Goal: Complete application form: Complete application form

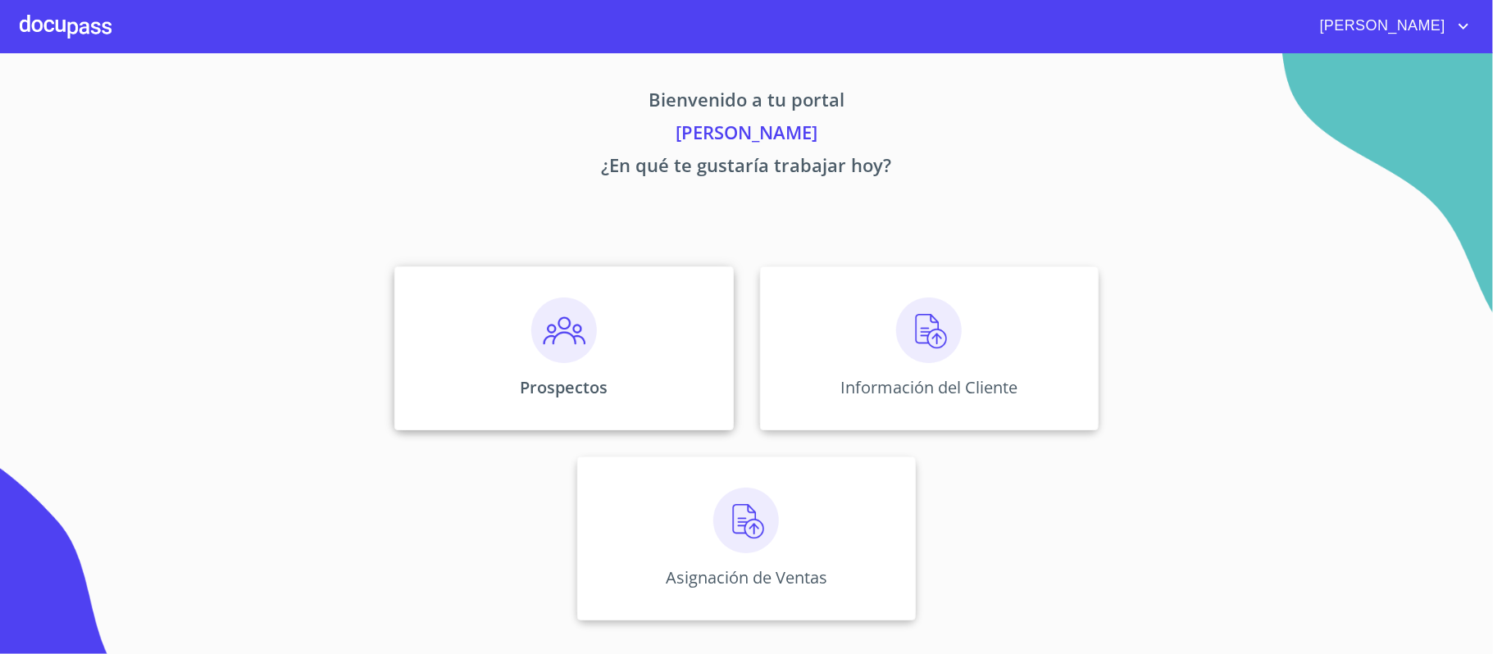
click at [557, 336] on img at bounding box center [564, 331] width 66 height 66
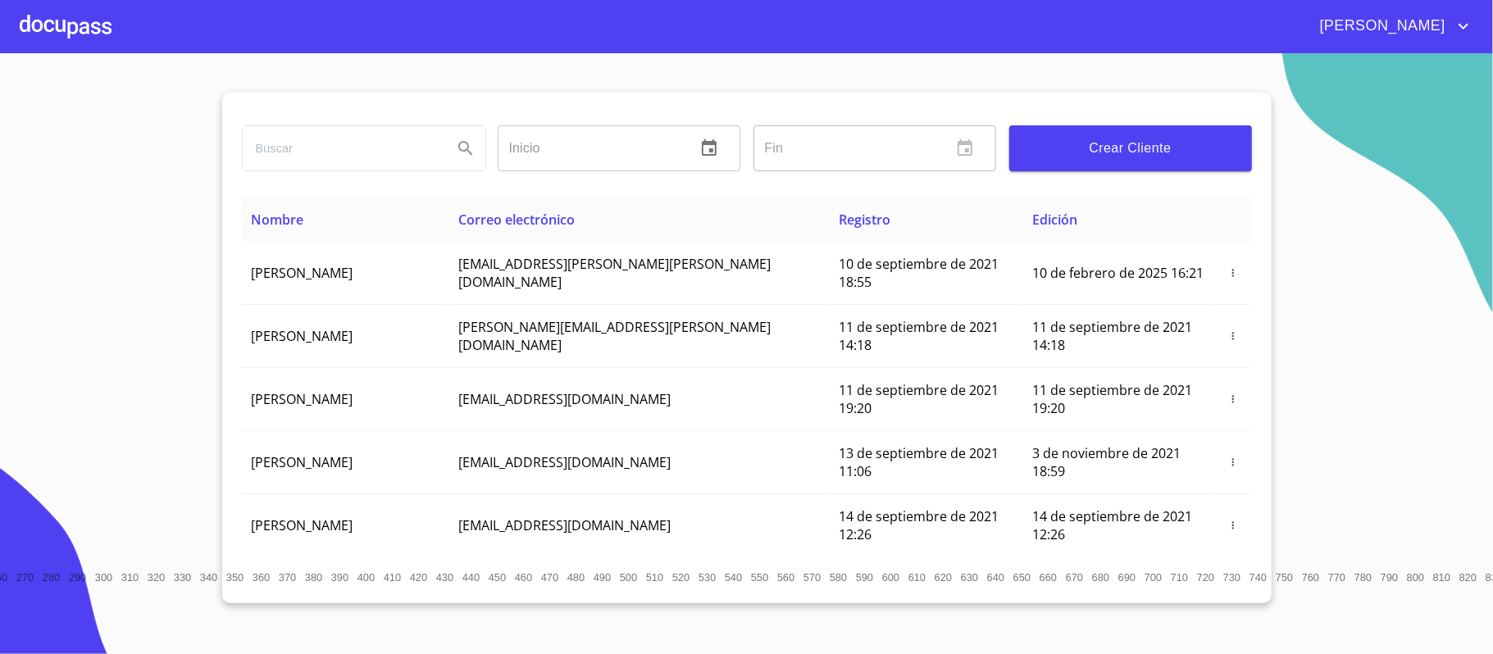
click at [54, 28] on div at bounding box center [66, 26] width 92 height 52
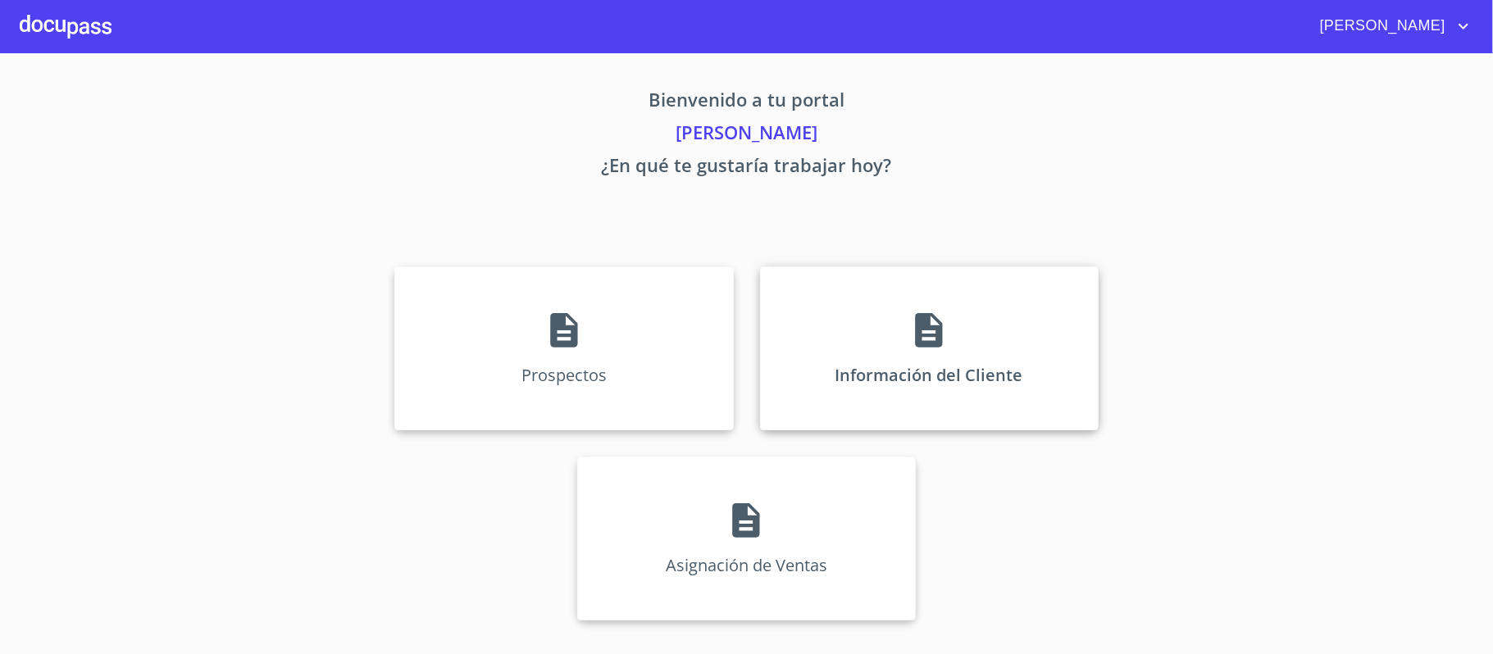
click at [919, 339] on icon at bounding box center [928, 330] width 27 height 34
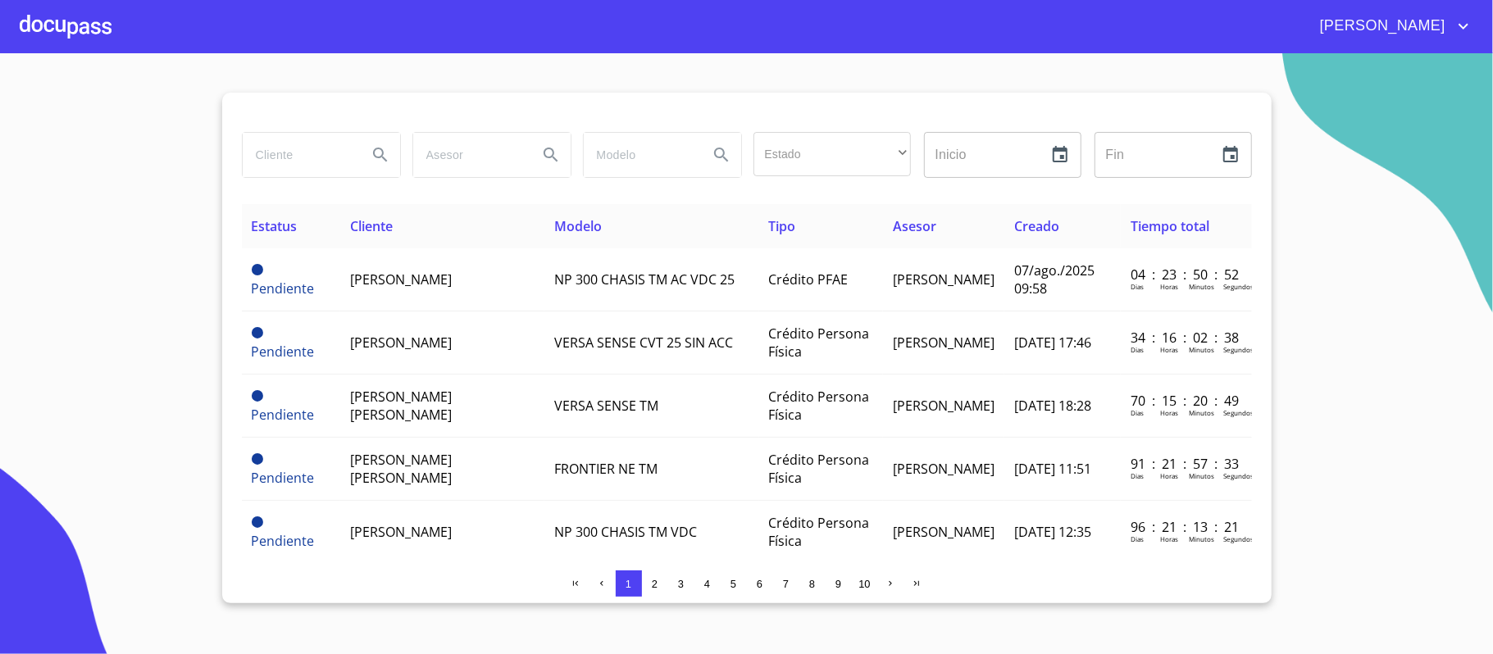
click at [295, 158] on input "search" at bounding box center [298, 155] width 111 height 44
type input "[PERSON_NAME]"
click at [374, 156] on icon "Search" at bounding box center [380, 155] width 20 height 20
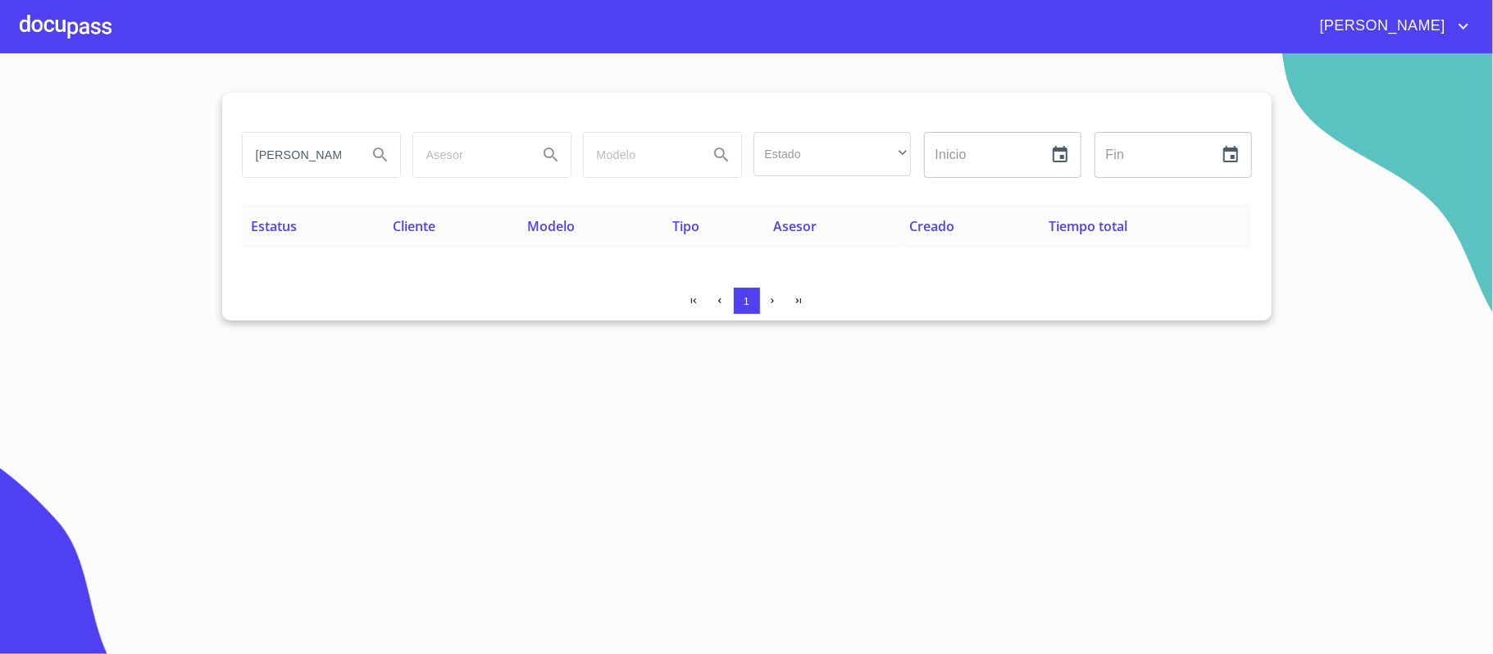
click at [51, 27] on div at bounding box center [66, 26] width 92 height 52
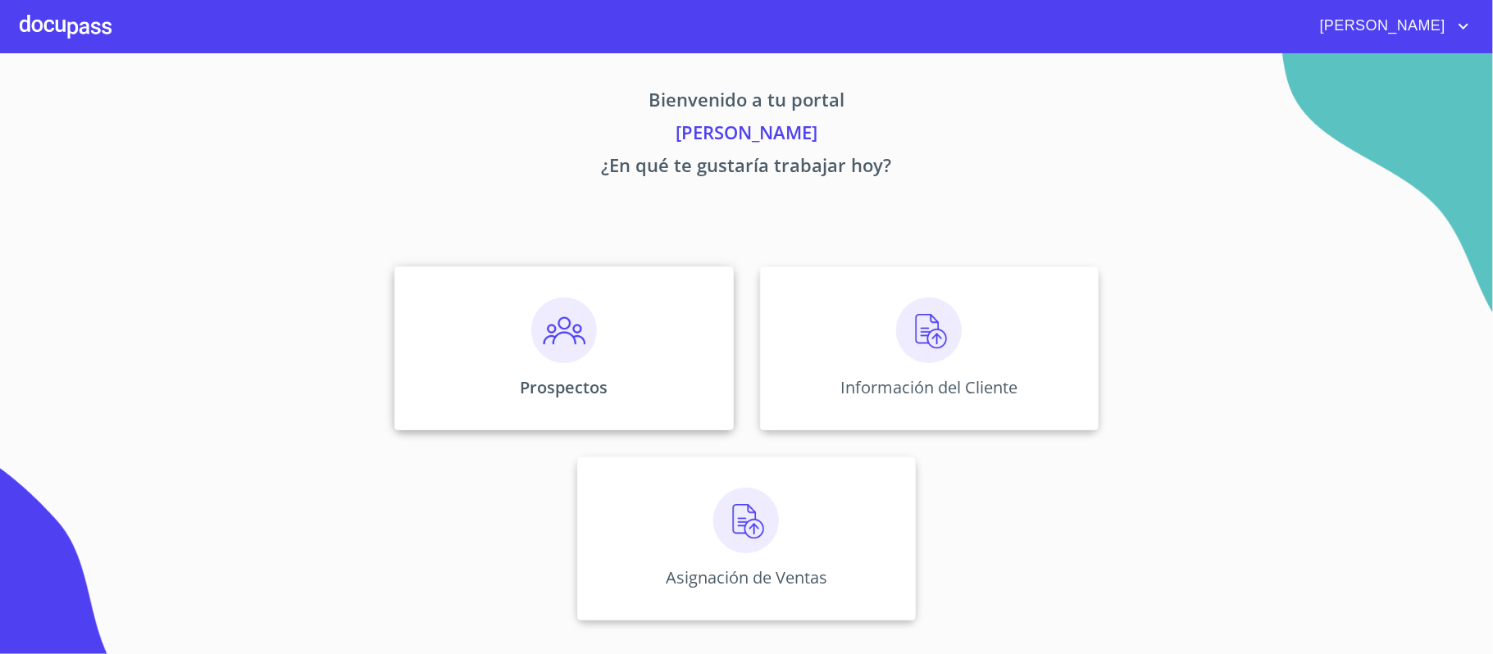
click at [551, 333] on img at bounding box center [564, 331] width 66 height 66
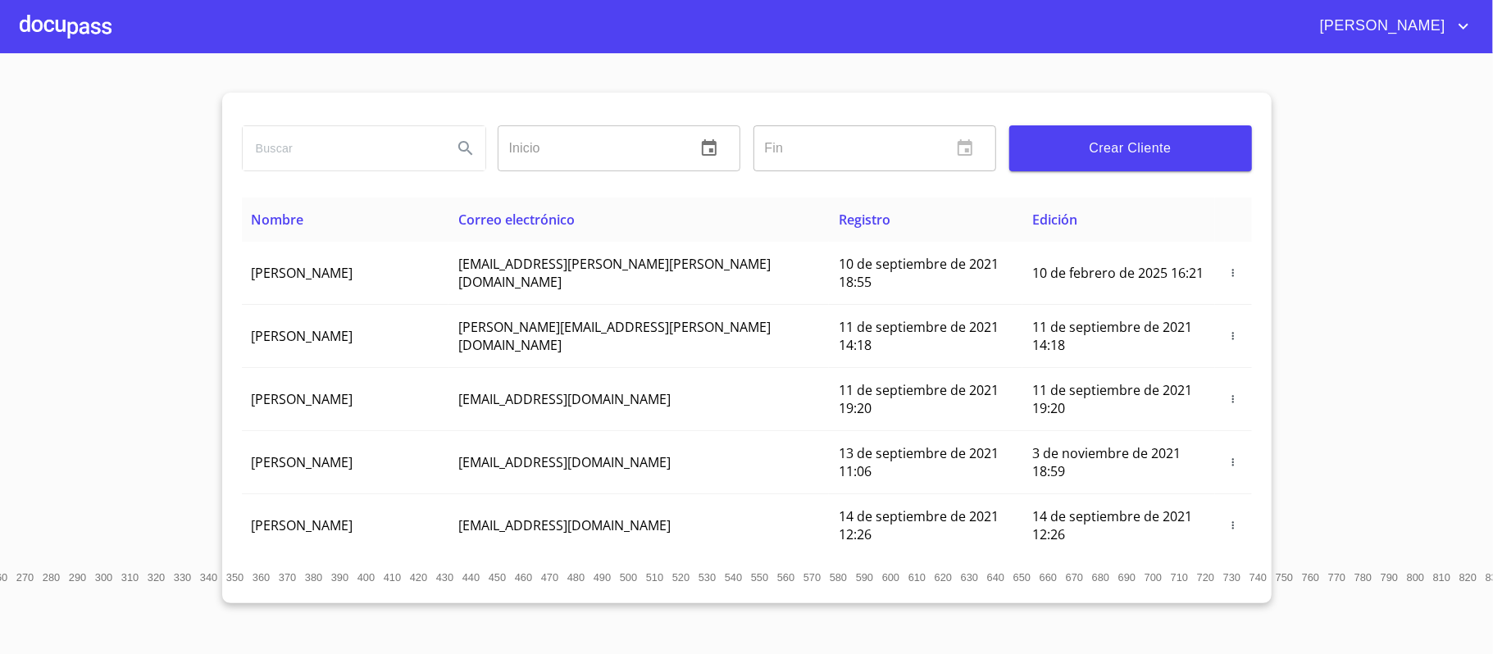
click at [1155, 154] on span "Crear Cliente" at bounding box center [1130, 148] width 216 height 23
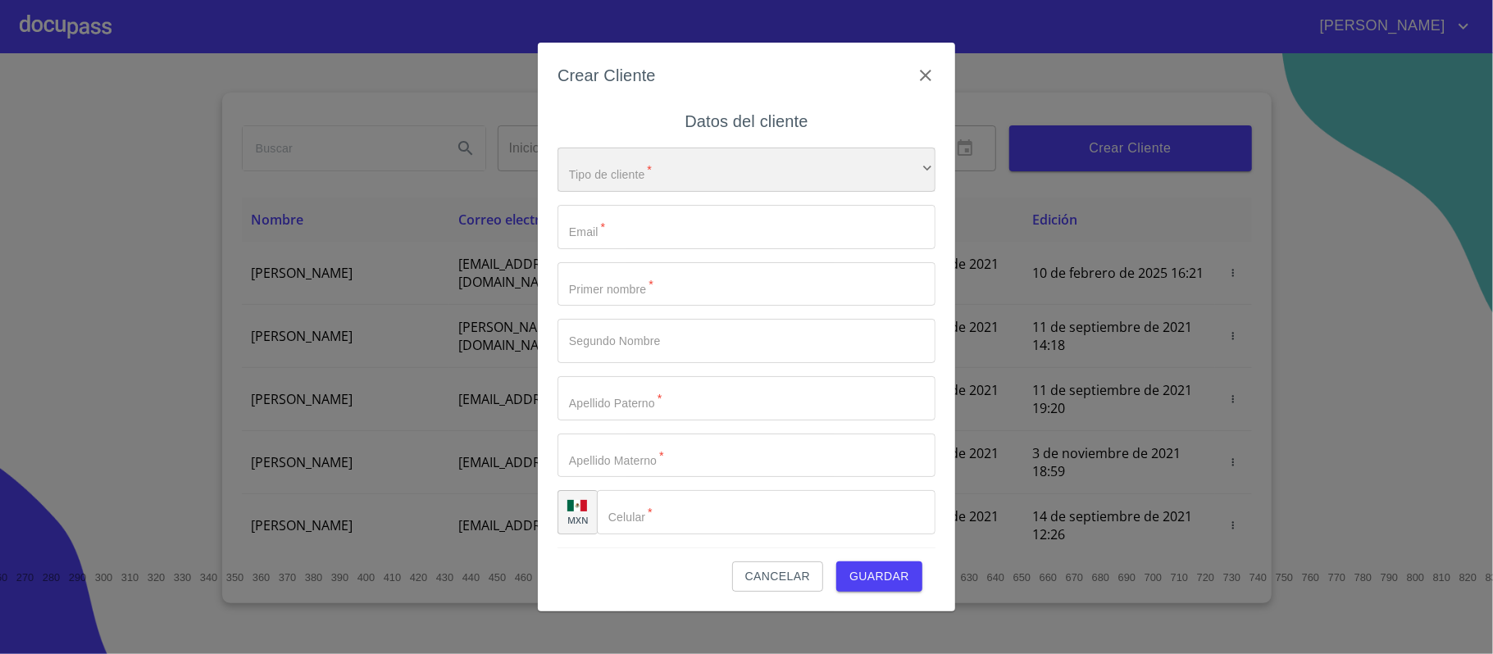
click at [723, 166] on div "​" at bounding box center [746, 170] width 378 height 44
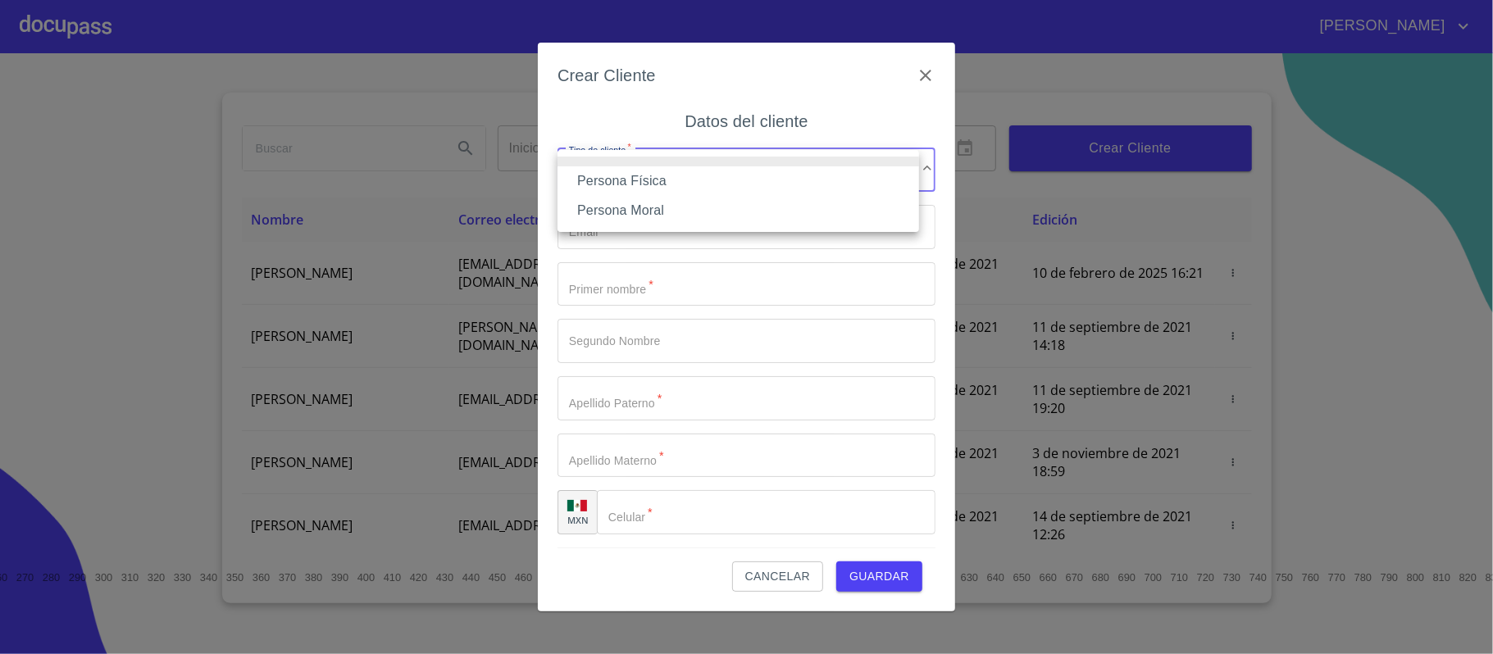
click at [640, 184] on li "Persona Física" at bounding box center [737, 181] width 361 height 30
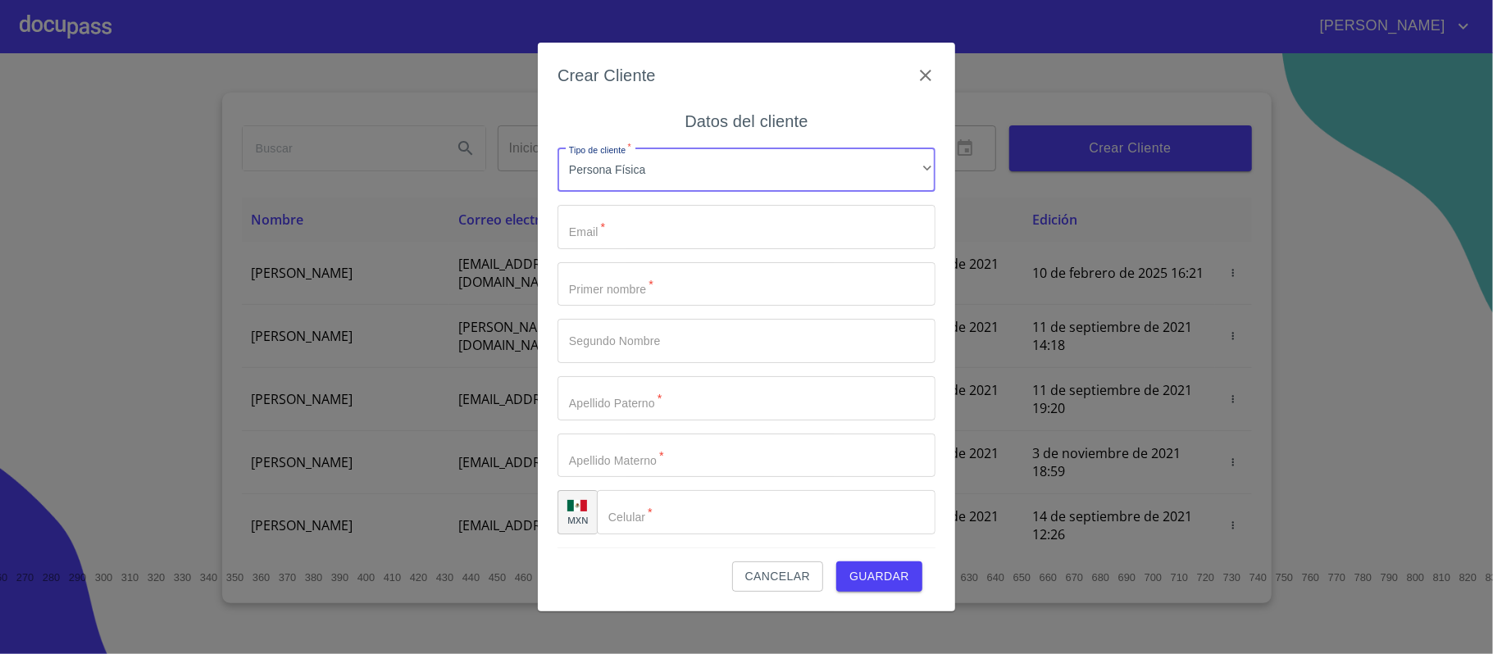
click at [638, 223] on input "Tipo de cliente   *" at bounding box center [746, 227] width 378 height 44
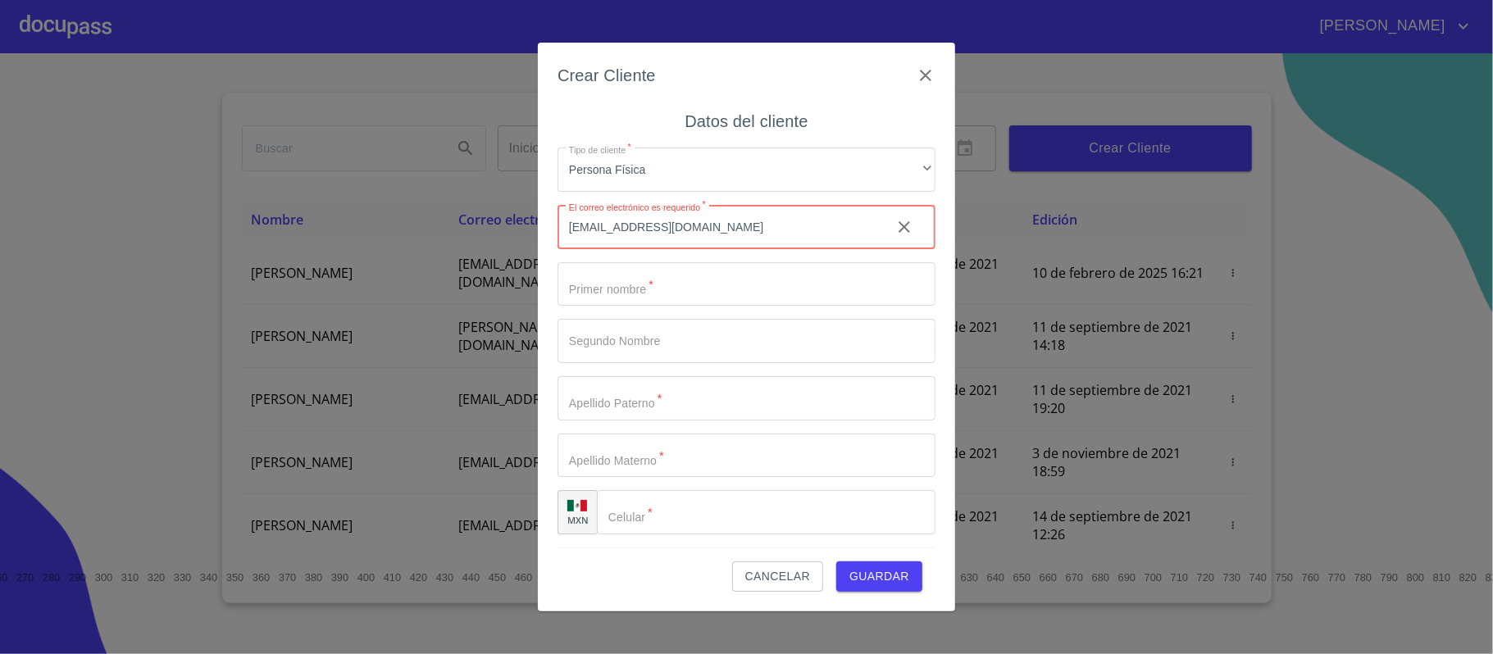
type input "[EMAIL_ADDRESS][DOMAIN_NAME]"
click at [592, 290] on input "Tipo de cliente   *" at bounding box center [746, 284] width 378 height 44
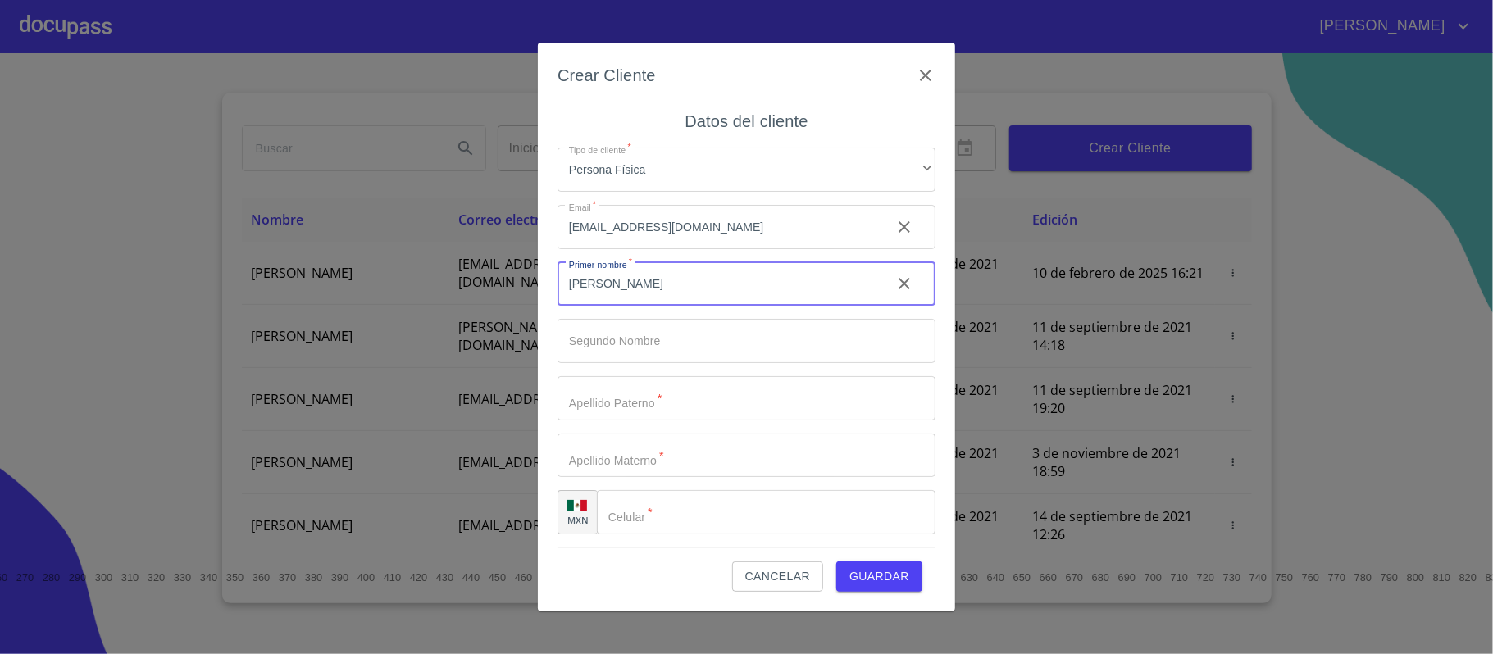
type input "[PERSON_NAME]"
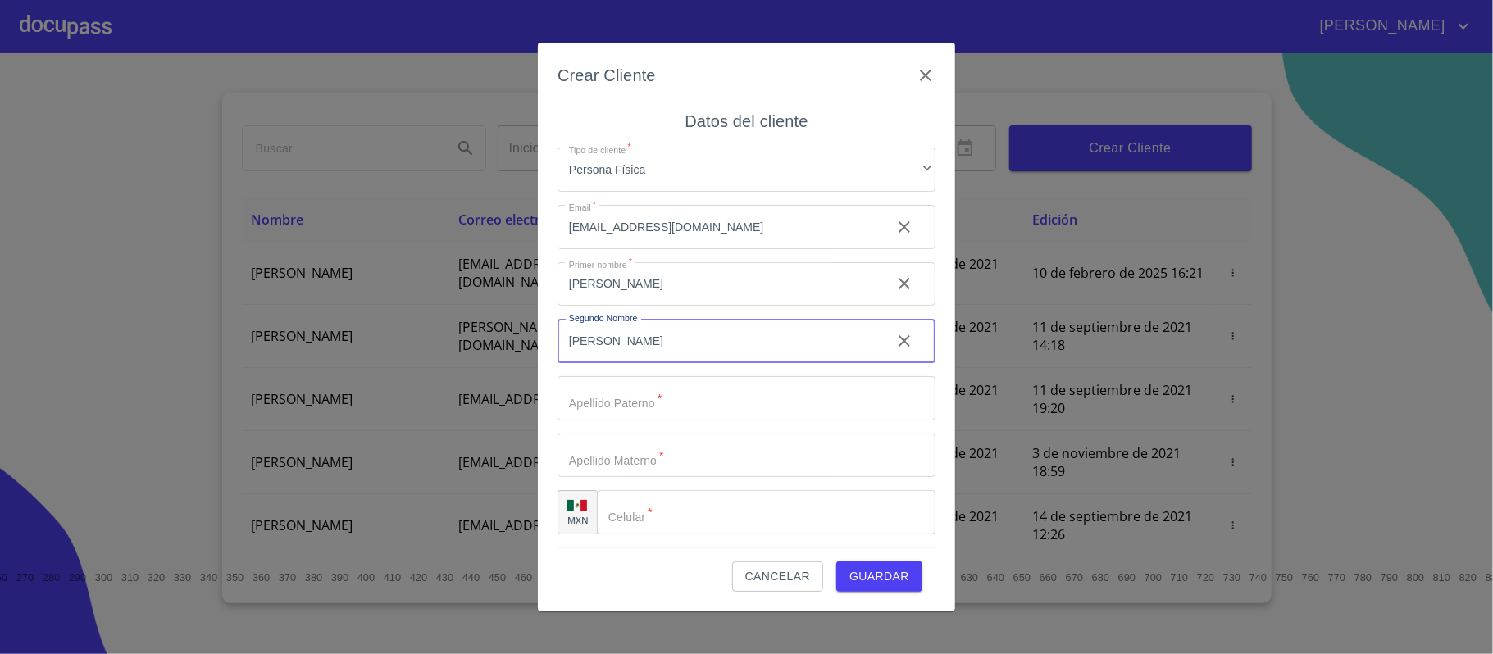
type input "[PERSON_NAME]"
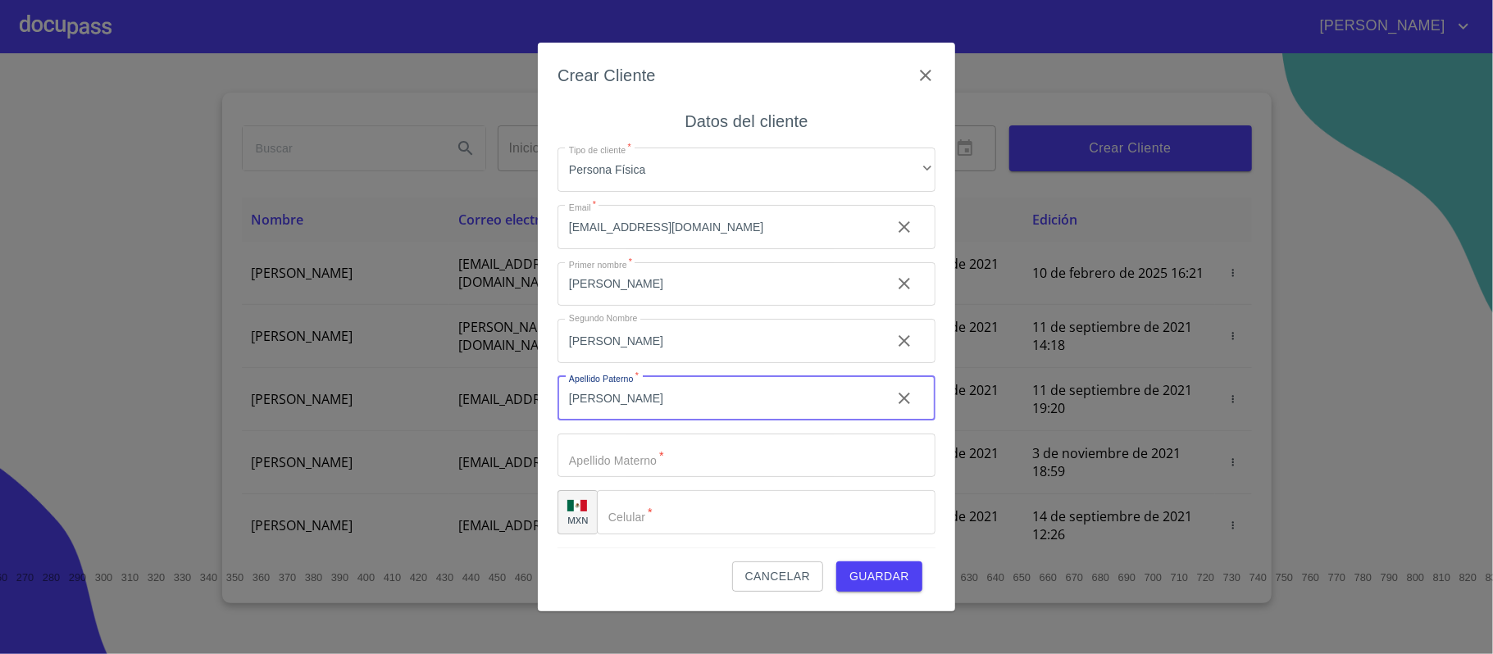
type input "[PERSON_NAME]"
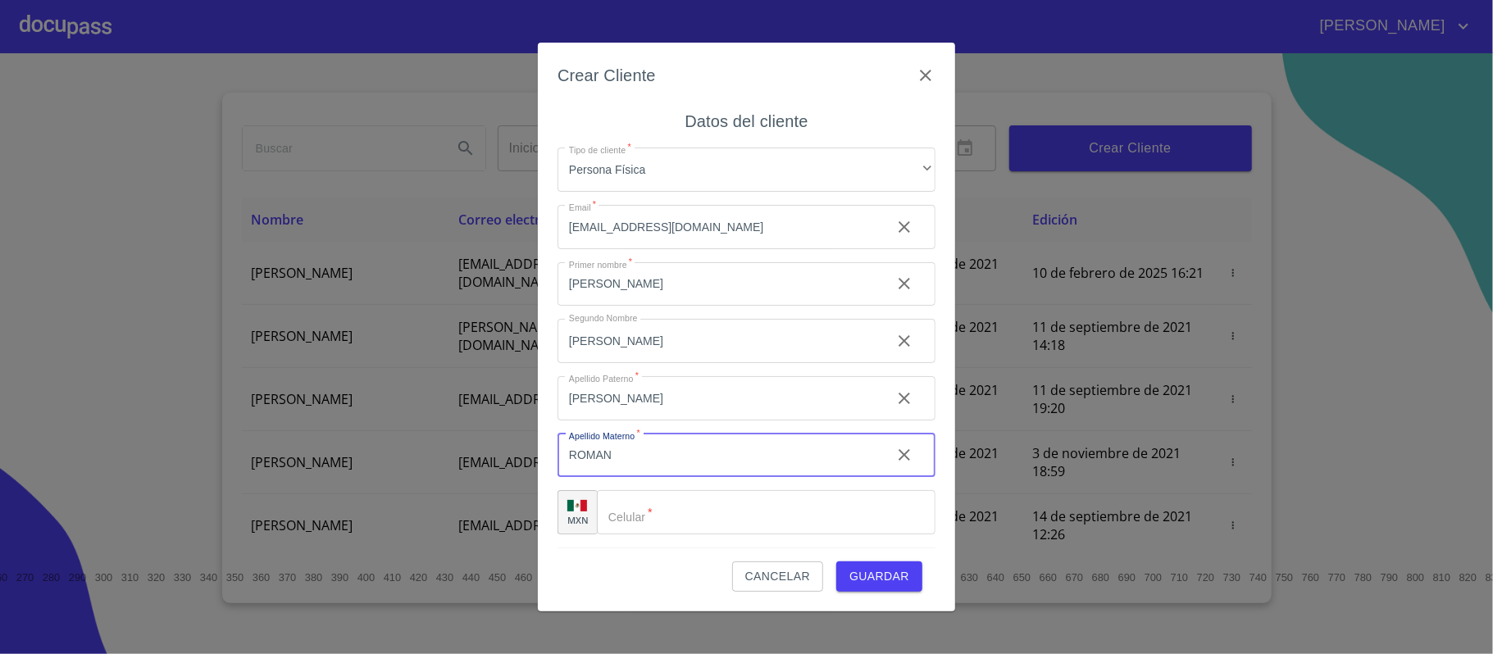
type input "ROMAN"
click at [667, 522] on input "Tipo de cliente   *" at bounding box center [766, 512] width 339 height 44
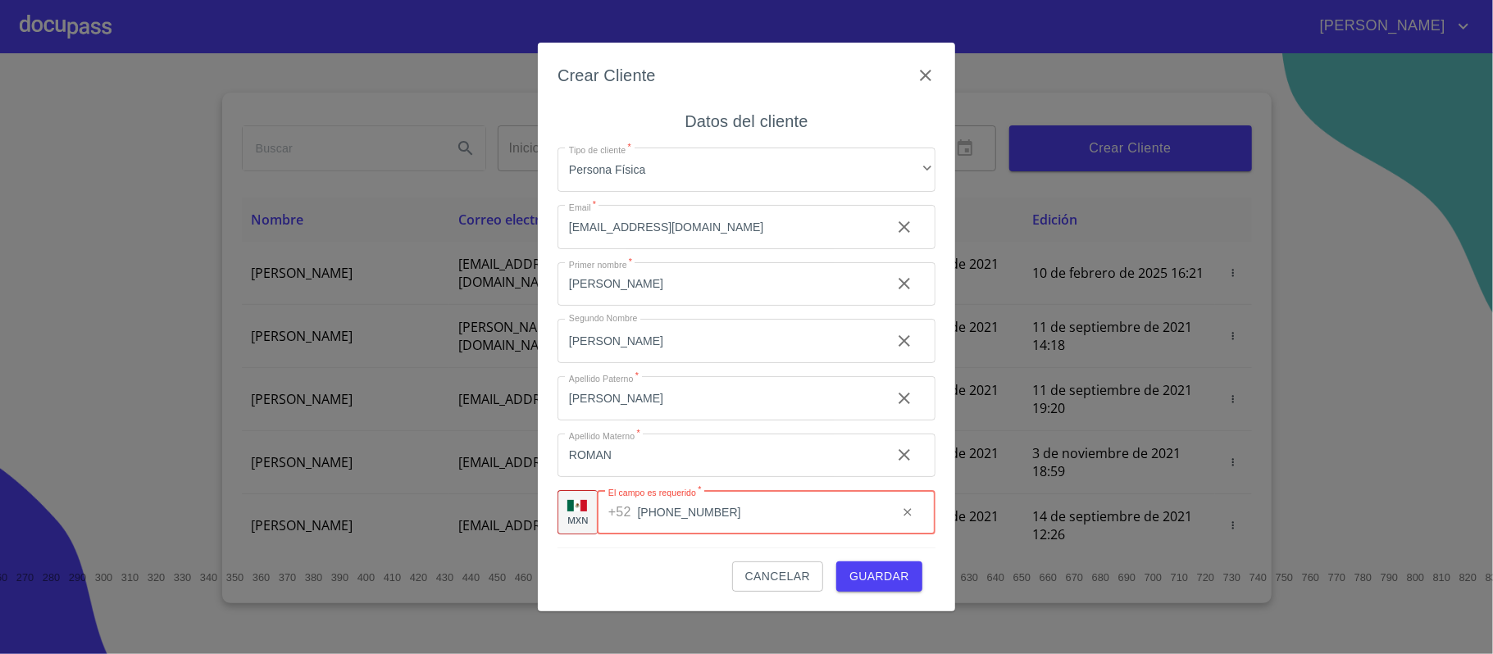
type input "[PHONE_NUMBER]"
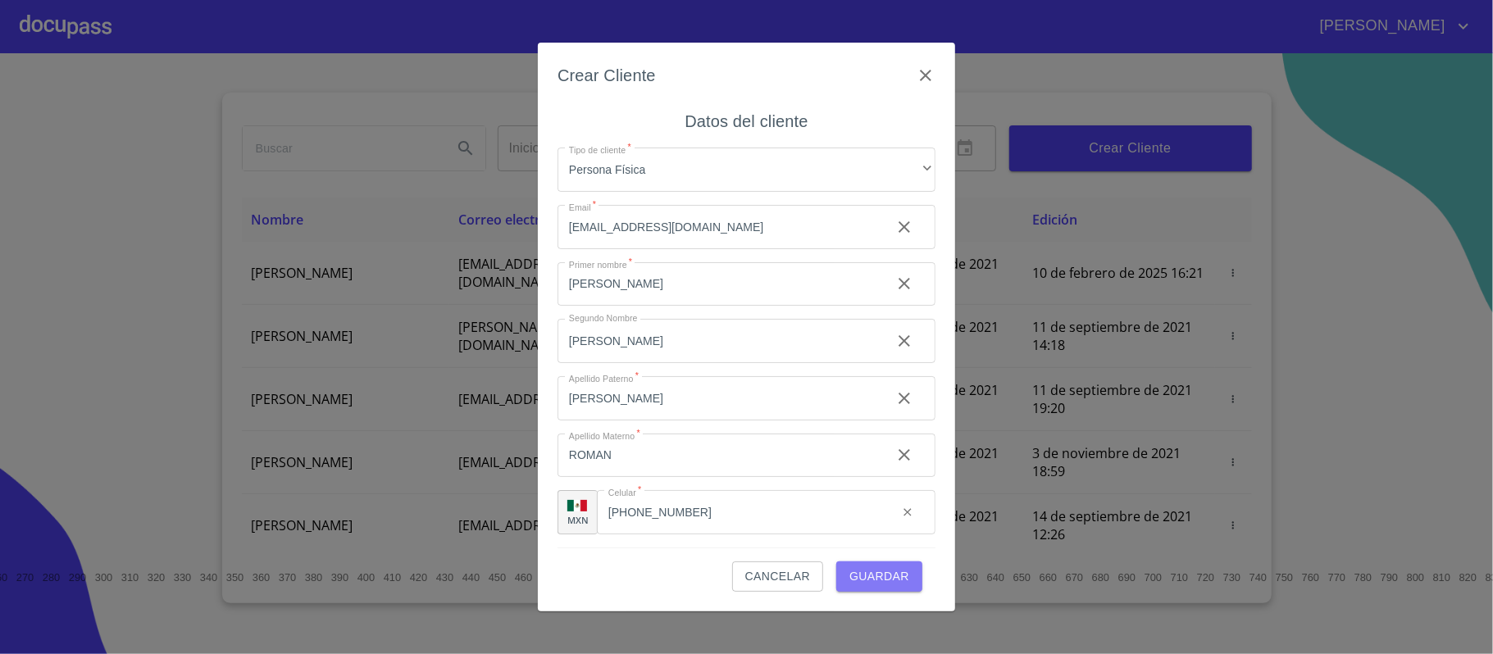
click at [880, 580] on span "Guardar" at bounding box center [879, 576] width 60 height 20
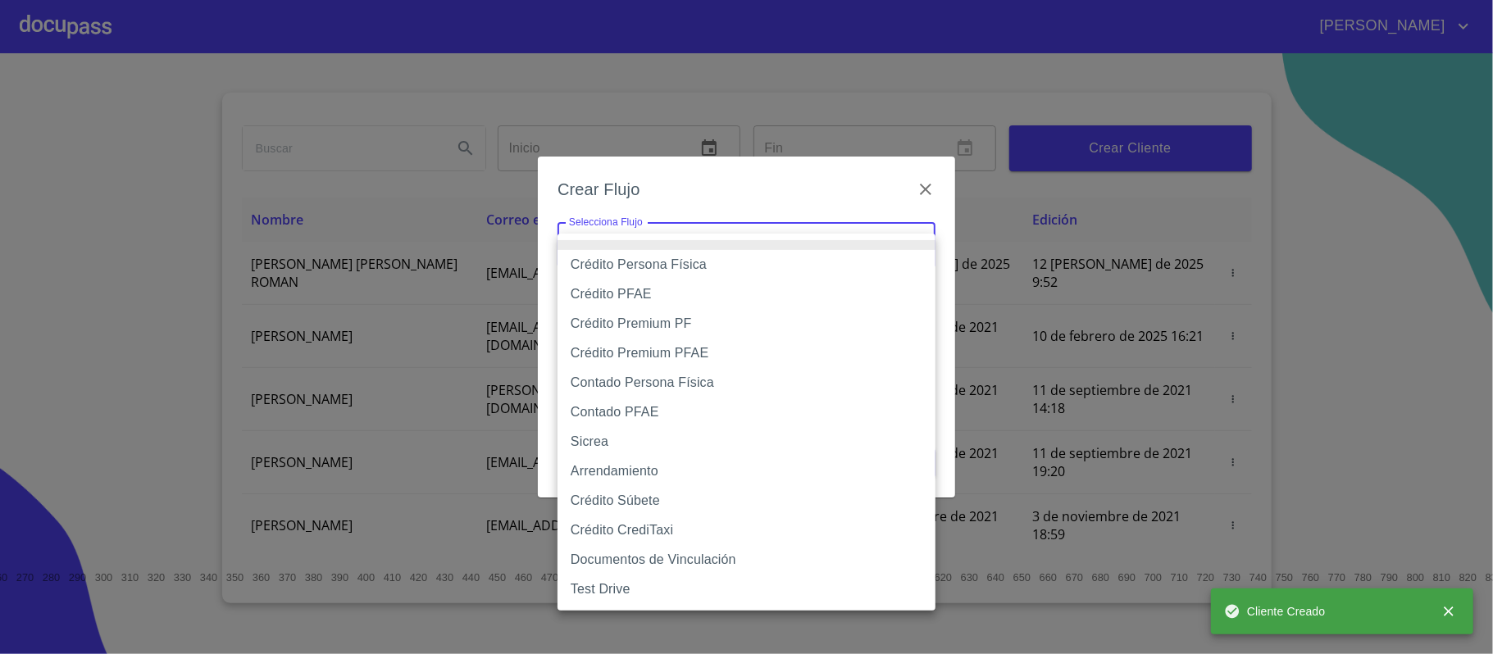
click at [720, 260] on body "[PERSON_NAME] ​ Fin ​ Crear Cliente Nombre Correo electrónico Registro Edición …" at bounding box center [746, 327] width 1493 height 654
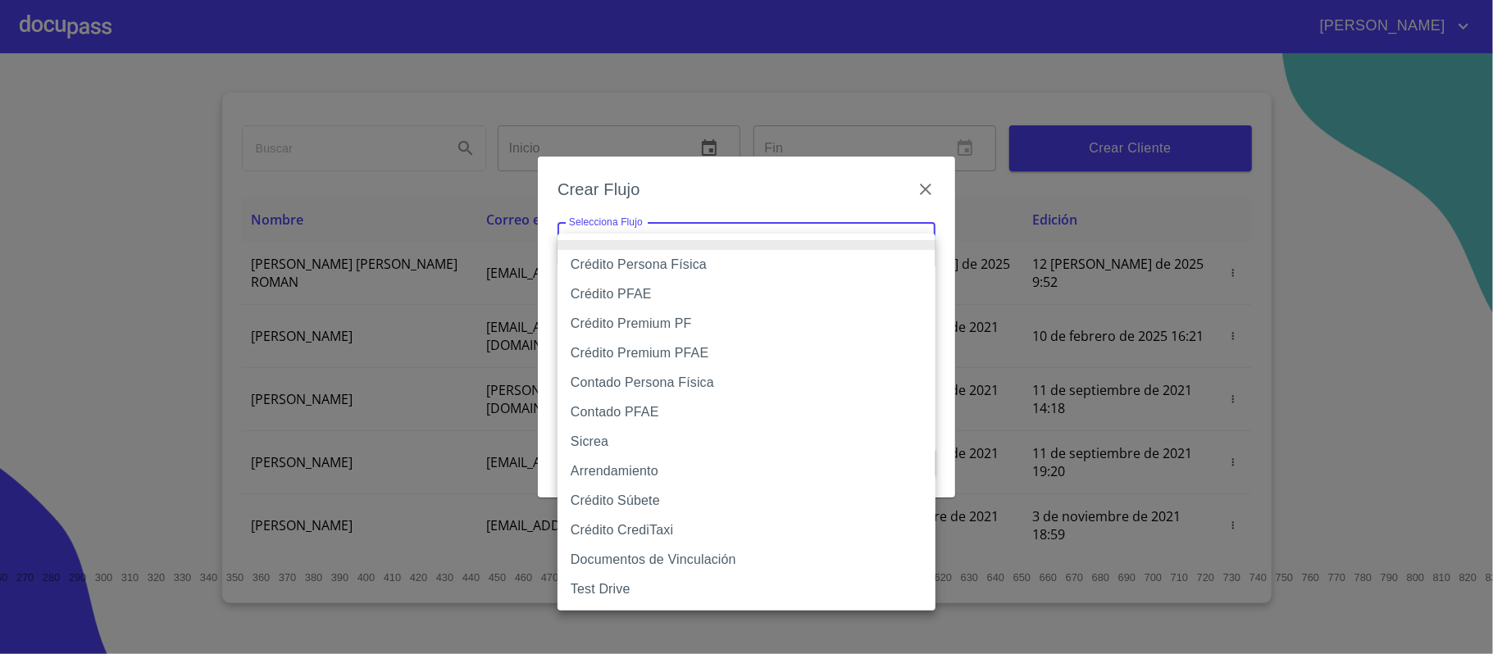
click at [624, 292] on li "Crédito PFAE" at bounding box center [746, 295] width 378 height 30
type input "60bfa0150d9865ccc24afd7c"
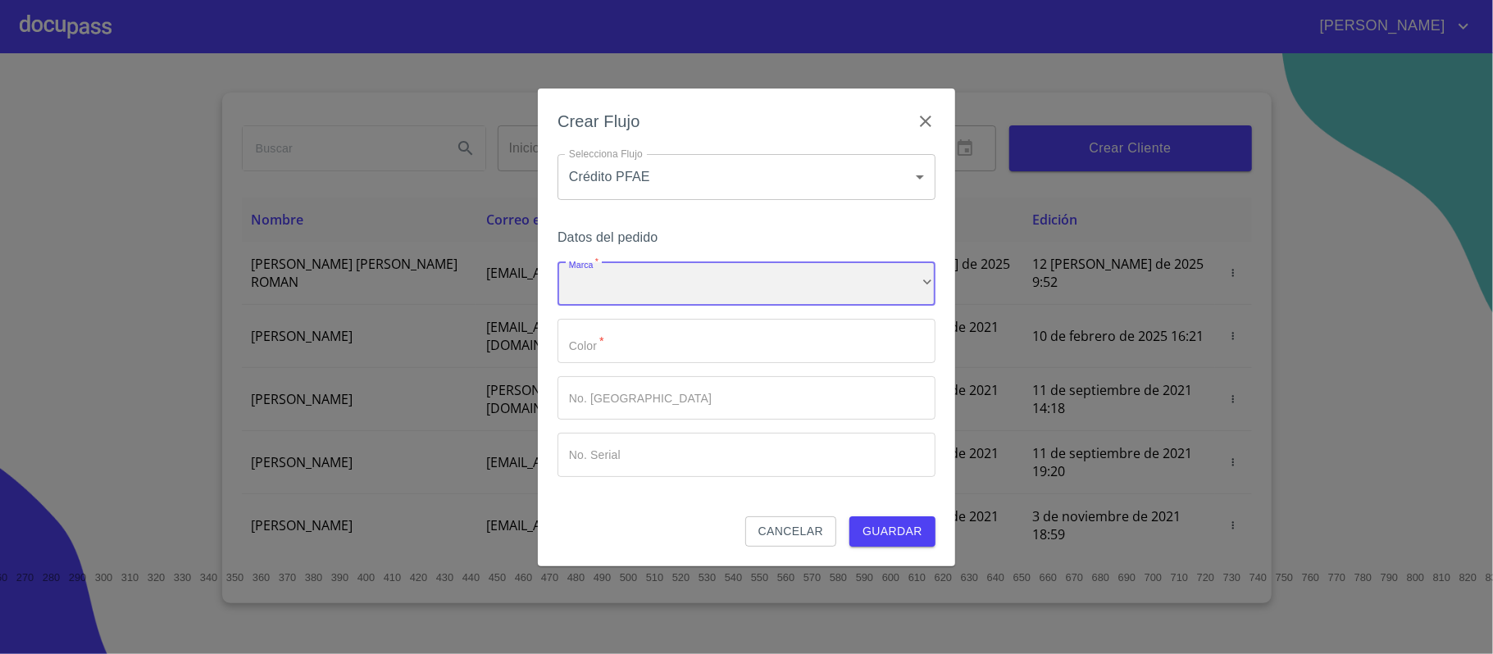
click at [630, 287] on div "​" at bounding box center [746, 284] width 378 height 44
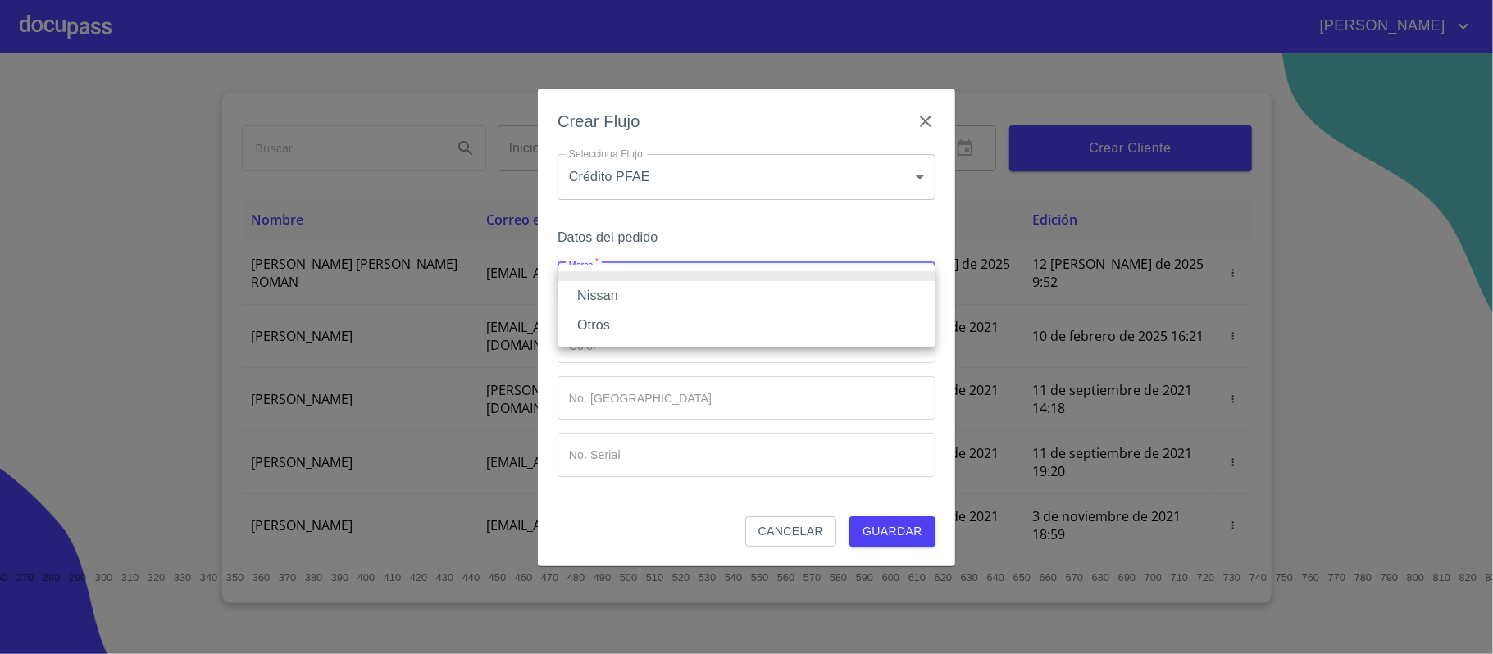
click at [617, 295] on li "Nissan" at bounding box center [746, 296] width 378 height 30
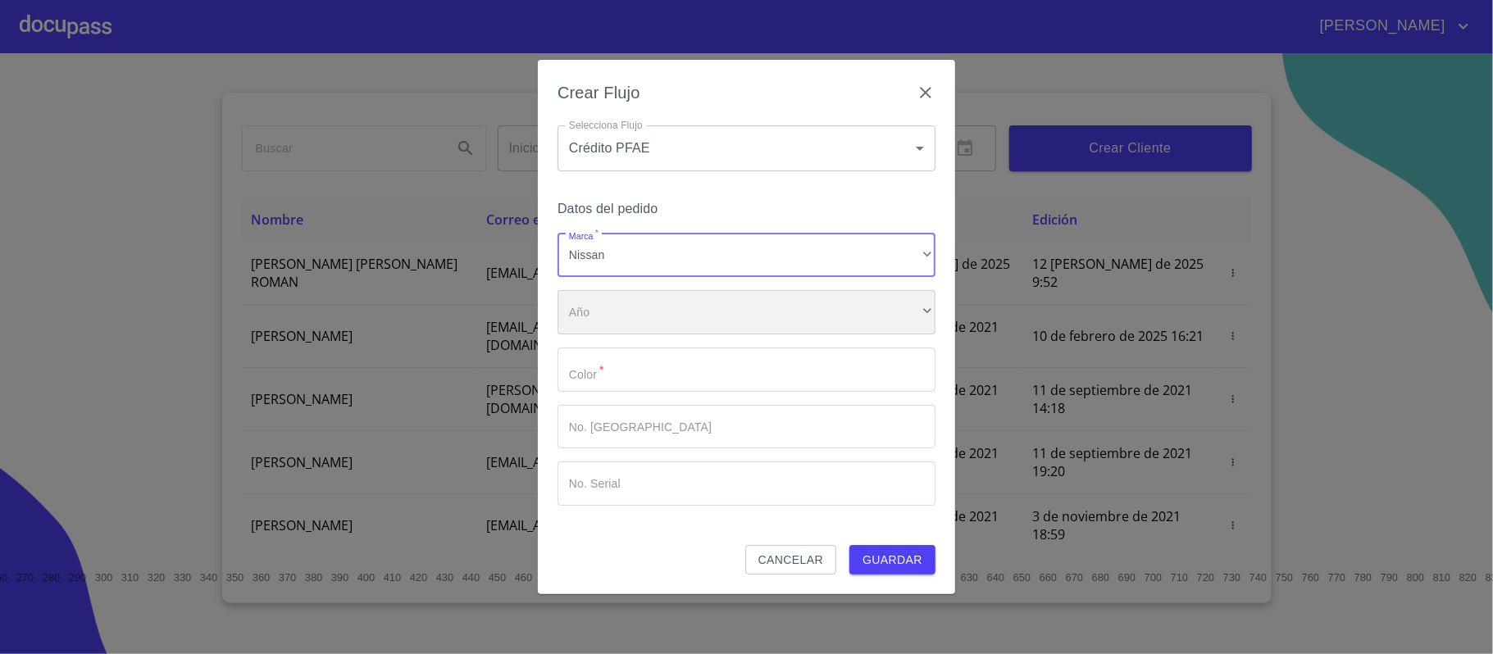
click at [621, 319] on div "​" at bounding box center [746, 312] width 378 height 44
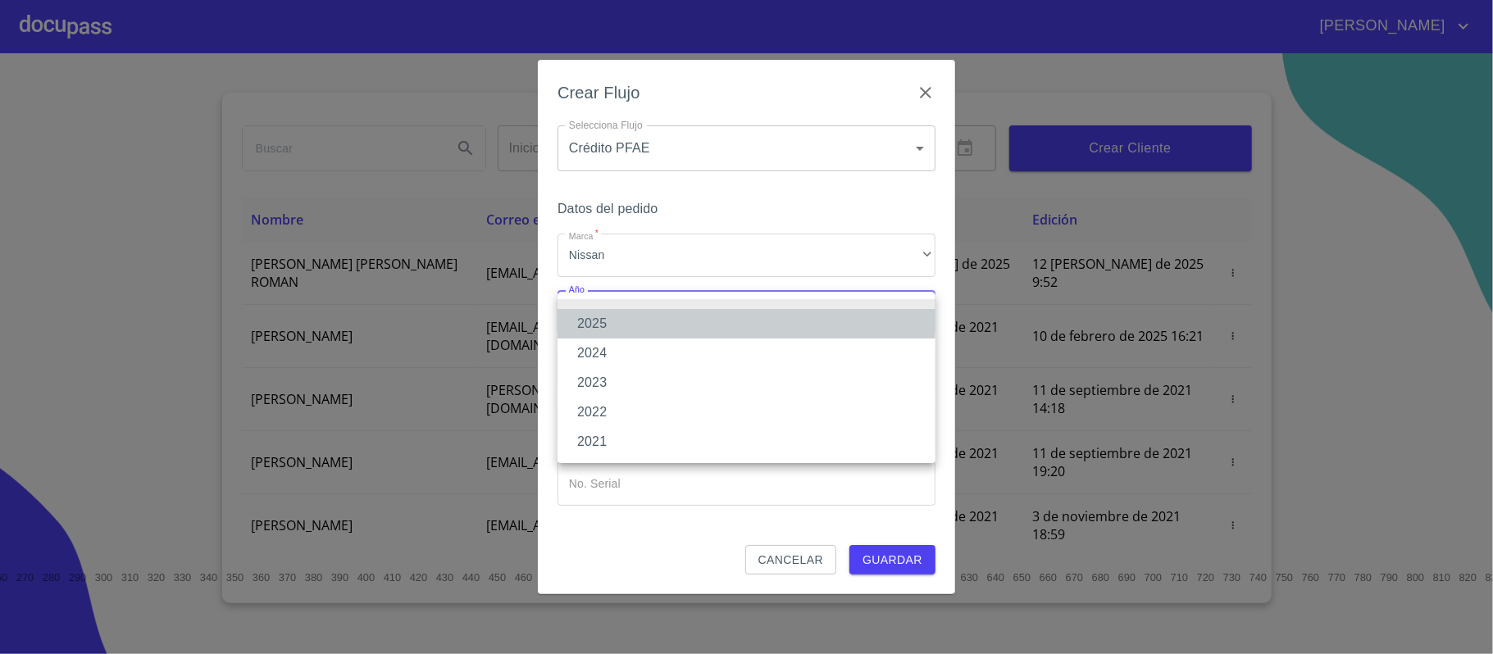
click at [600, 319] on li "2025" at bounding box center [746, 324] width 378 height 30
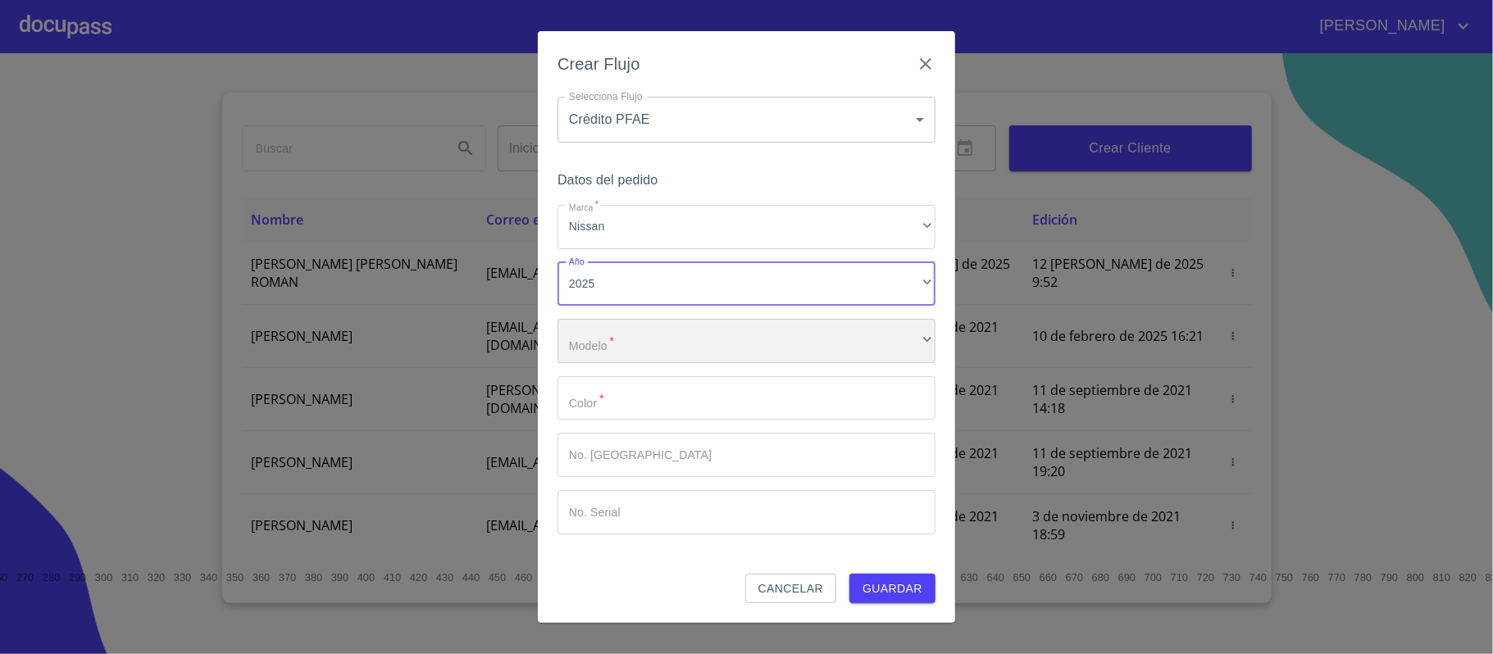
click at [603, 335] on div "​" at bounding box center [746, 341] width 378 height 44
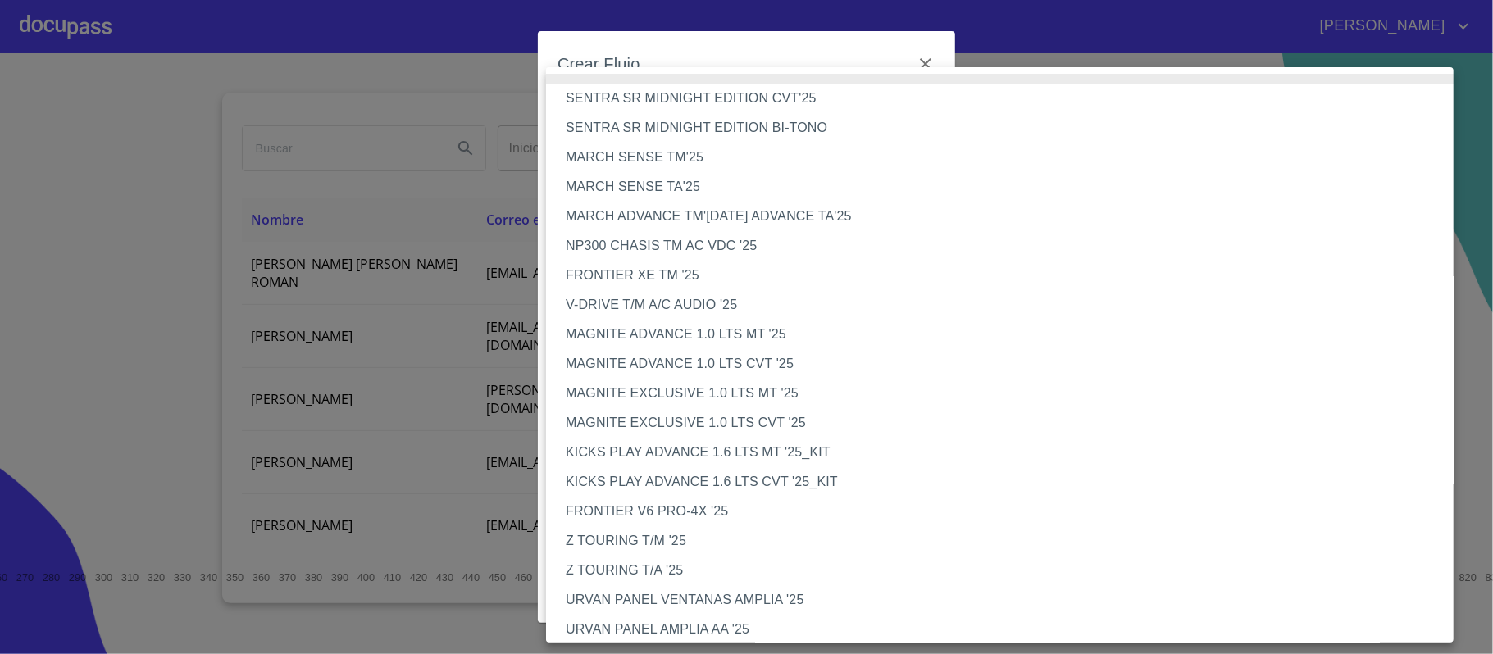
click at [697, 149] on li "MARCH SENSE TM'25" at bounding box center [1008, 158] width 924 height 30
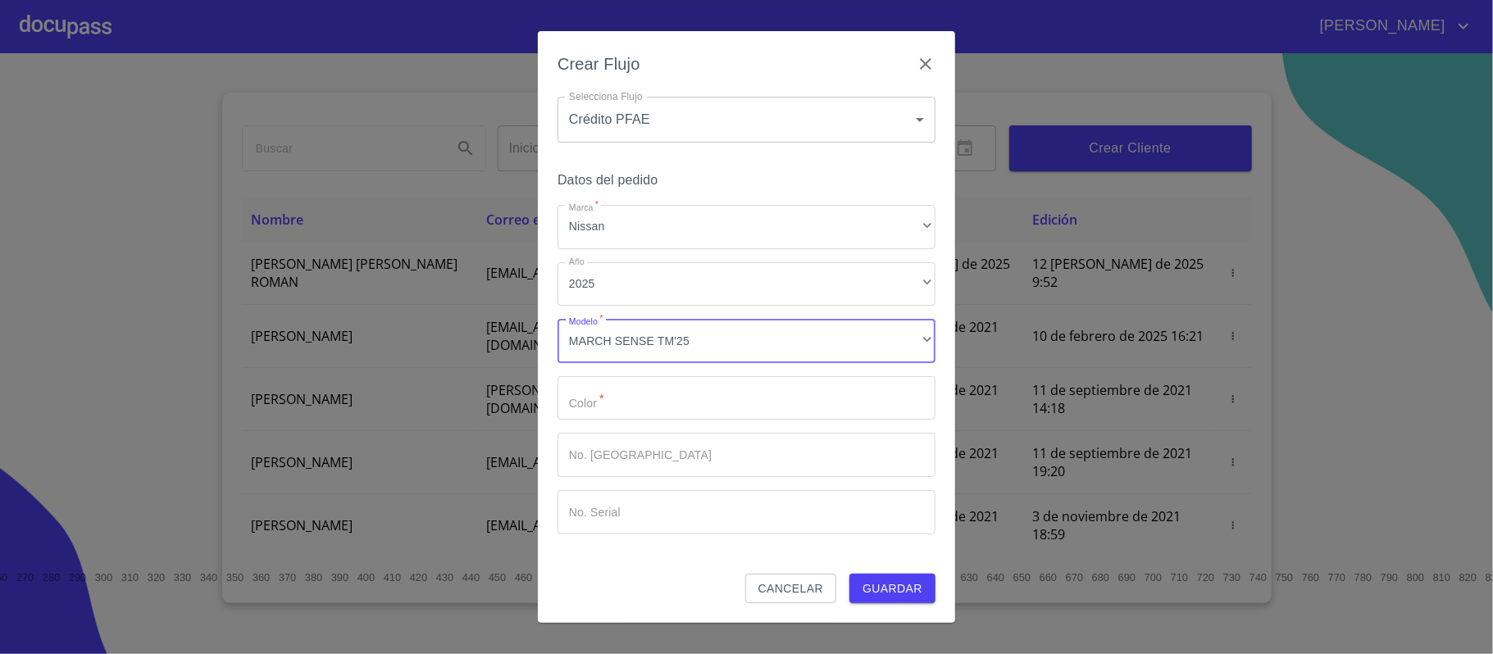
click at [605, 398] on input "Marca   *" at bounding box center [746, 398] width 378 height 44
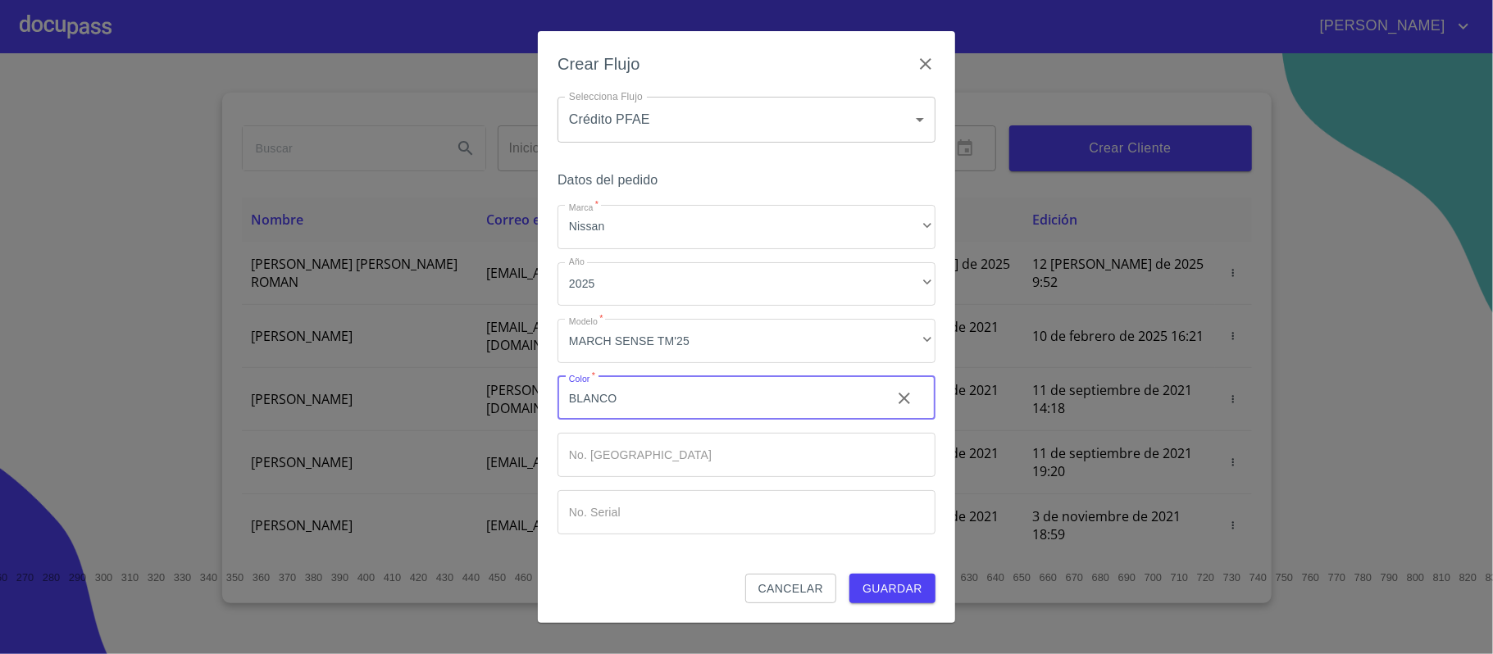
type input "BLANCO"
click at [906, 546] on div "Datos del pedido Marca   * Nissan ​ Año 2025 ​ Modelo   * MARCH SENSE TM'25 ​ C…" at bounding box center [746, 371] width 378 height 405
click at [880, 588] on span "Guardar" at bounding box center [892, 589] width 60 height 20
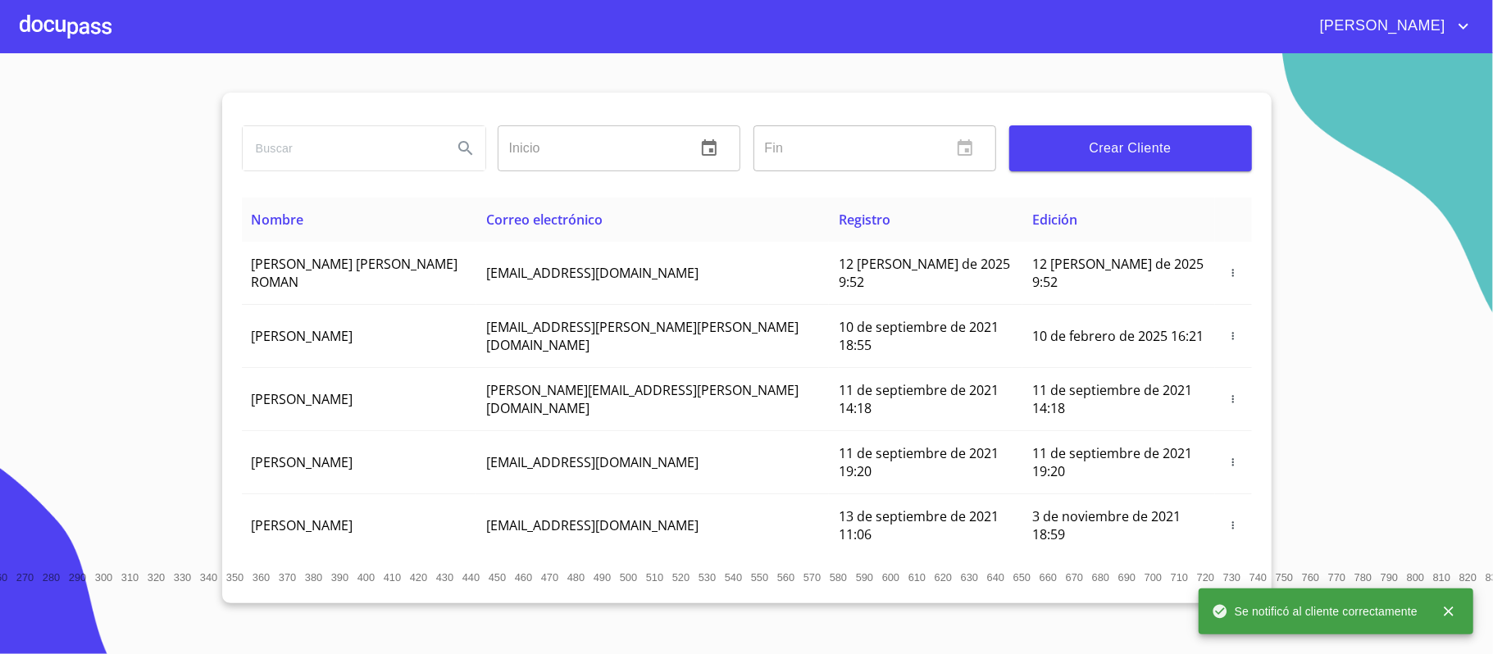
click at [25, 18] on div at bounding box center [66, 26] width 92 height 52
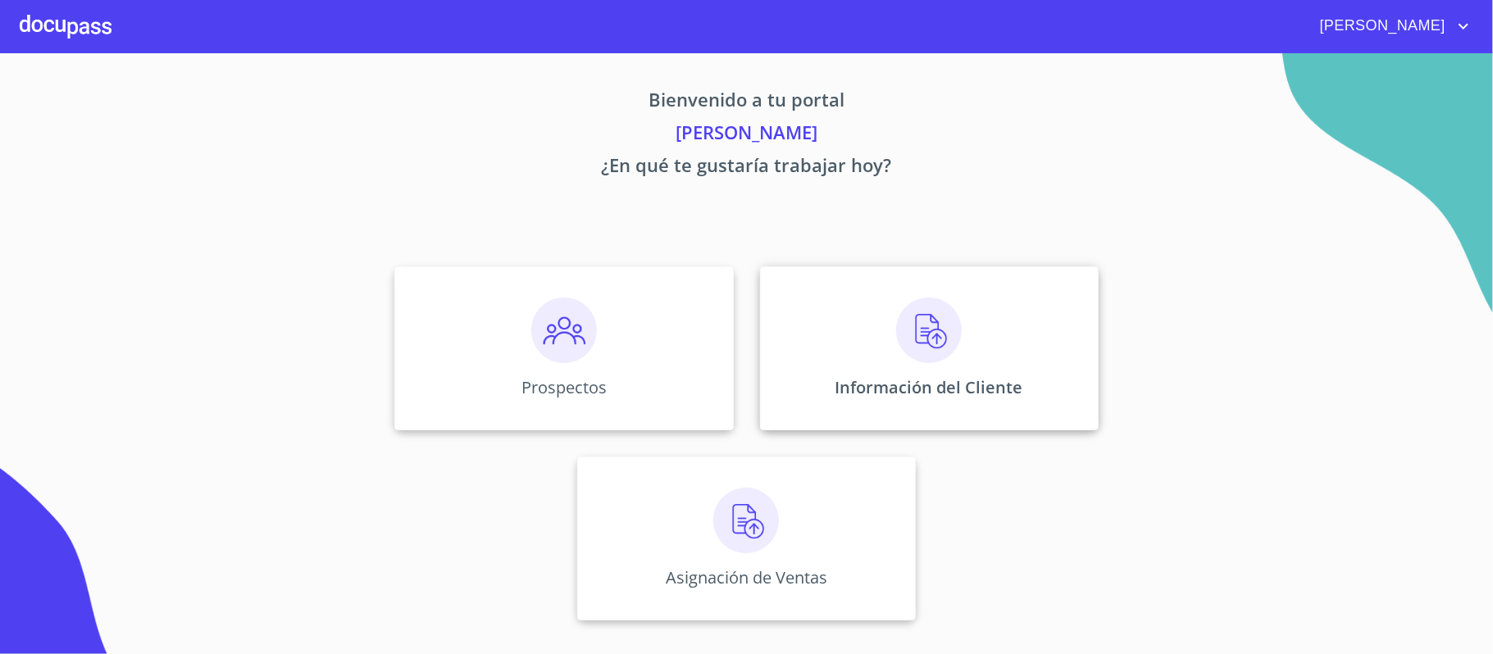
click at [936, 339] on img at bounding box center [929, 331] width 66 height 66
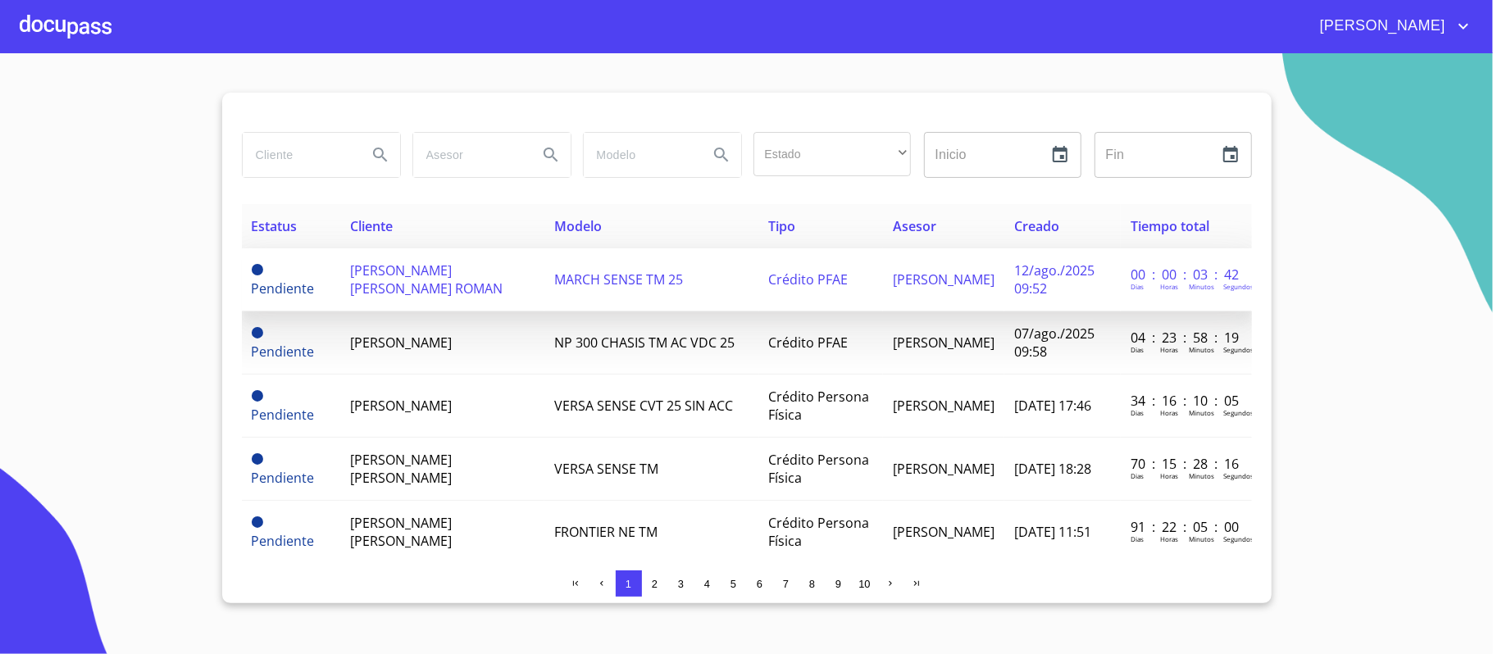
click at [451, 300] on td "[PERSON_NAME] [PERSON_NAME] ROMAN" at bounding box center [442, 279] width 205 height 63
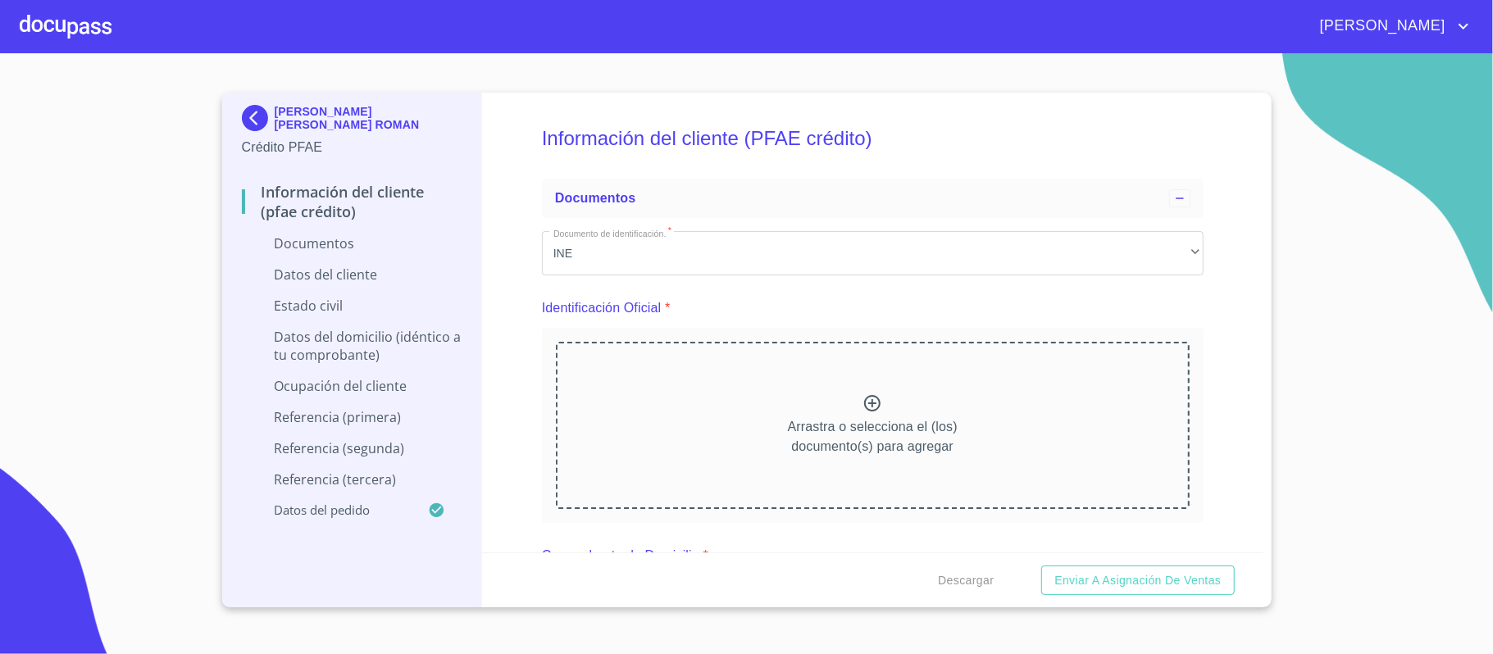
click at [611, 448] on div "Arrastra o selecciona el (los) documento(s) para agregar" at bounding box center [873, 425] width 634 height 167
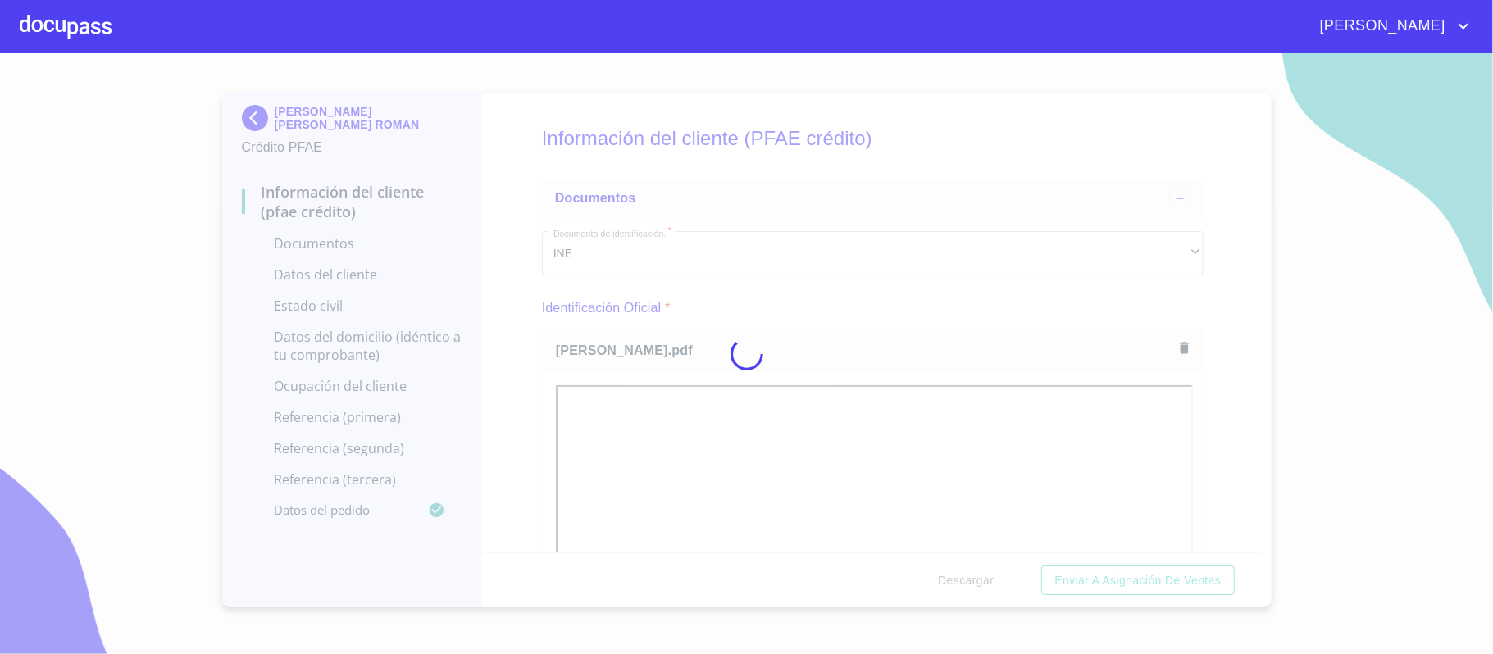
click at [1220, 430] on div at bounding box center [746, 353] width 1493 height 601
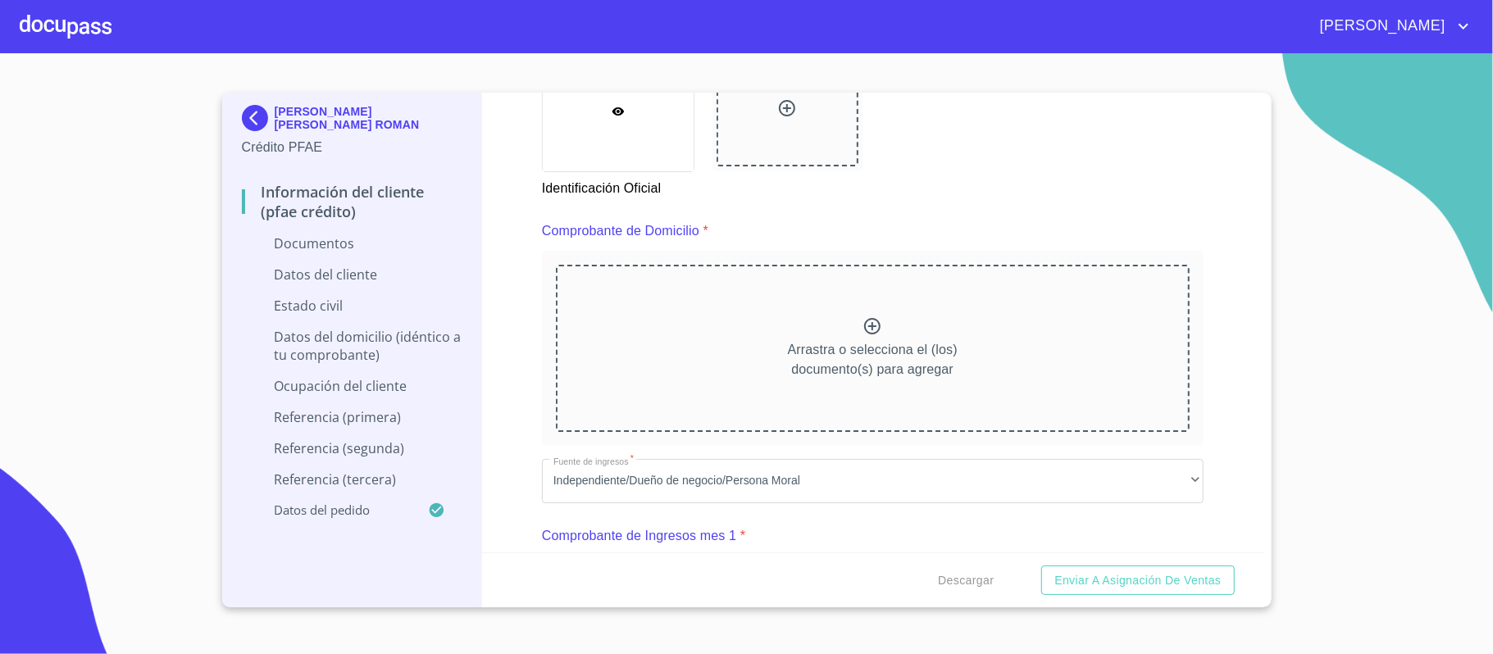
scroll to position [874, 0]
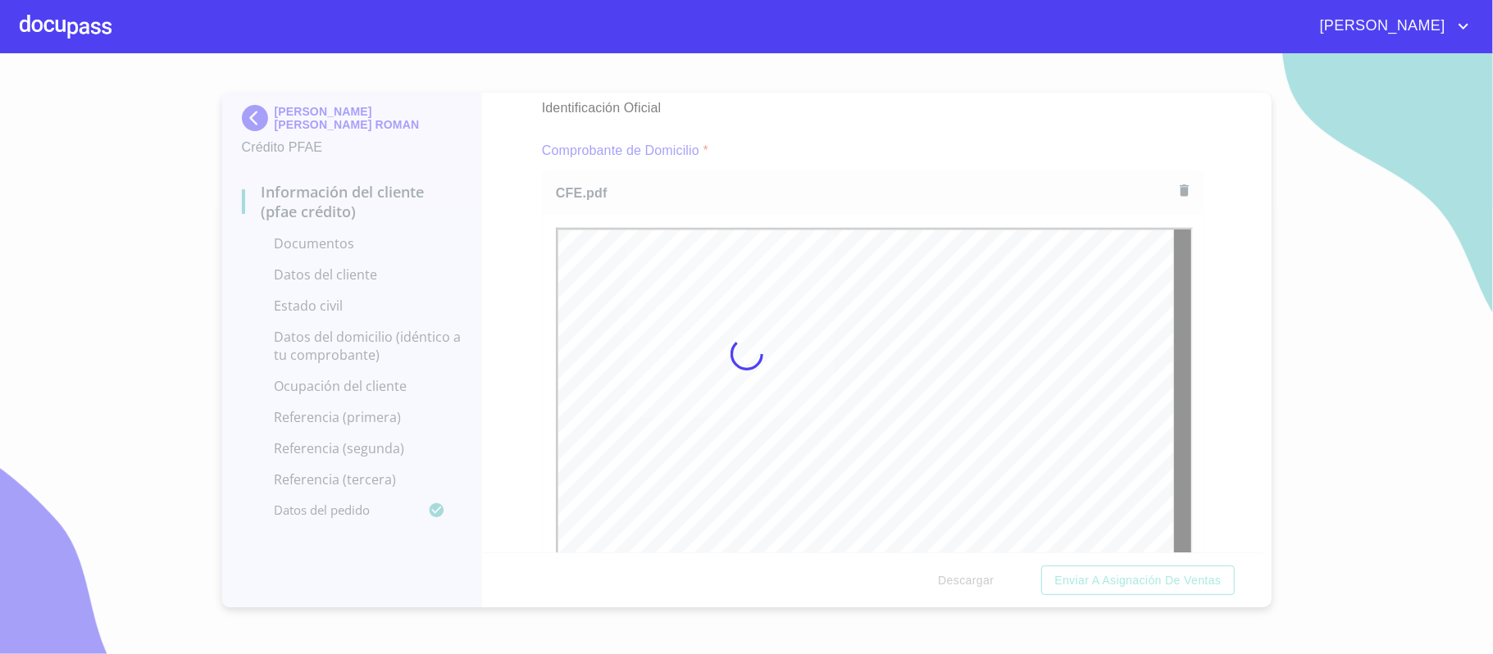
click at [1220, 358] on div at bounding box center [746, 353] width 1493 height 601
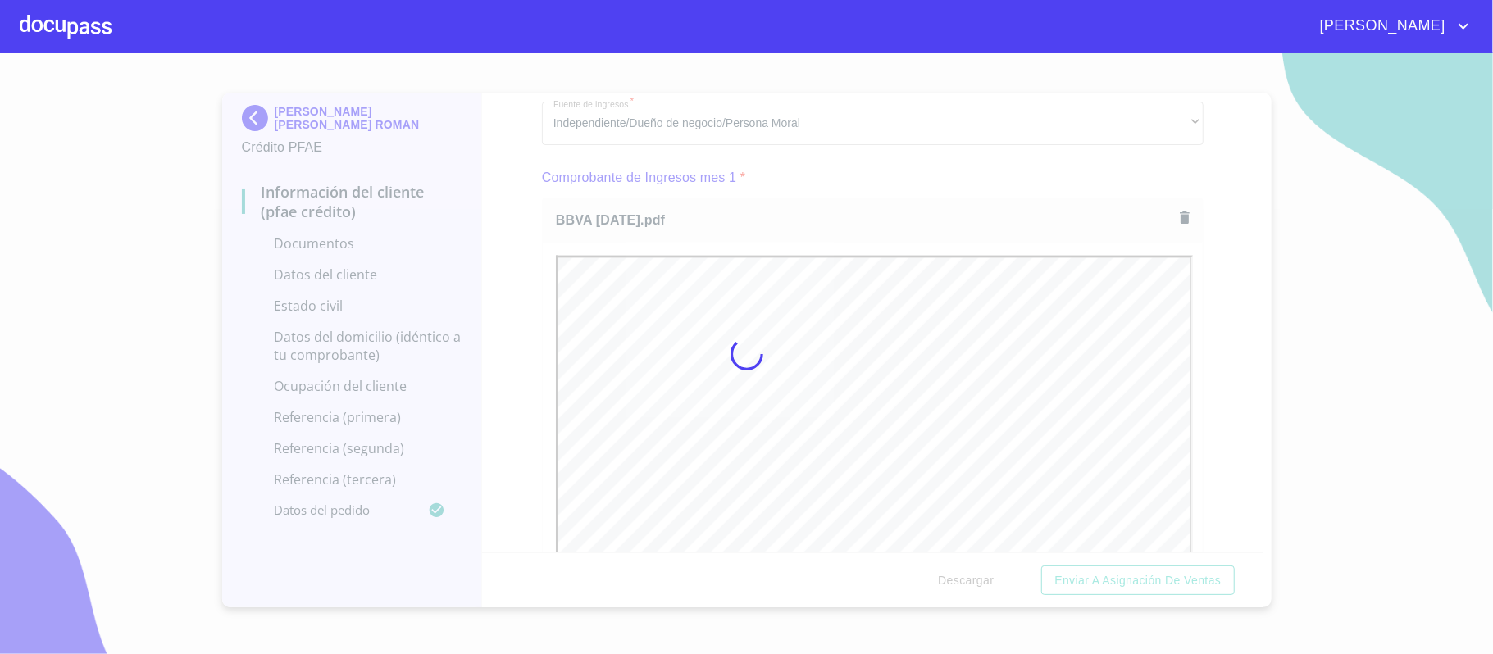
scroll to position [0, 0]
click at [1210, 345] on div at bounding box center [746, 353] width 1493 height 601
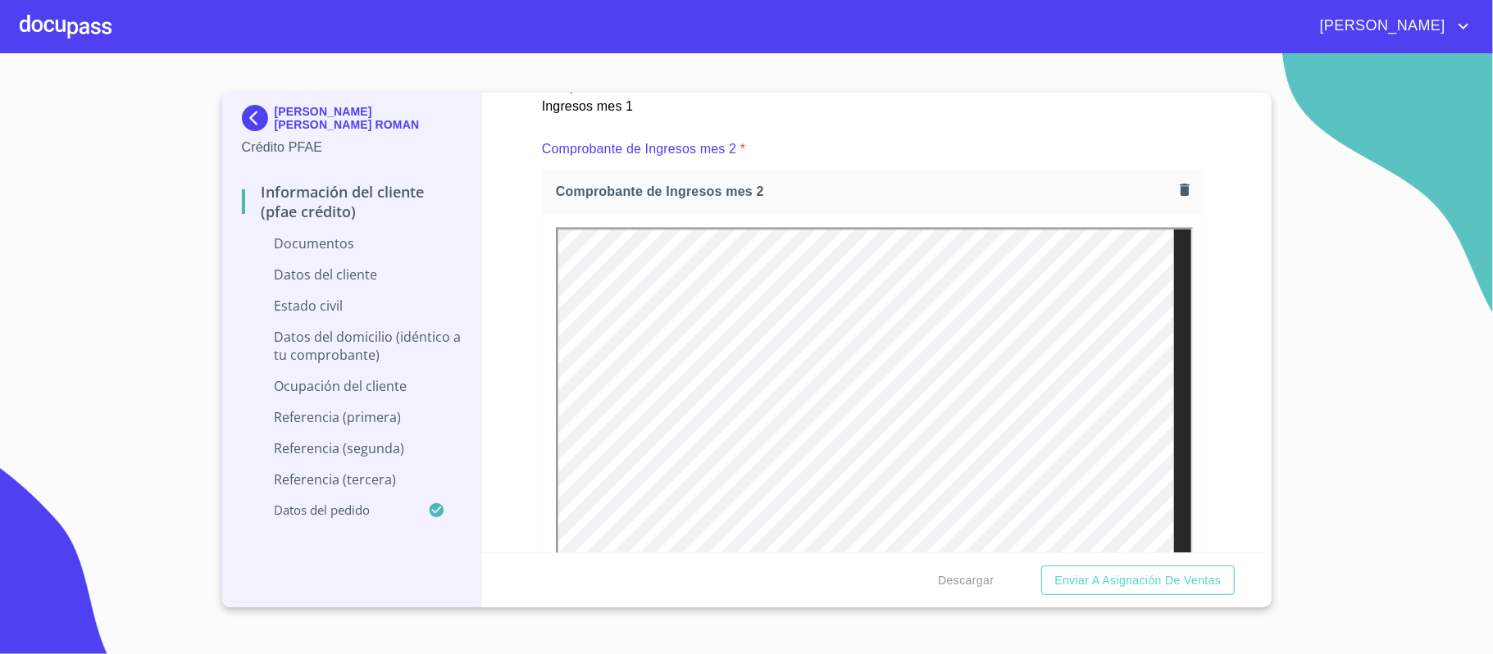
click at [1221, 289] on div "Información del cliente (PFAE crédito) Documentos Documento de identificación. …" at bounding box center [872, 323] width 781 height 460
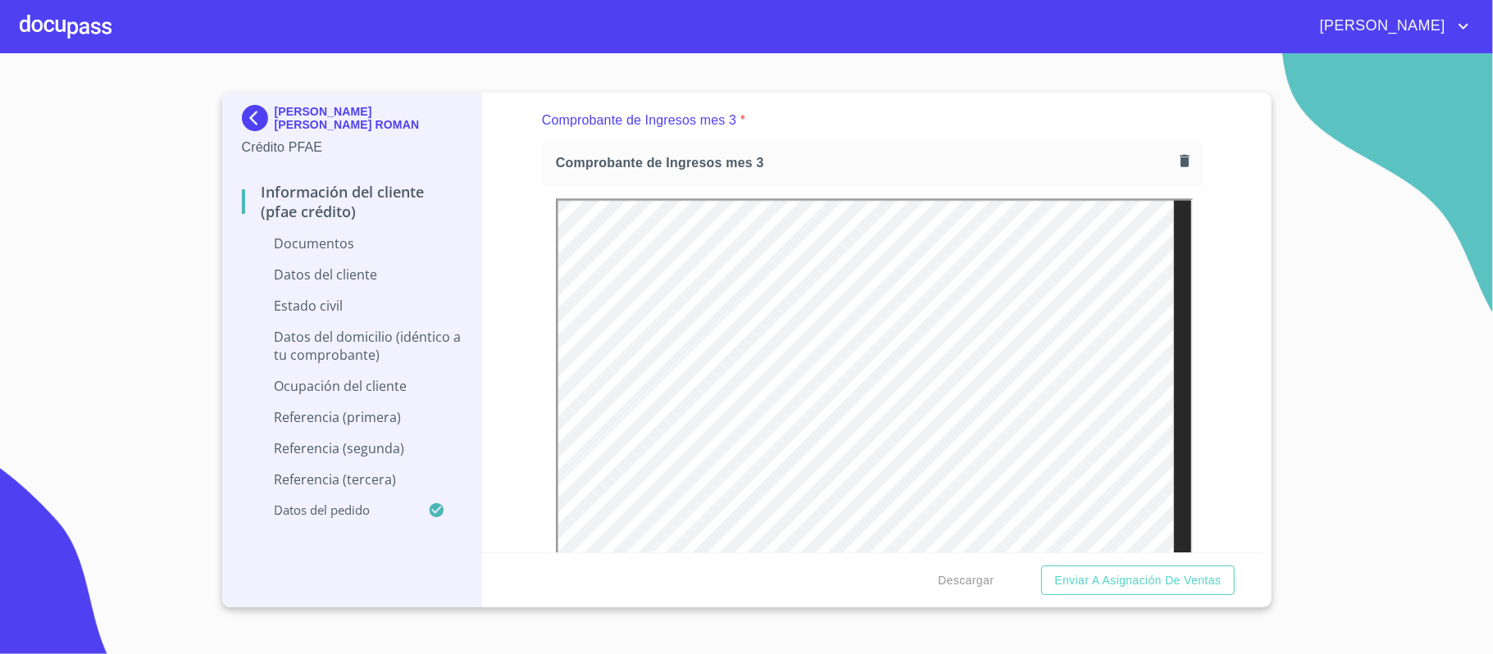
click at [1200, 309] on div "Información del cliente (PFAE crédito) Documentos Documento de identificación. …" at bounding box center [872, 323] width 781 height 460
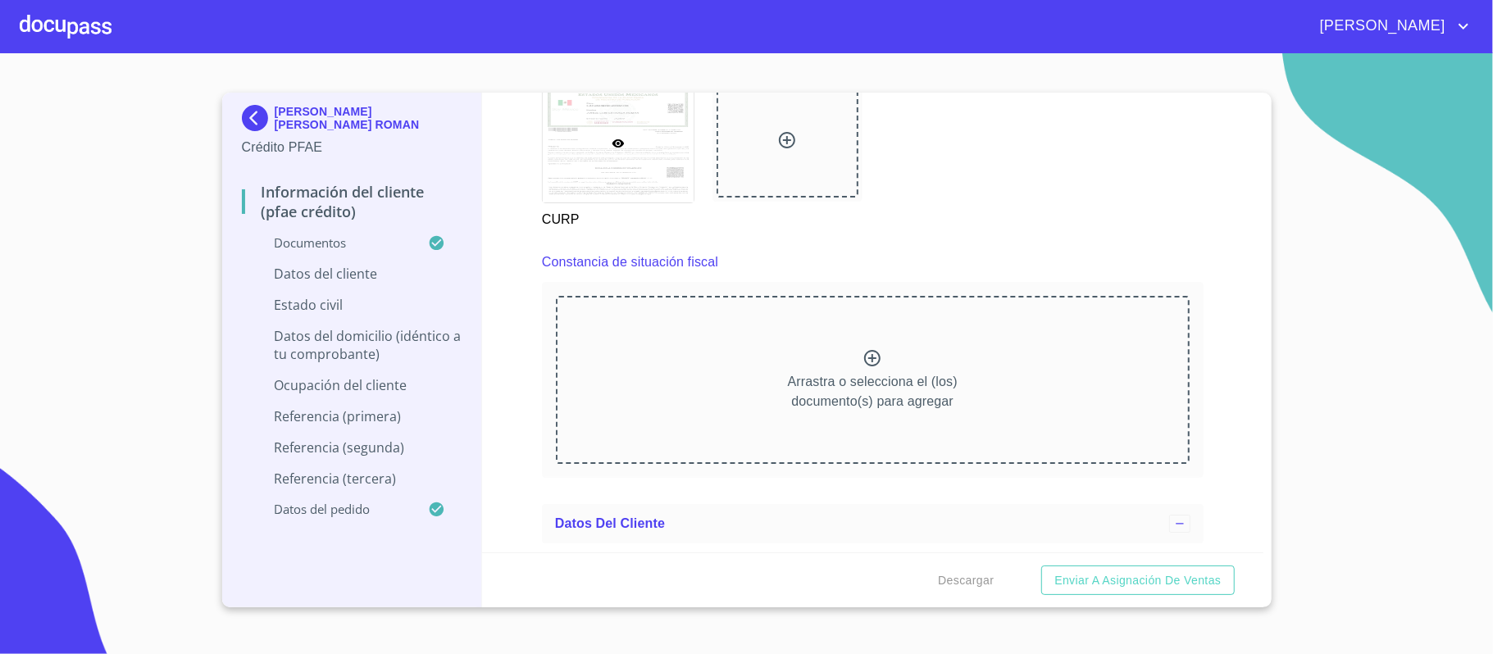
scroll to position [4480, 0]
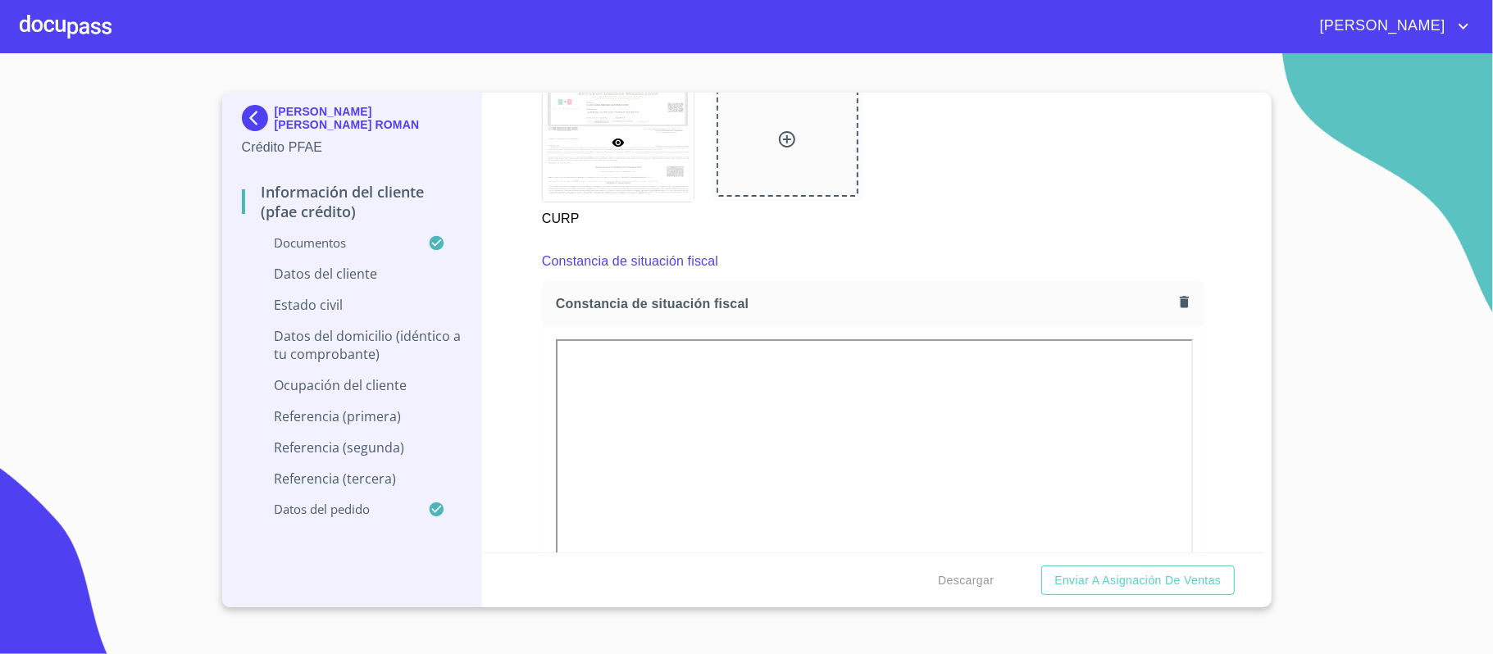
click at [1207, 367] on div "Información del cliente (PFAE crédito) Documentos Documento de identificación. …" at bounding box center [872, 323] width 781 height 460
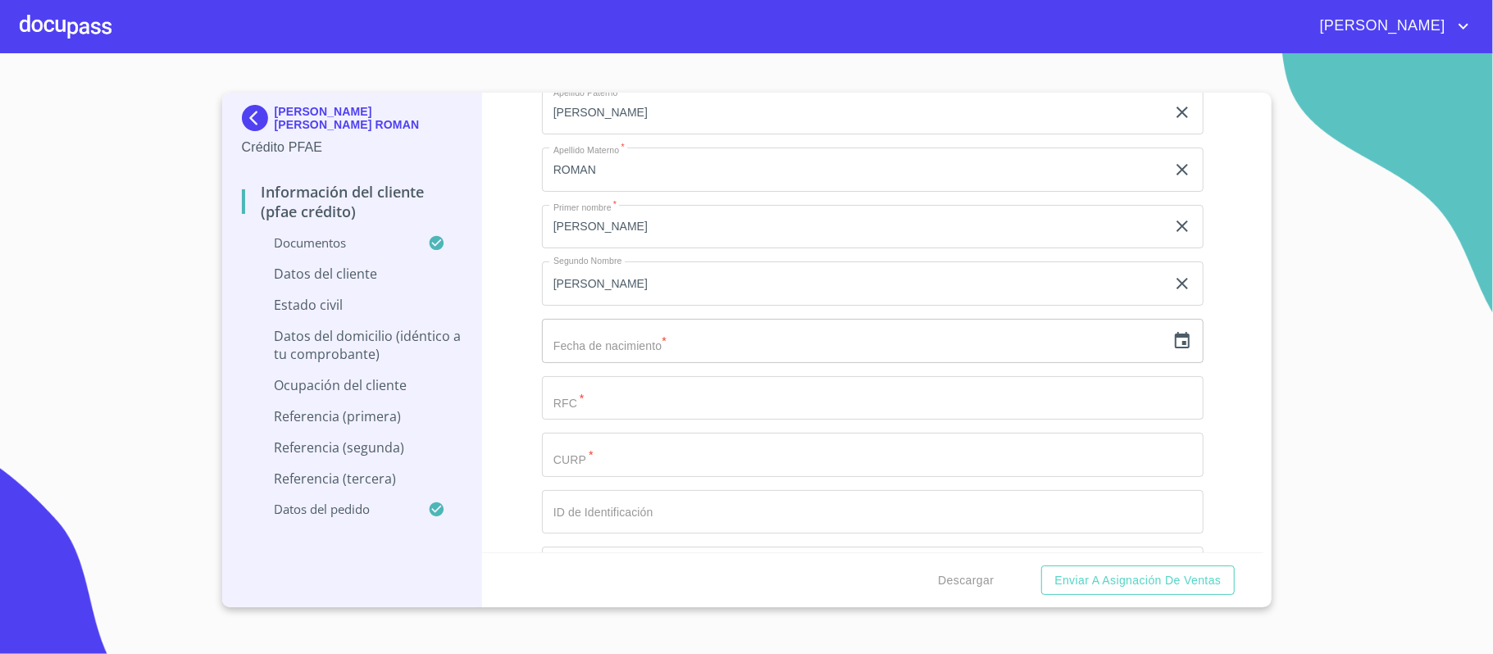
scroll to position [5464, 0]
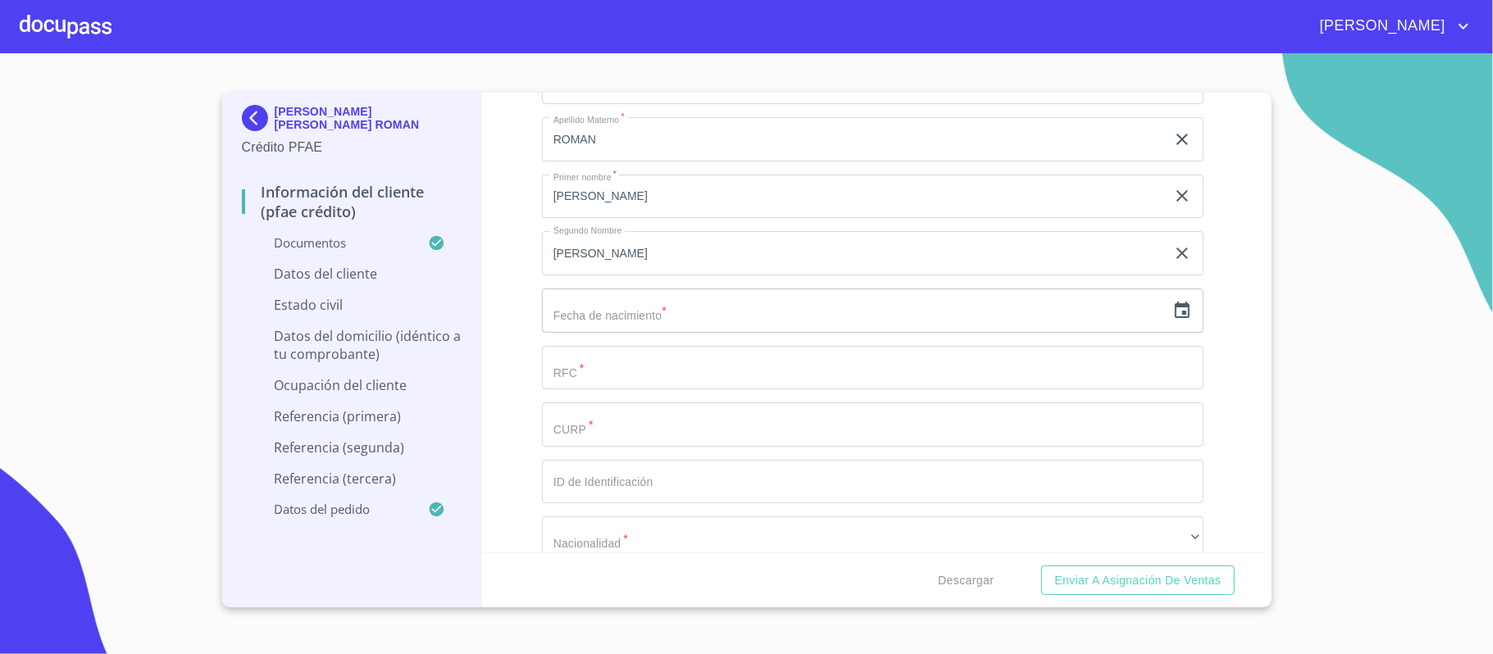
click at [1172, 309] on icon "button" at bounding box center [1182, 311] width 20 height 20
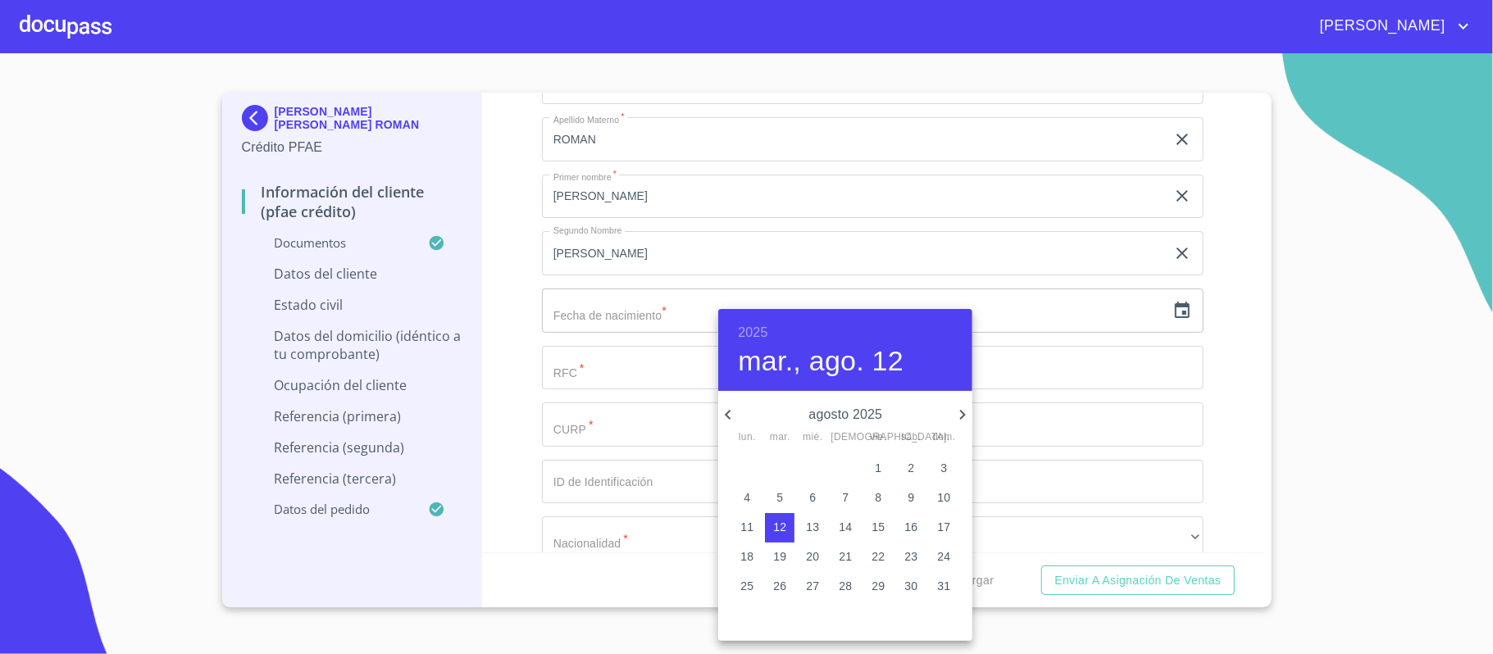
click at [754, 326] on h6 "2025" at bounding box center [753, 332] width 30 height 23
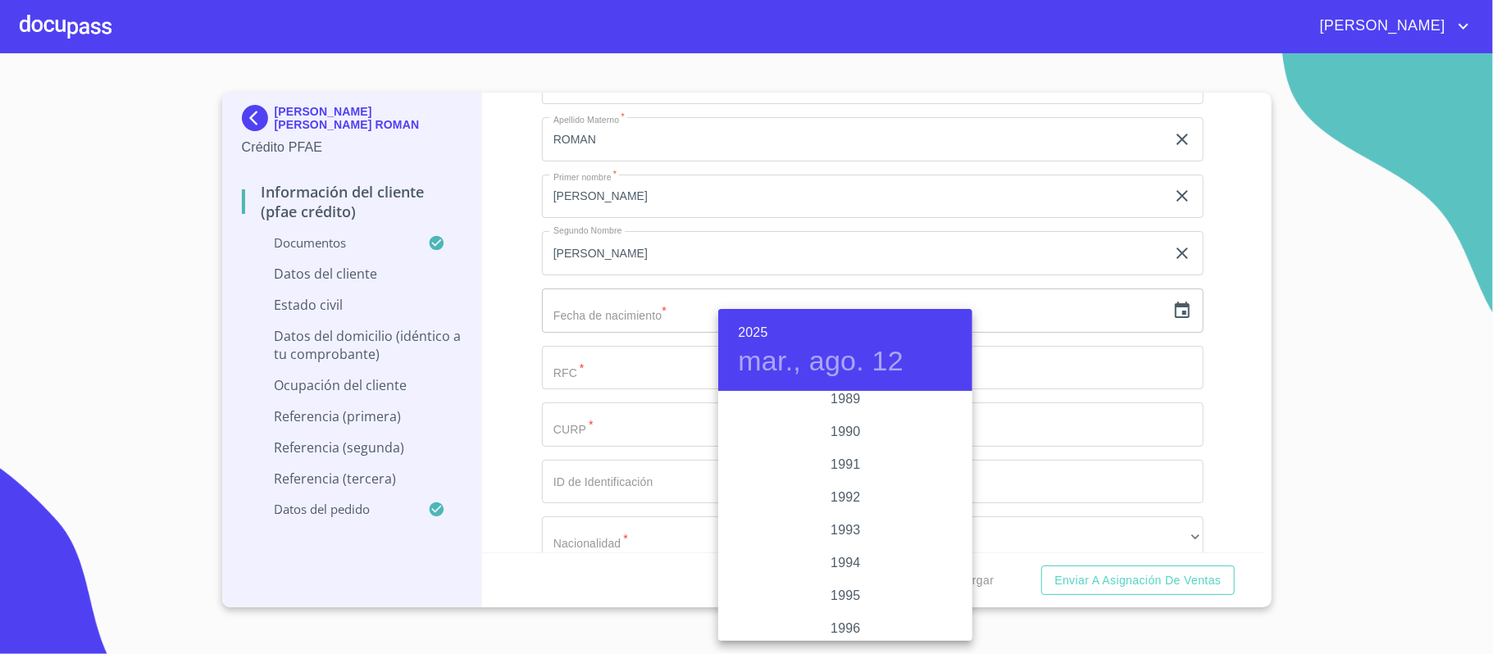
scroll to position [1895, 0]
click at [846, 444] on div "1984" at bounding box center [845, 449] width 254 height 33
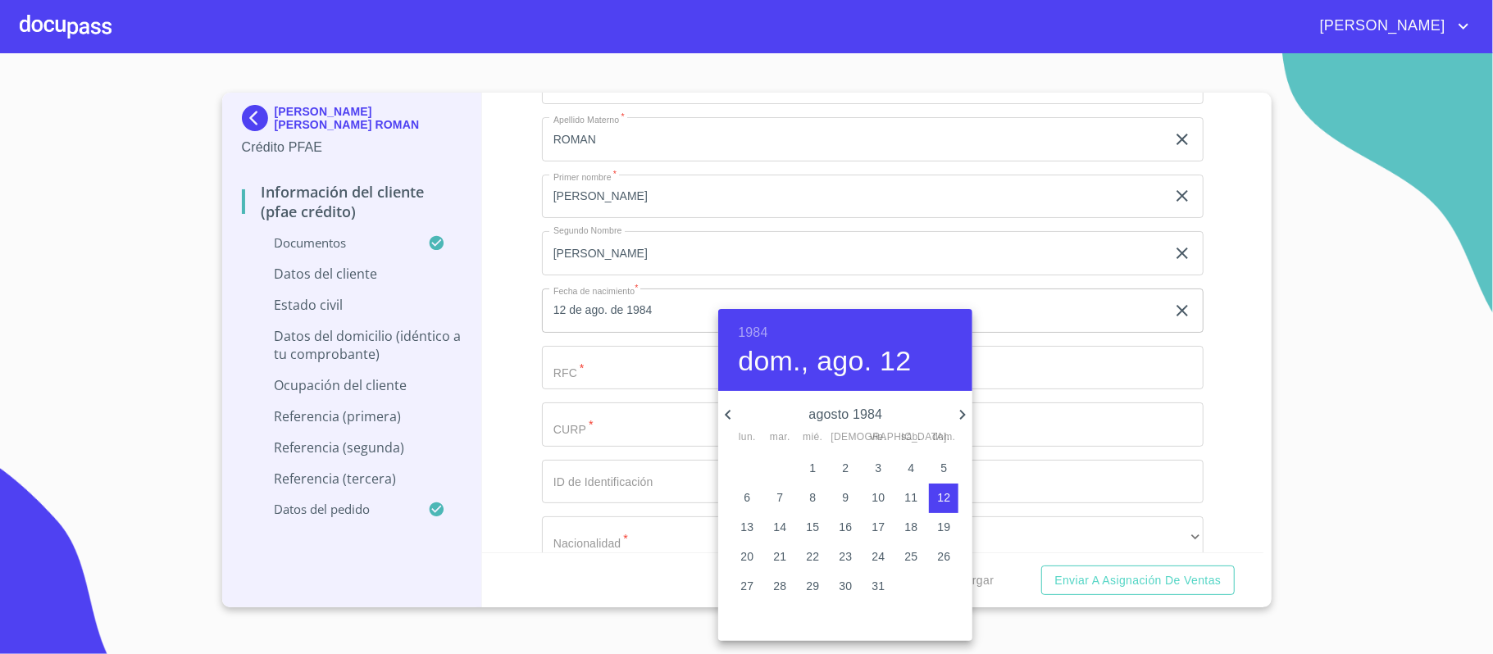
click at [967, 415] on icon "button" at bounding box center [962, 415] width 20 height 20
click at [915, 587] on p "29" at bounding box center [910, 586] width 13 height 16
type input "29 de sep. de 1984"
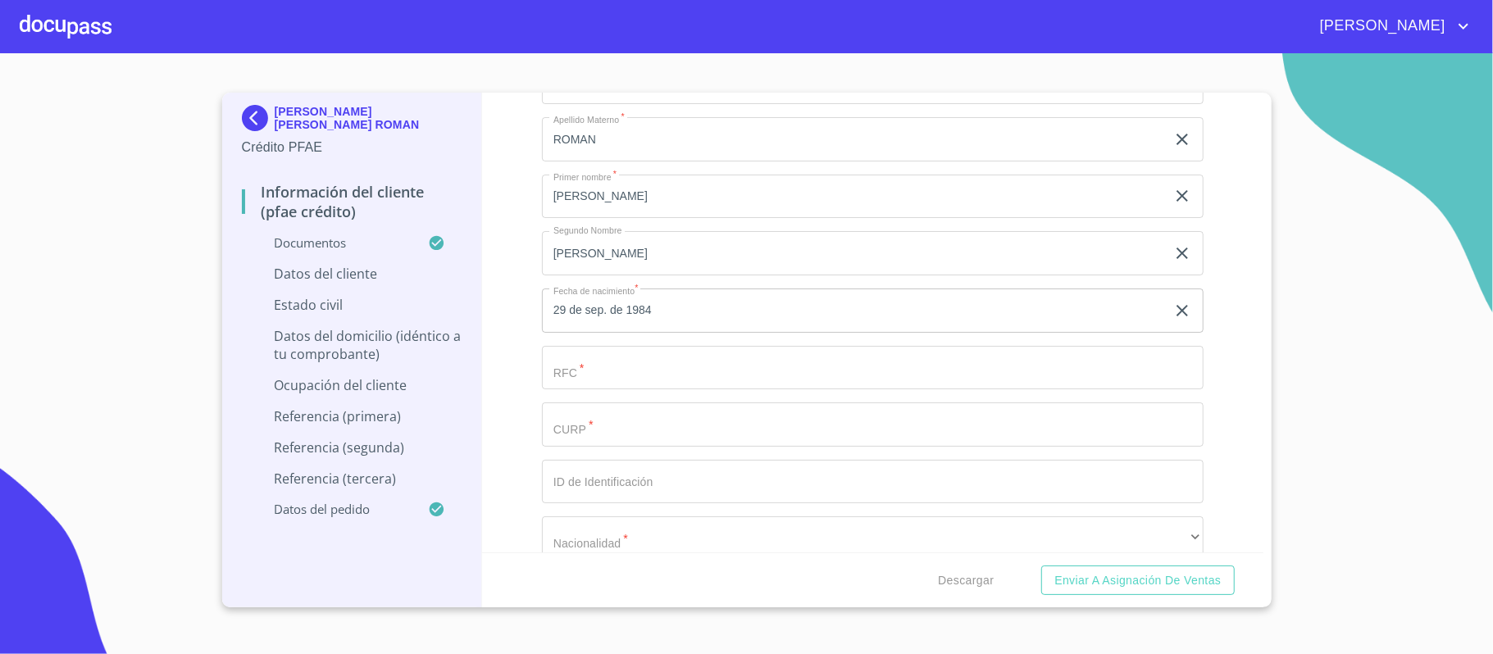
click at [620, 104] on input "Documento de identificación.   *" at bounding box center [854, 82] width 624 height 44
paste input "EARJ840929QY0"
type input "EARJ840929QY0"
click at [616, 434] on input "Documento de identificación.   *" at bounding box center [872, 424] width 661 height 44
paste input "EARJ840929HJCSMR03"
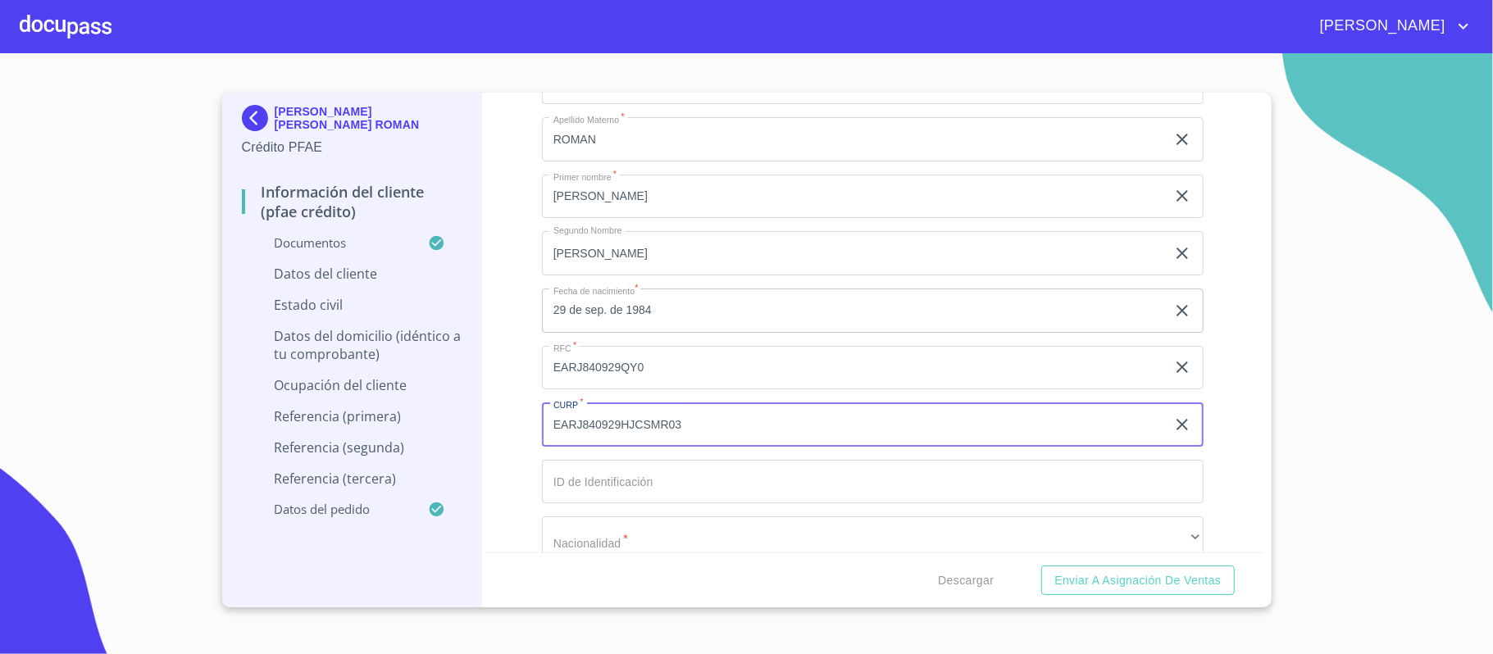
type input "EARJ840929HJCSMR03"
click at [614, 104] on input "Documento de identificación.   *" at bounding box center [854, 82] width 624 height 44
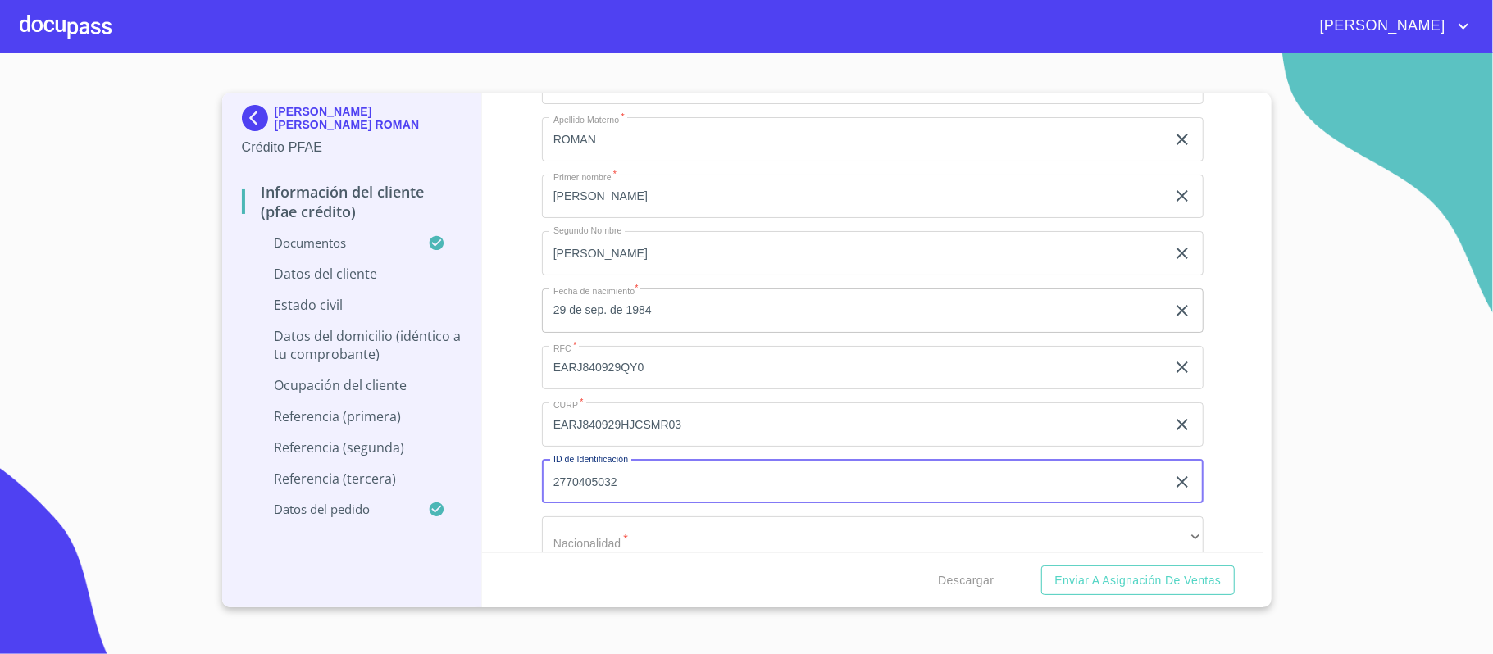
type input "2770405032"
click at [510, 349] on div "Información del cliente (PFAE crédito) Documentos Documento de identificación. …" at bounding box center [872, 323] width 781 height 460
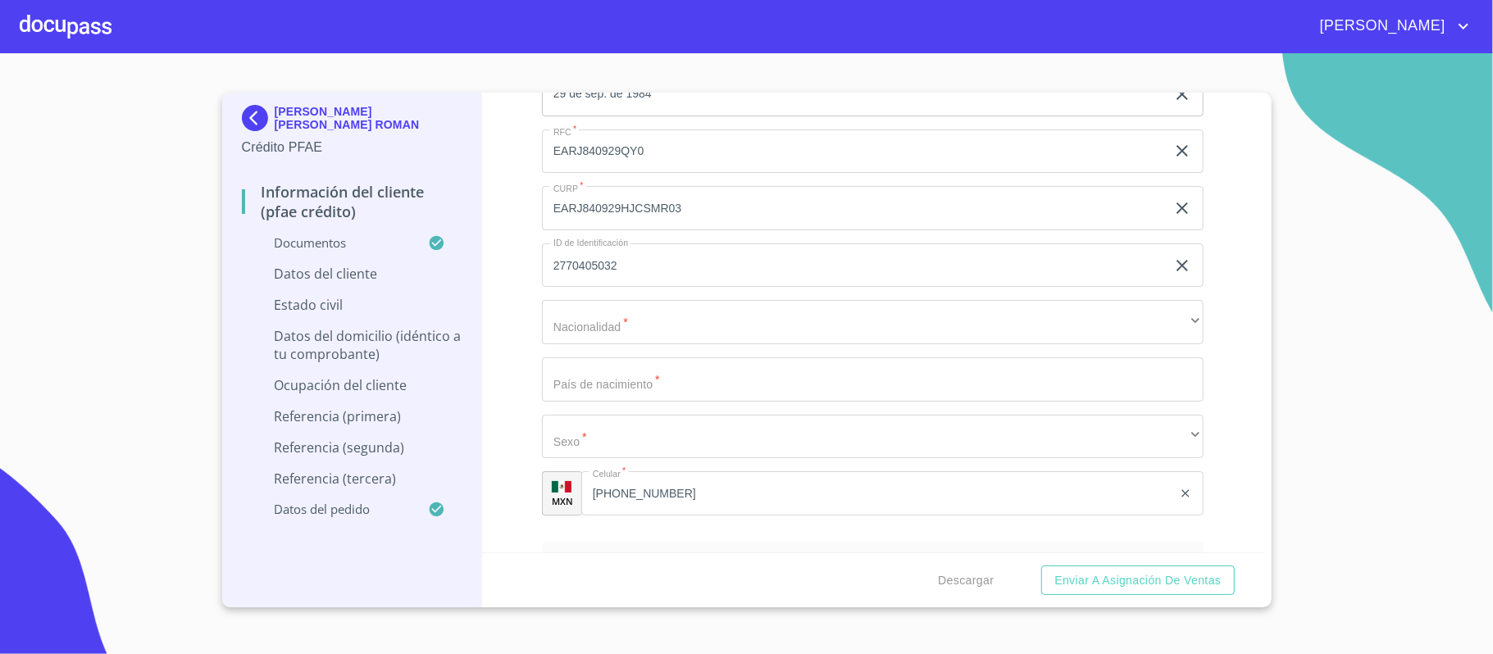
scroll to position [5683, 0]
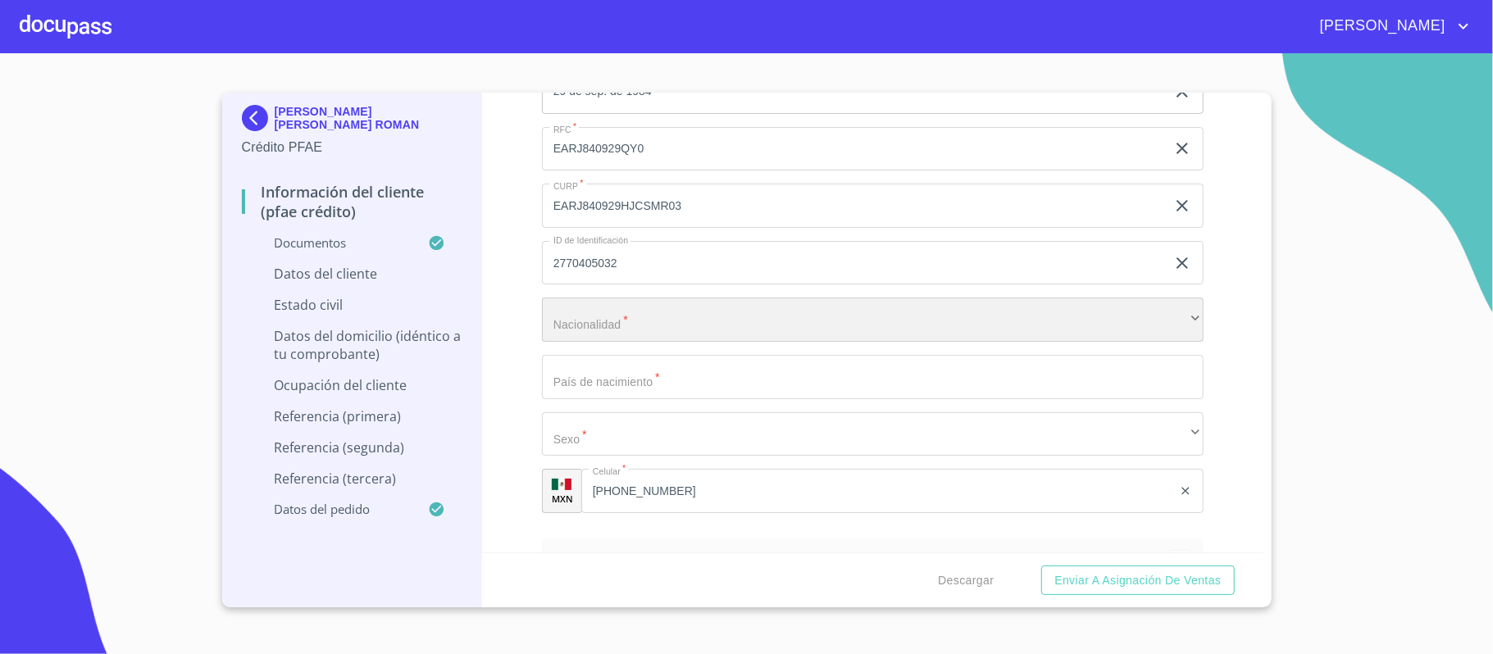
click at [614, 325] on div "​" at bounding box center [872, 320] width 661 height 44
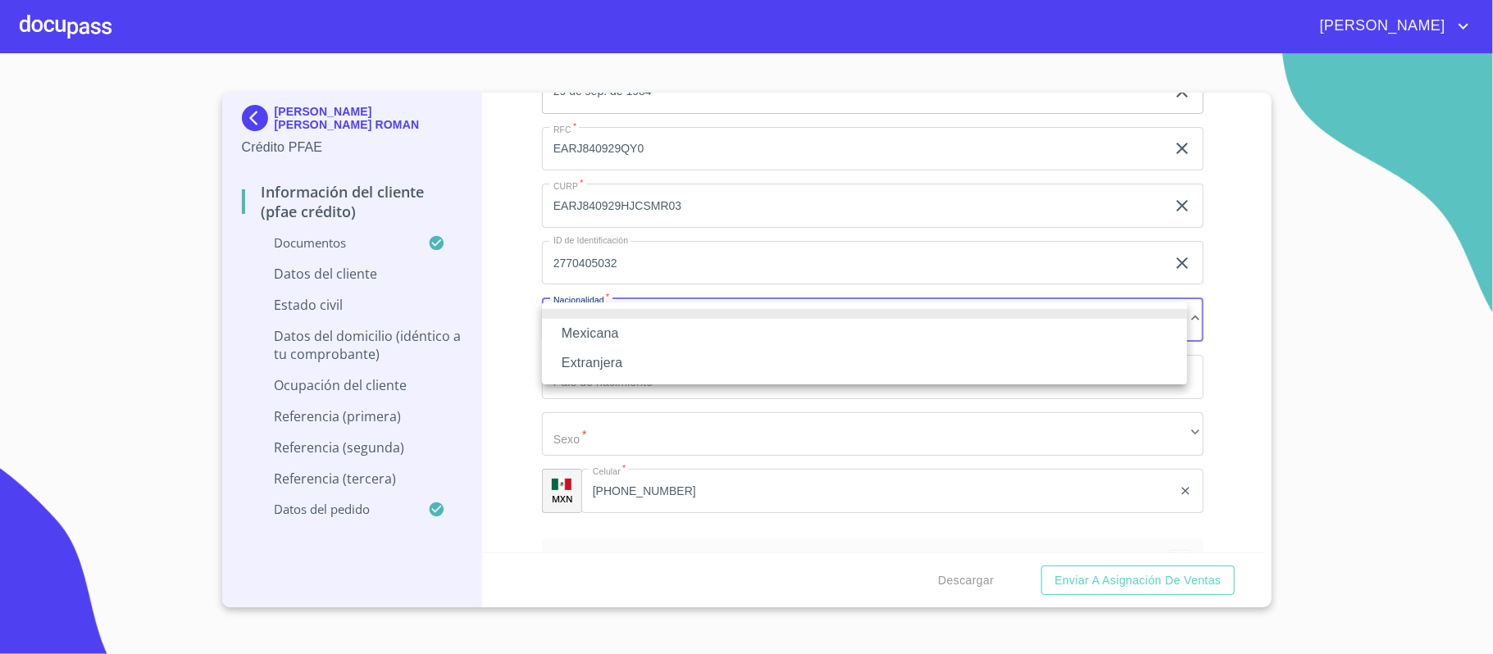
click at [605, 334] on li "Mexicana" at bounding box center [864, 334] width 645 height 30
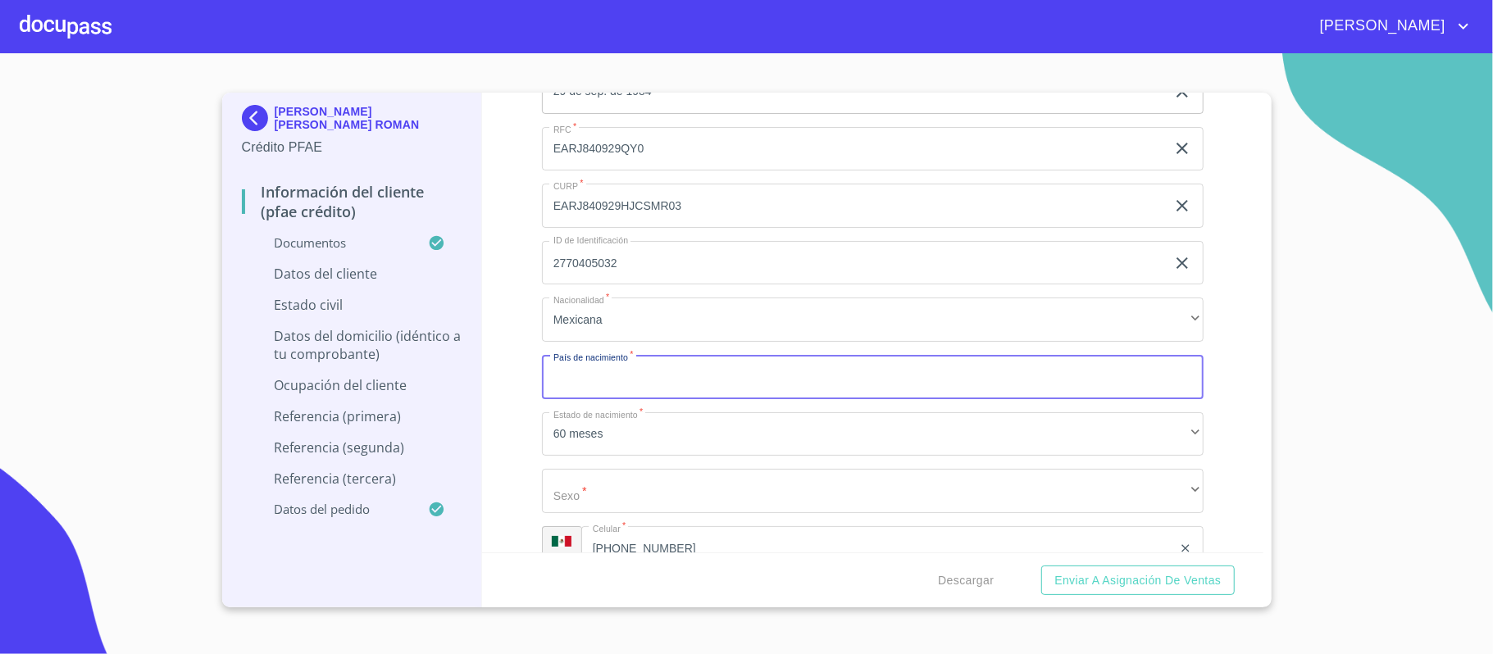
click at [568, 387] on input "Documento de identificación.   *" at bounding box center [872, 377] width 661 height 44
type input "[GEOGRAPHIC_DATA]"
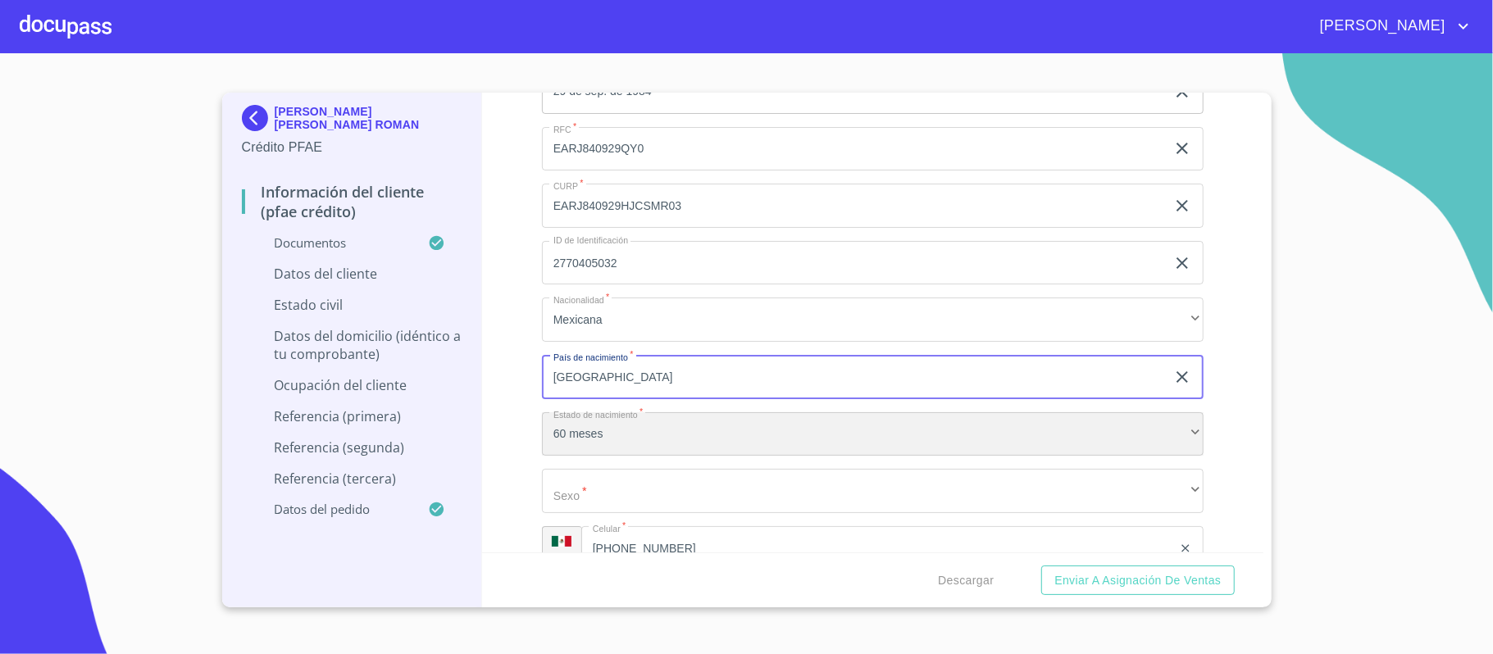
click at [592, 434] on div "60 meses" at bounding box center [872, 434] width 661 height 44
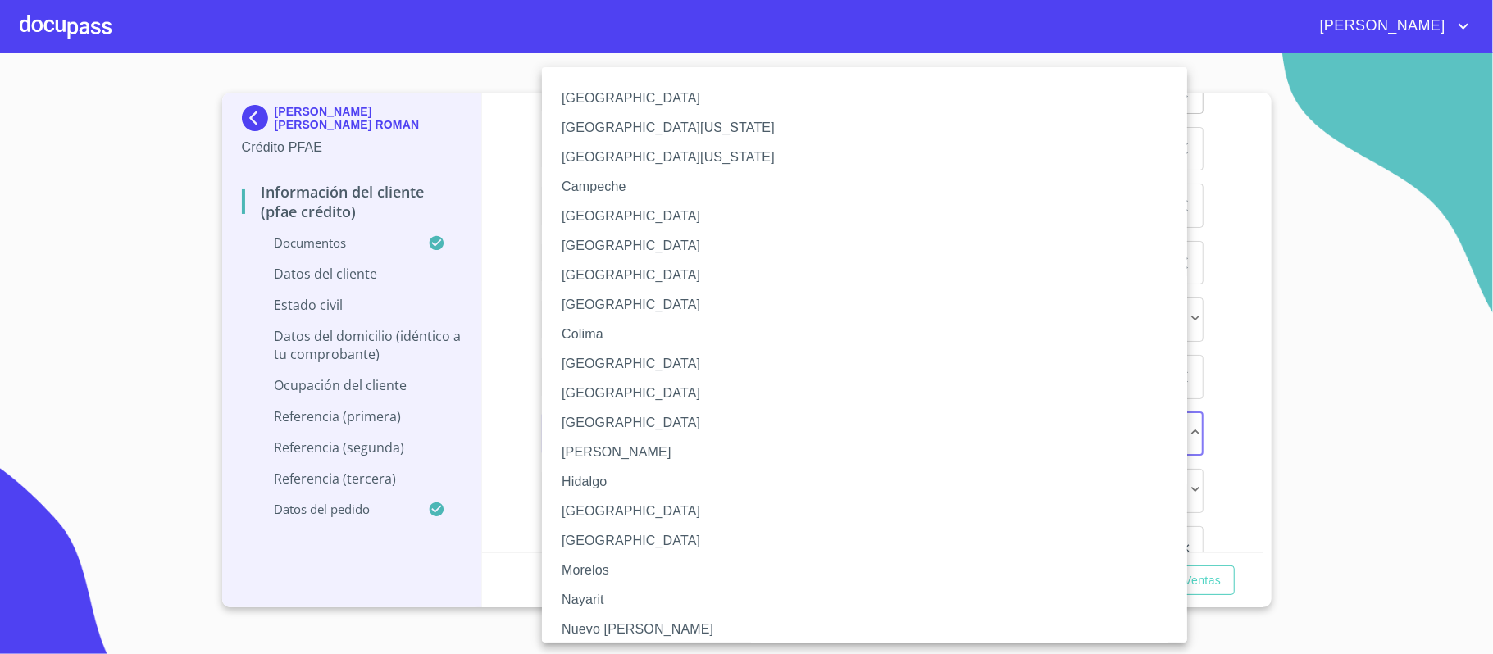
click at [572, 513] on li "[GEOGRAPHIC_DATA]" at bounding box center [872, 512] width 661 height 30
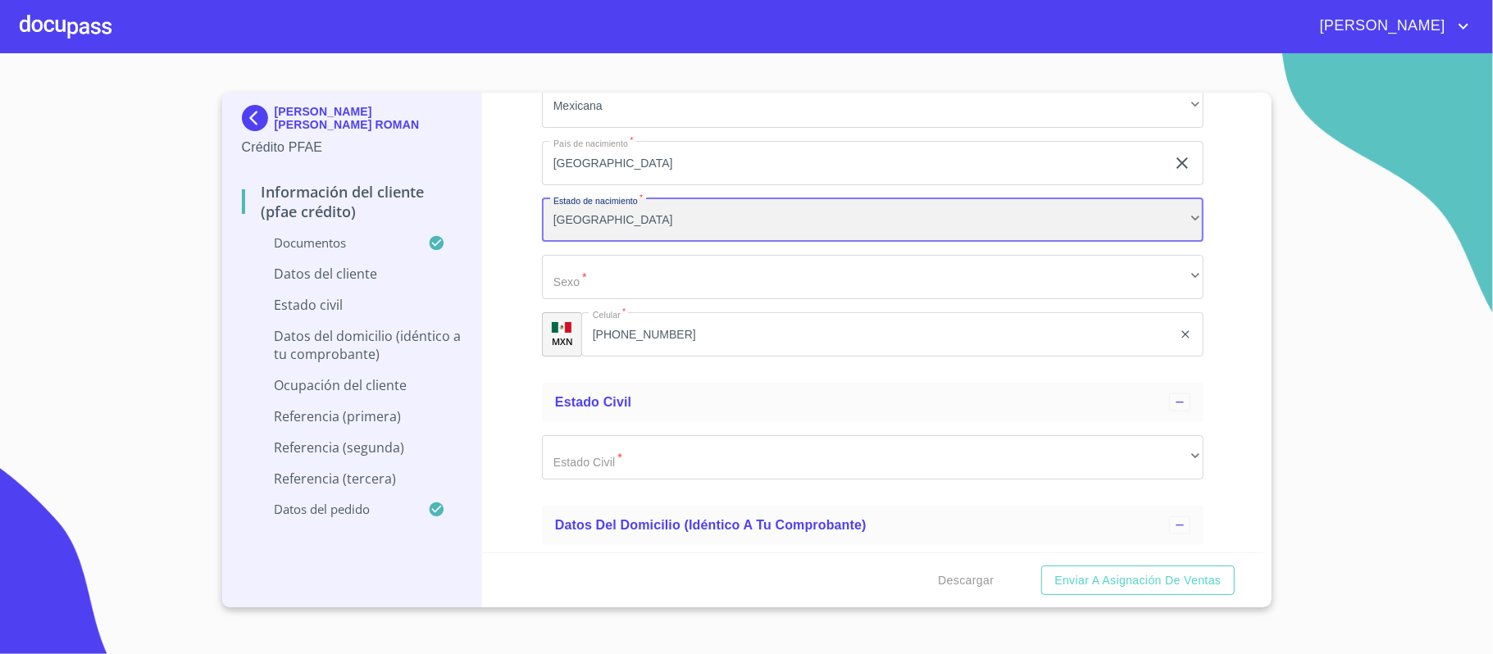
scroll to position [5902, 0]
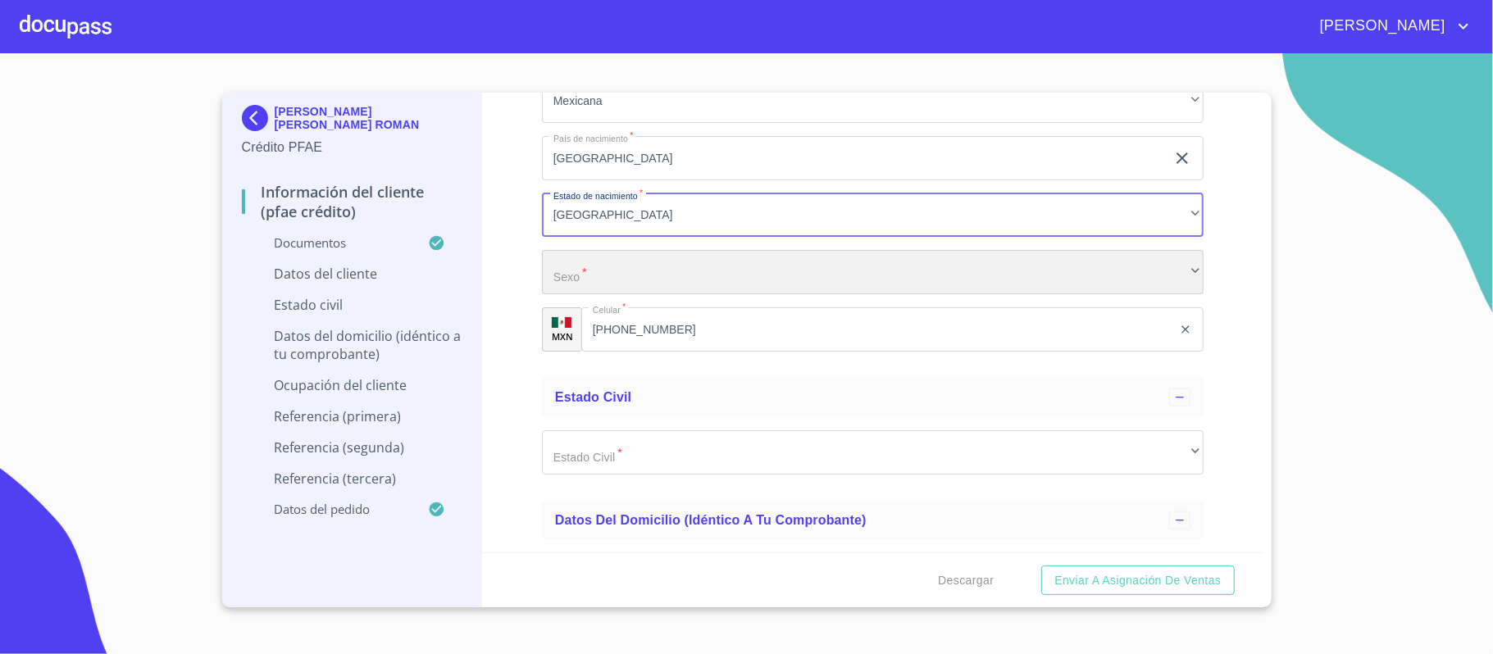
click at [620, 282] on div "​" at bounding box center [872, 272] width 661 height 44
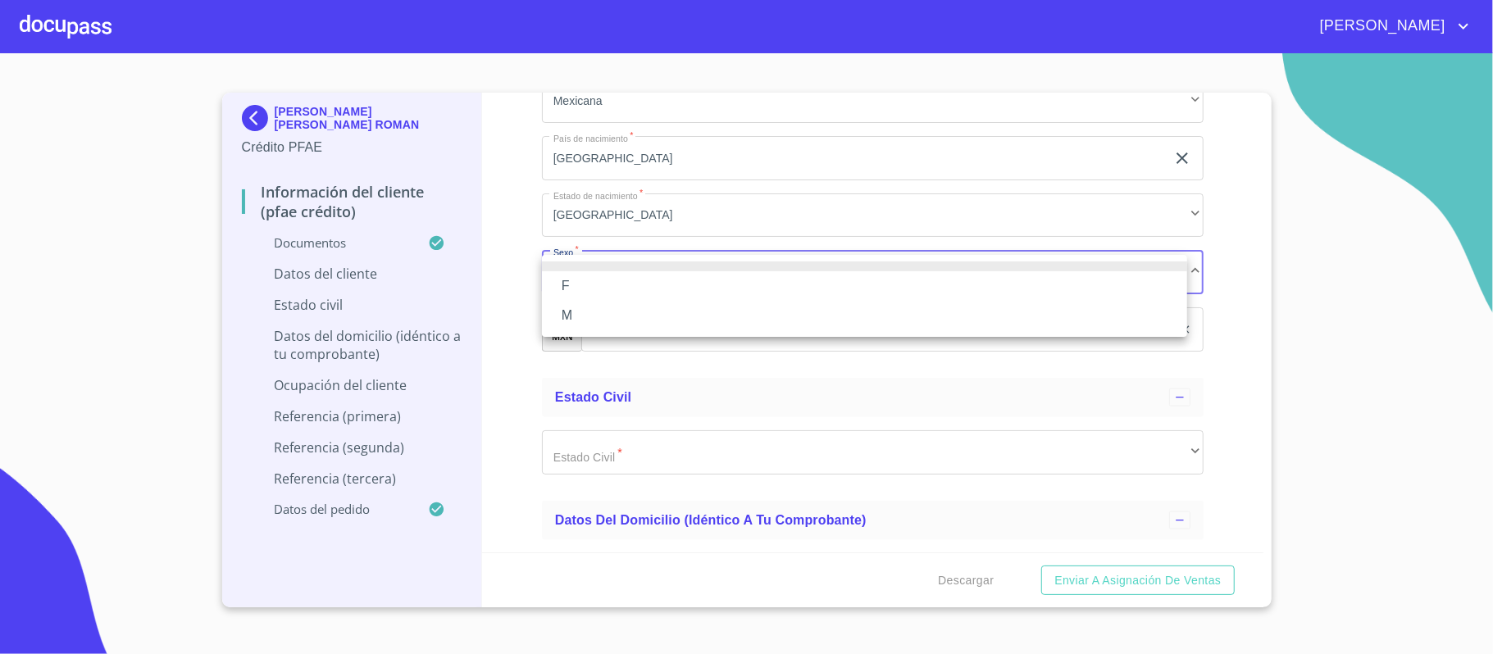
click at [581, 309] on li "M" at bounding box center [864, 316] width 645 height 30
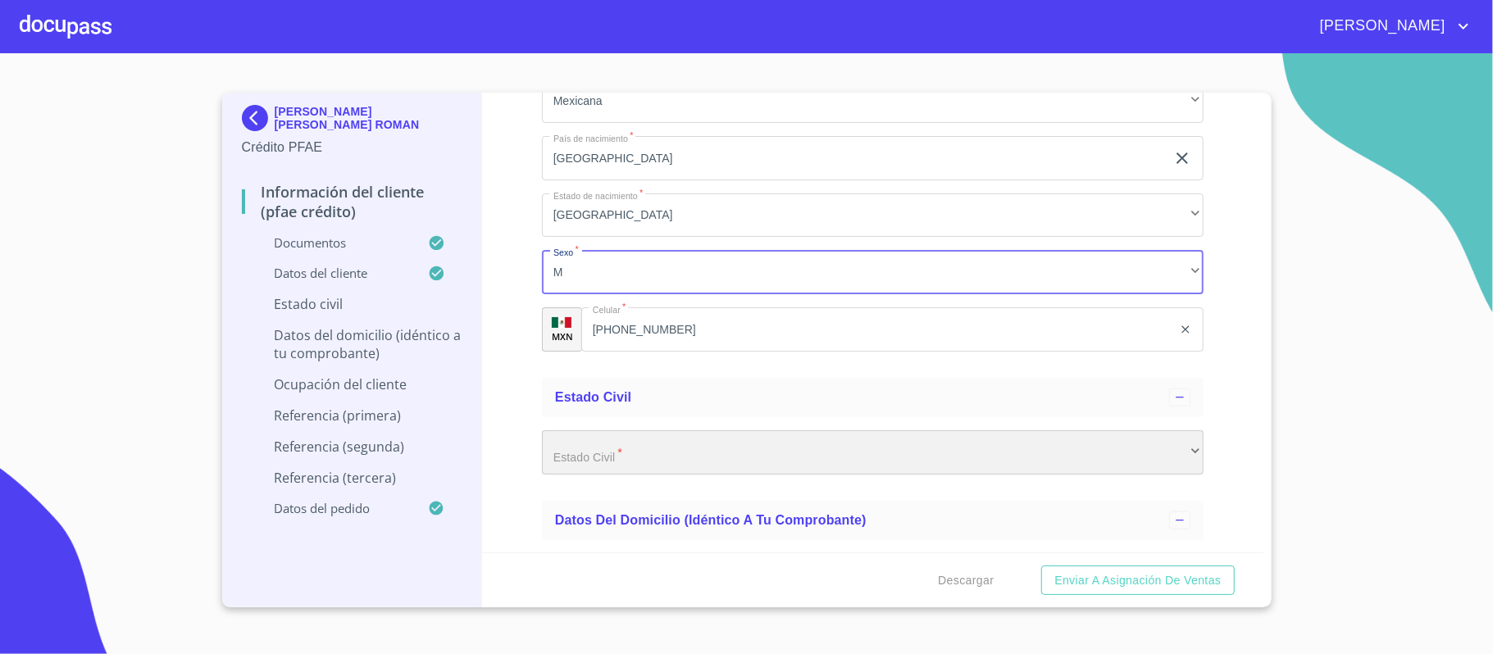
click at [630, 452] on div "​" at bounding box center [872, 452] width 661 height 44
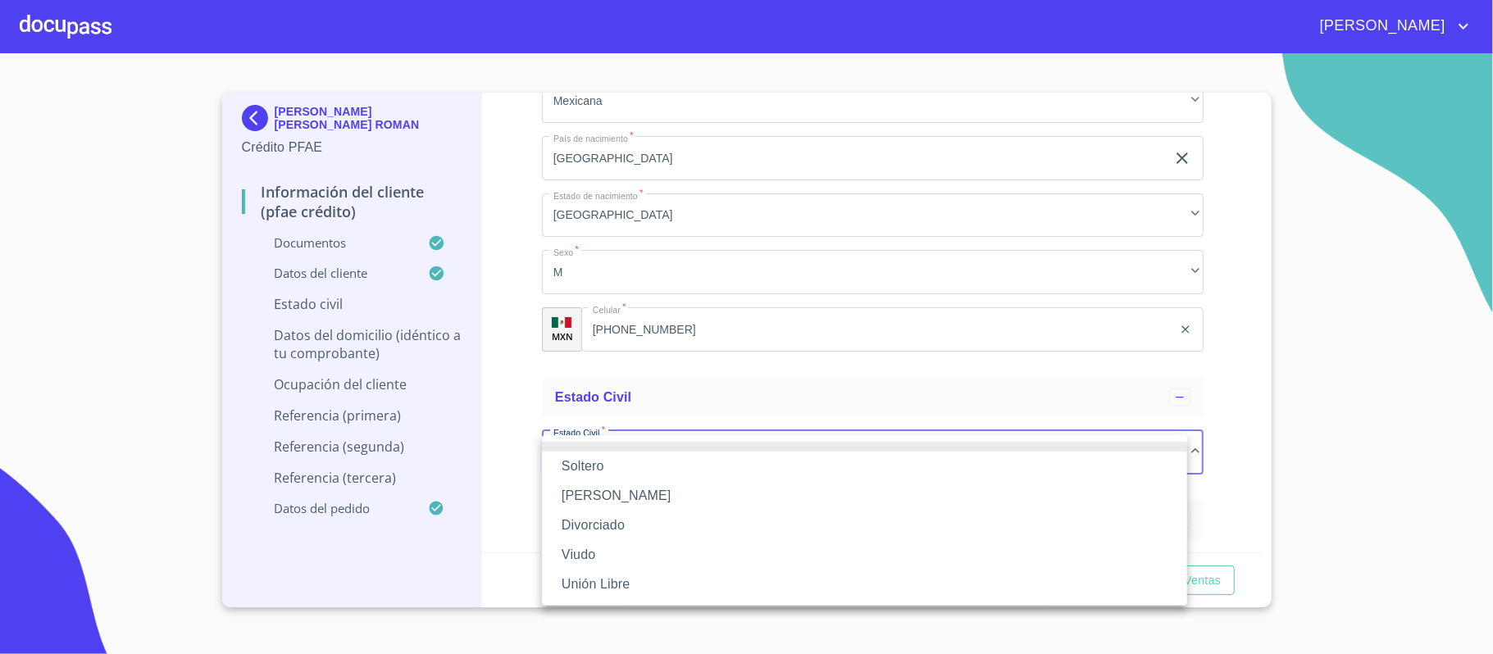
click at [585, 502] on li "[PERSON_NAME]" at bounding box center [864, 496] width 645 height 30
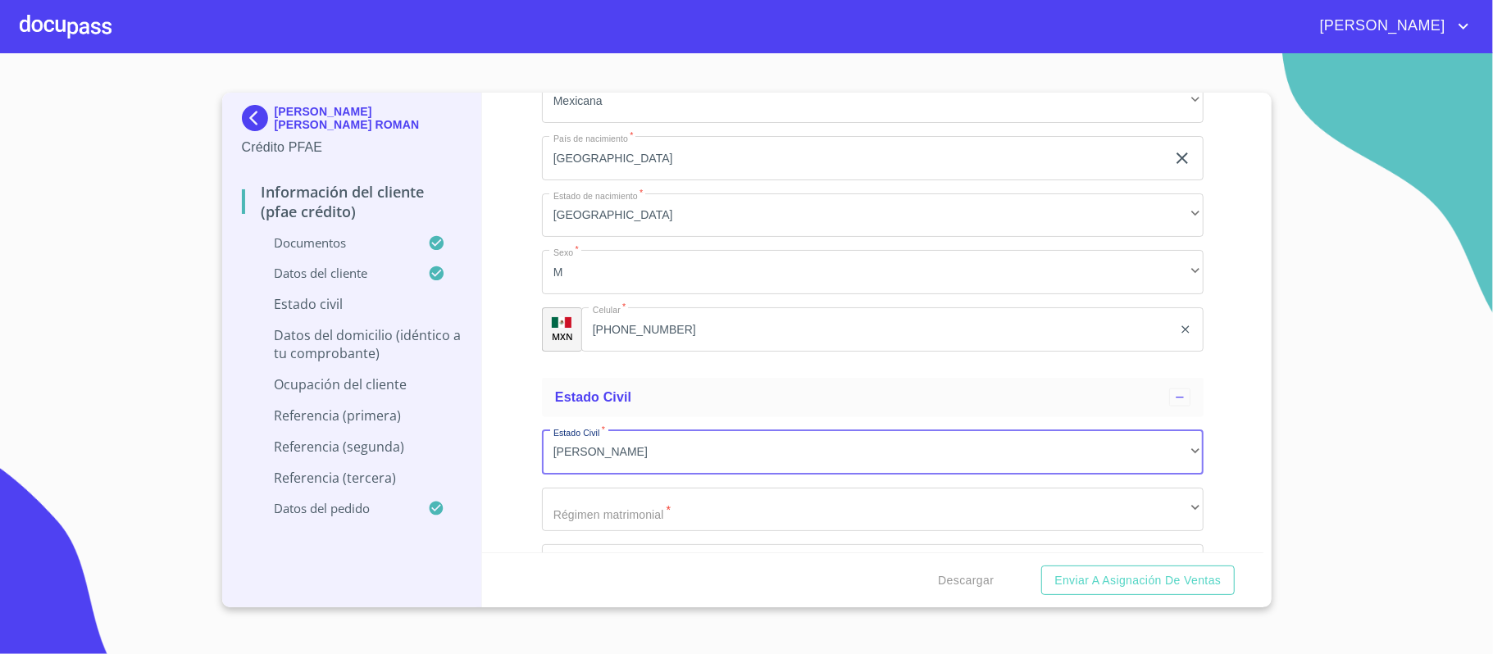
click at [509, 389] on div "Información del cliente (PFAE crédito) Documentos Documento de identificación. …" at bounding box center [872, 323] width 781 height 460
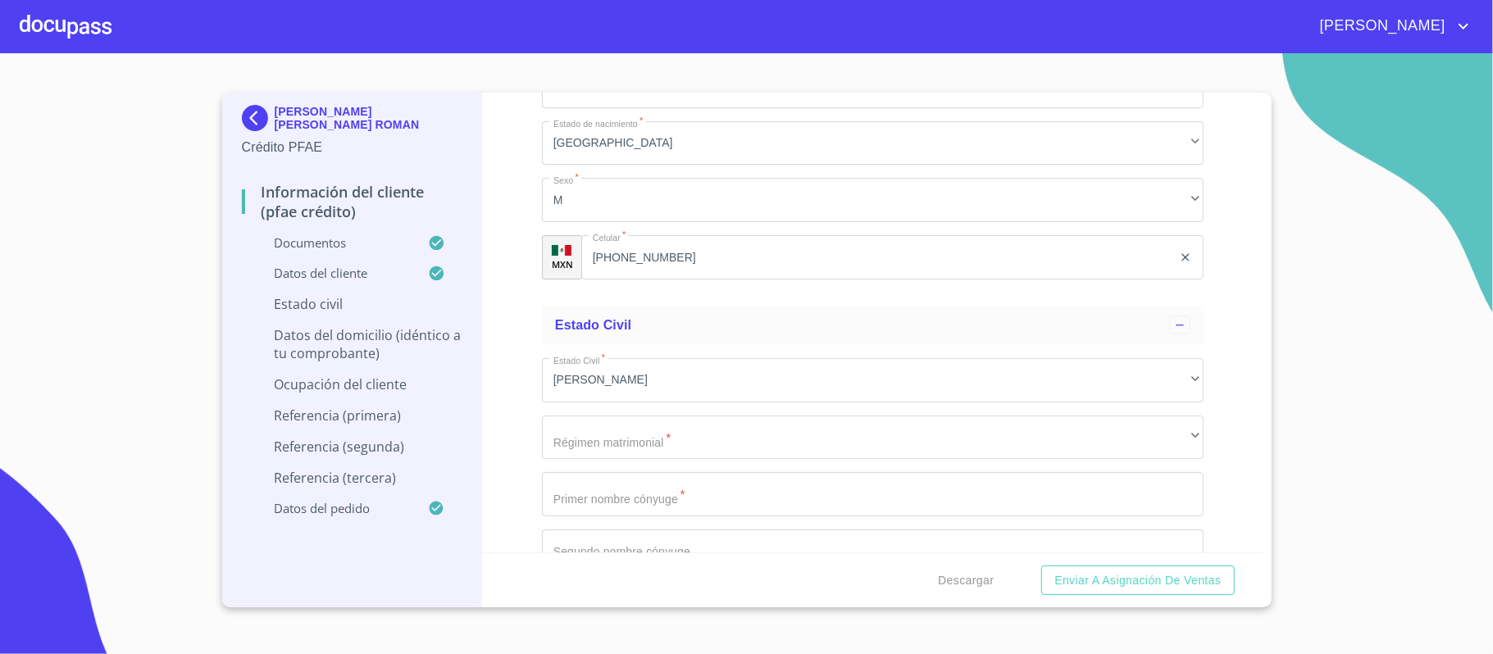
scroll to position [6011, 0]
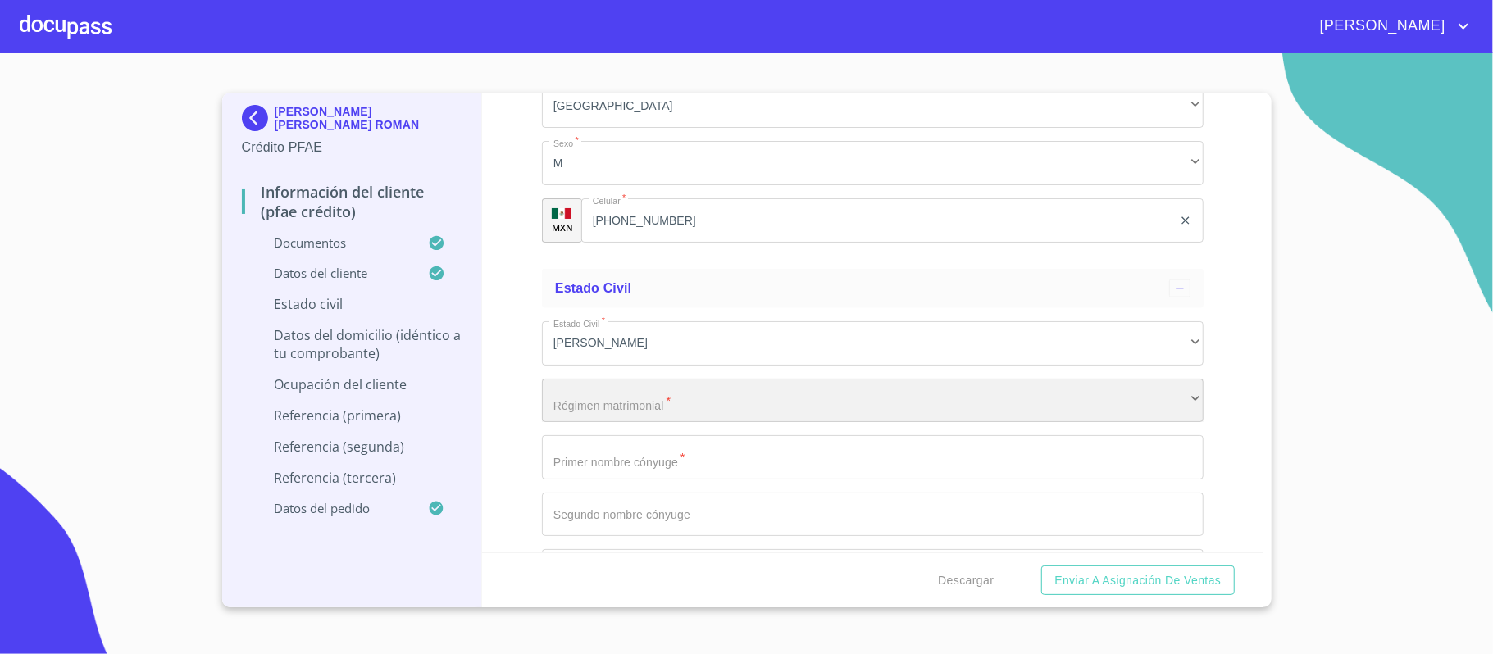
click at [594, 415] on div "​" at bounding box center [872, 401] width 661 height 44
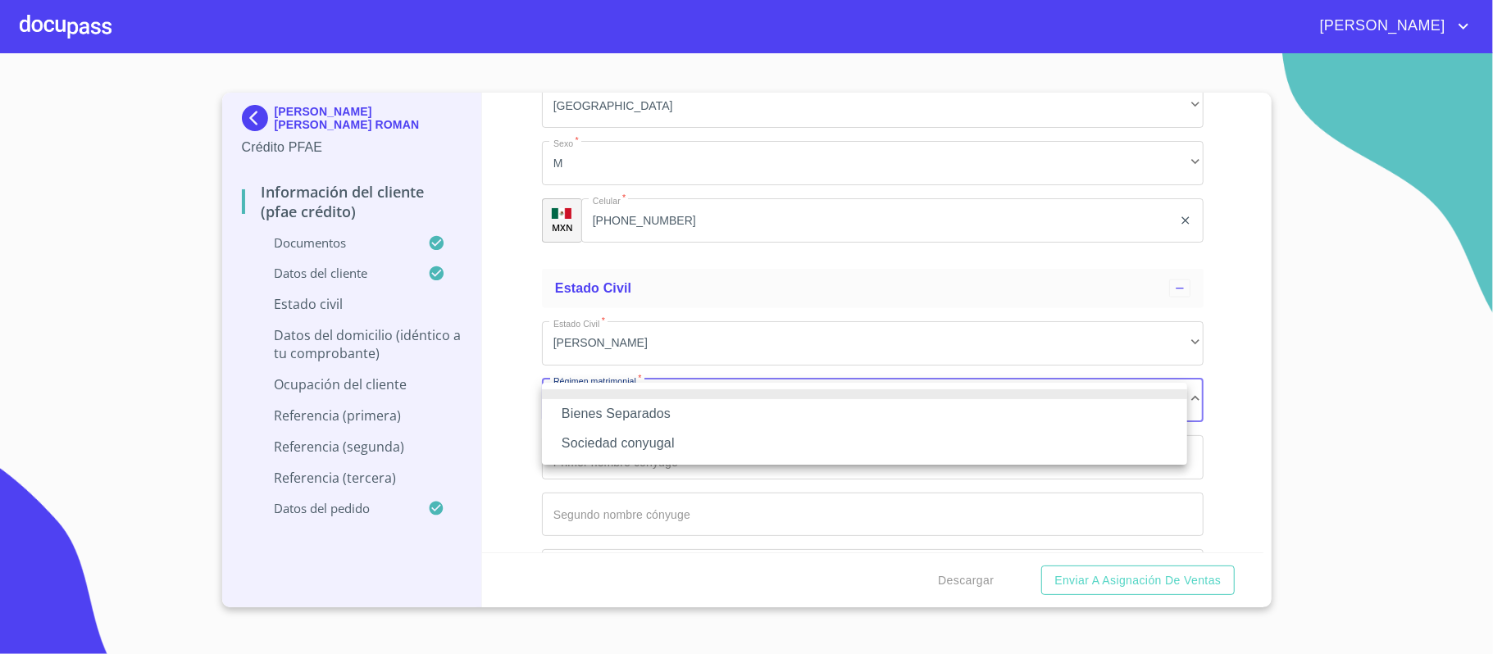
click at [594, 438] on li "Sociedad conyugal" at bounding box center [864, 444] width 645 height 30
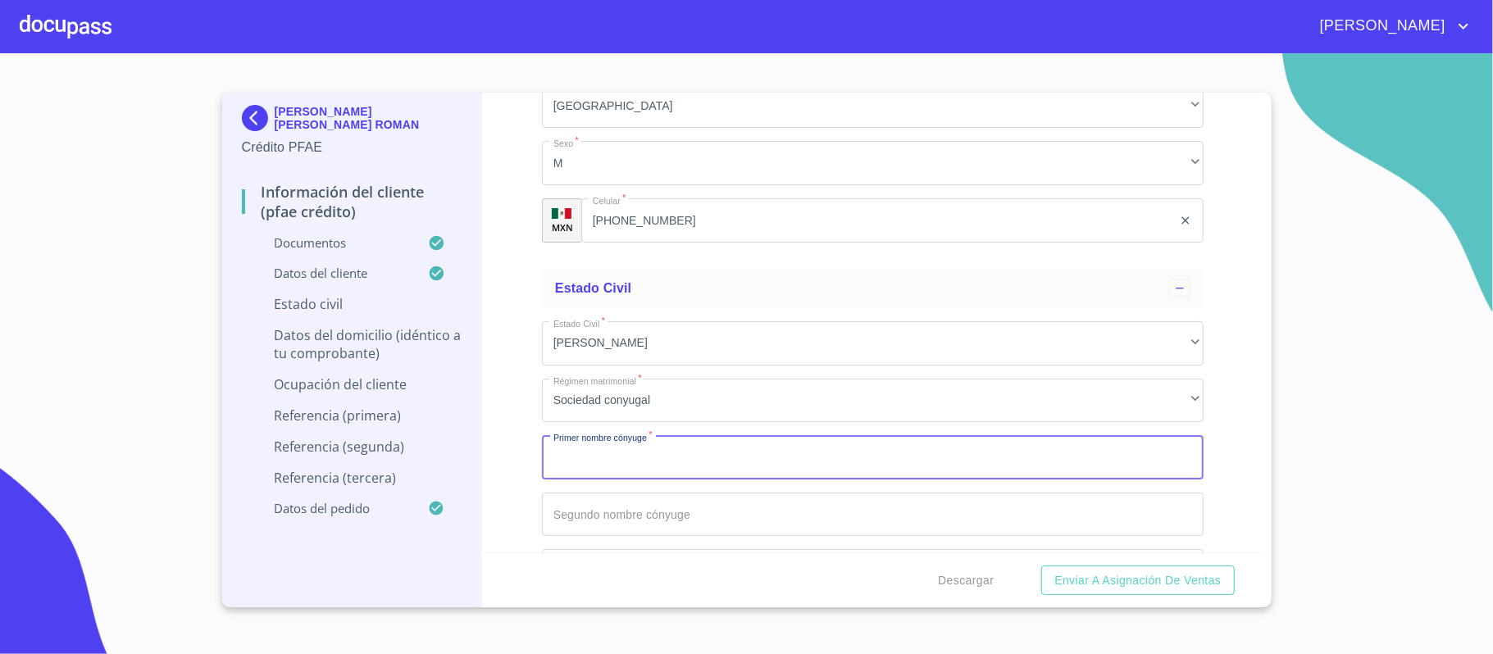
click at [602, 460] on input "Documento de identificación.   *" at bounding box center [872, 457] width 661 height 44
type input "[MEDICAL_DATA]"
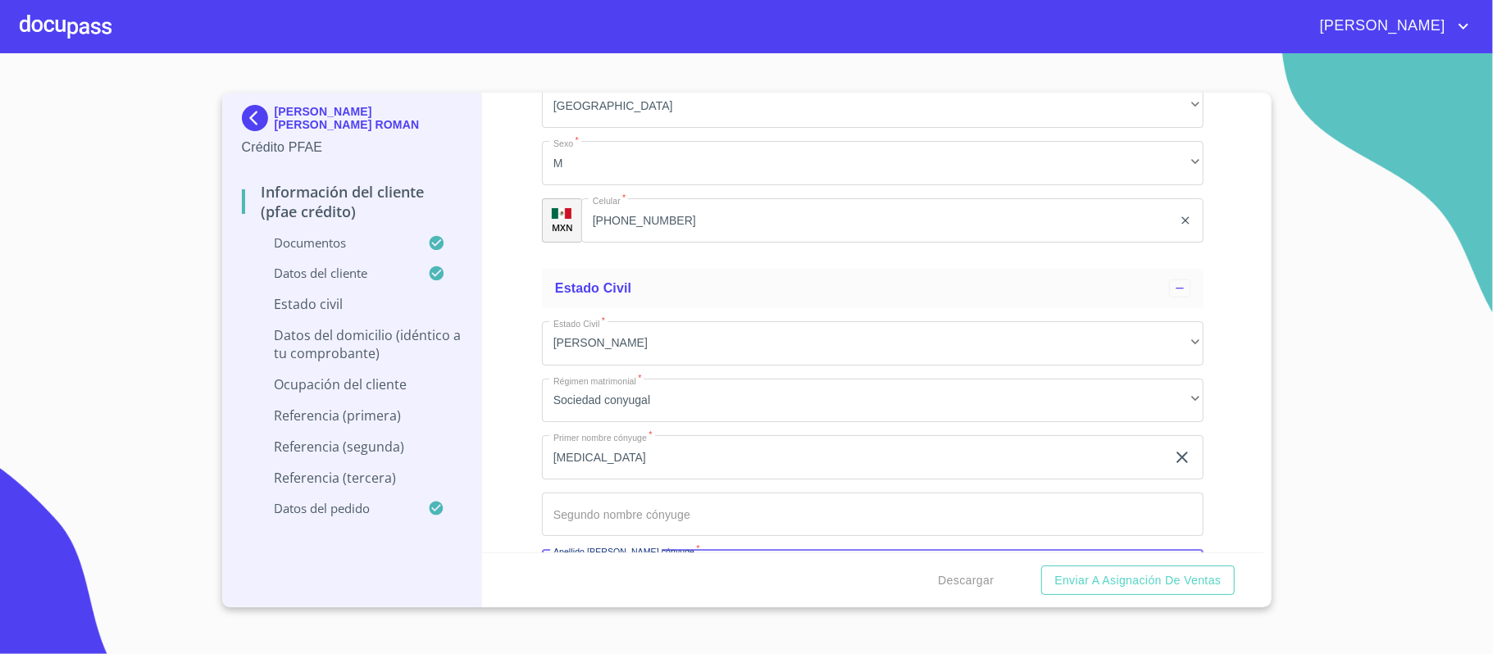
scroll to position [6054, 0]
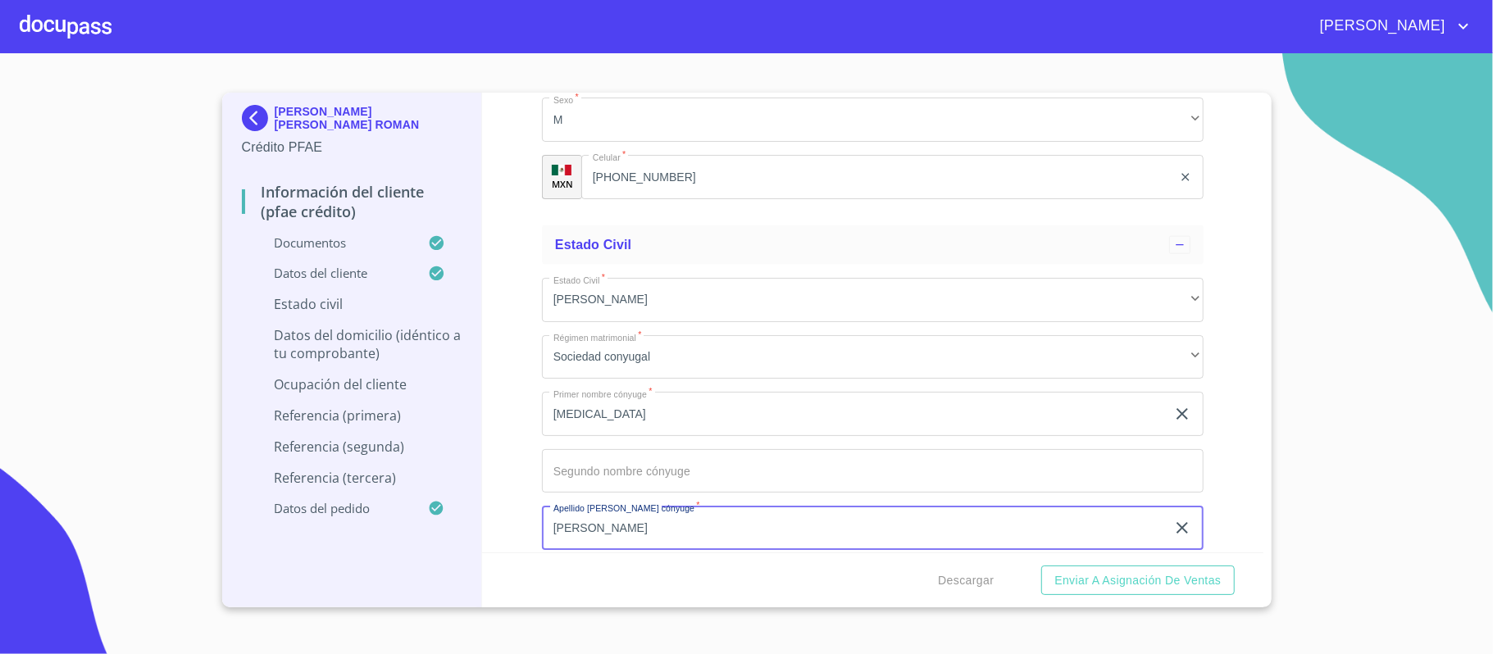
type input "[PERSON_NAME]"
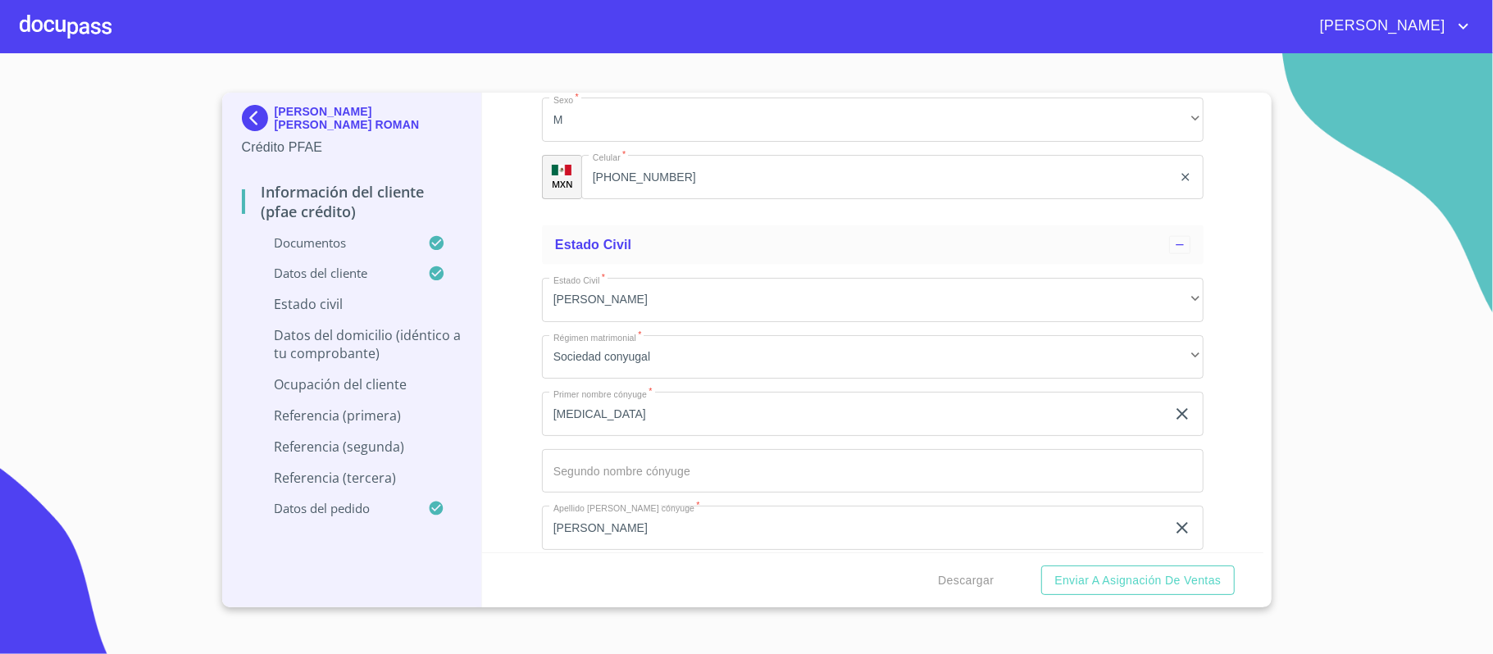
scroll to position [6319, 0]
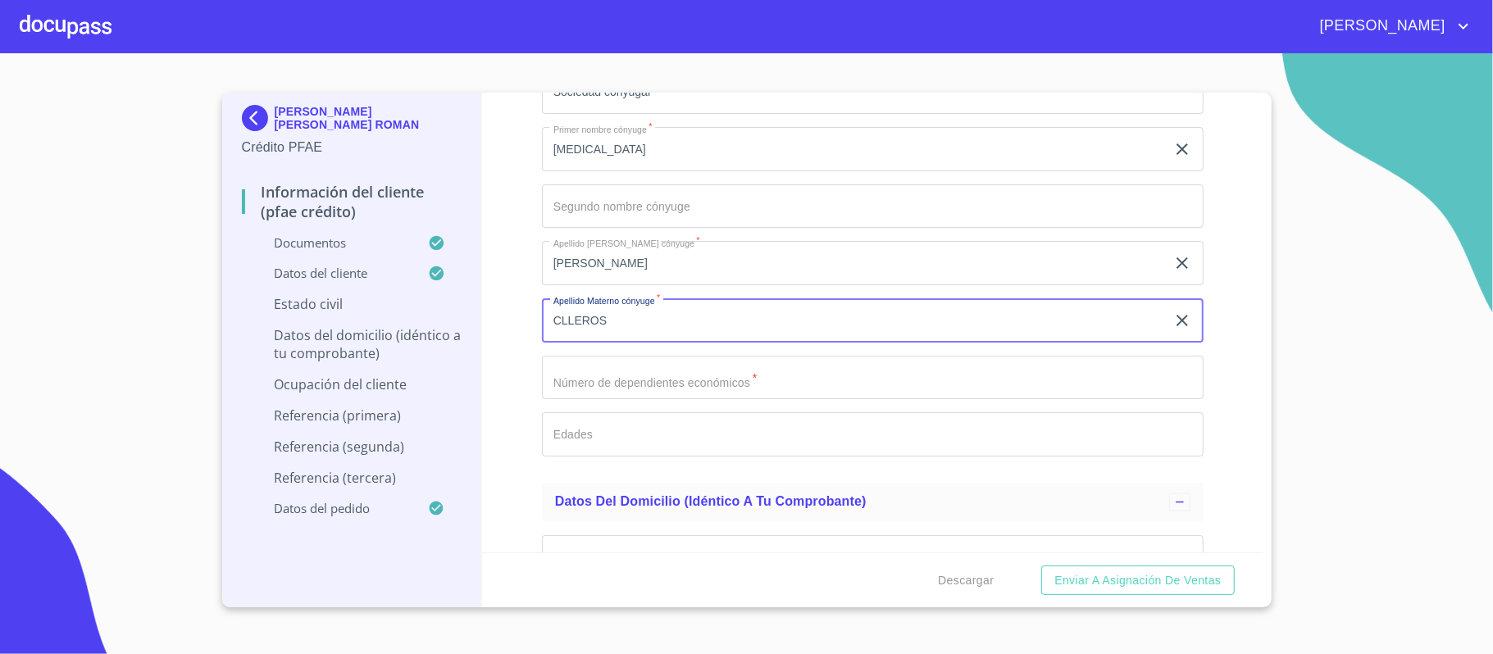
click at [558, 318] on input "CLLEROS" at bounding box center [854, 320] width 624 height 44
type input "[PERSON_NAME]"
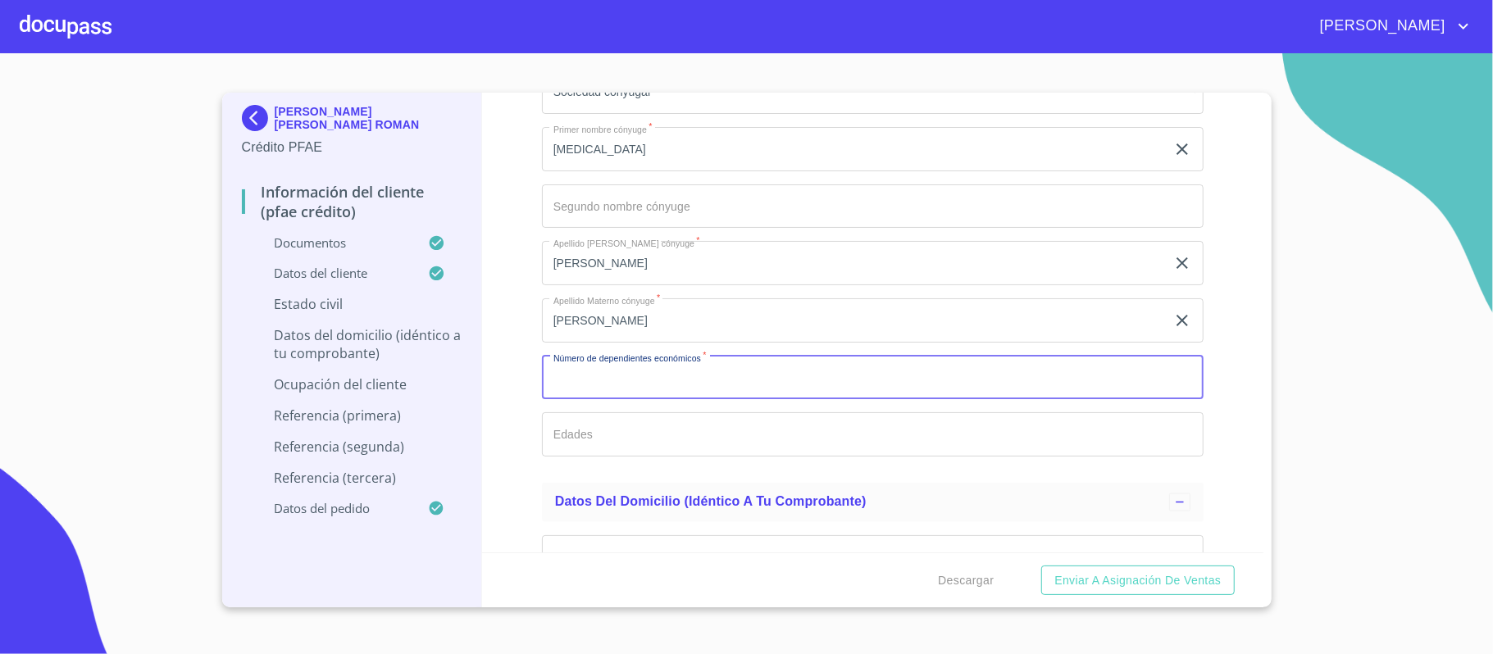
click at [522, 320] on div "Información del cliente (PFAE crédito) Documentos Documento de identificación. …" at bounding box center [872, 323] width 781 height 460
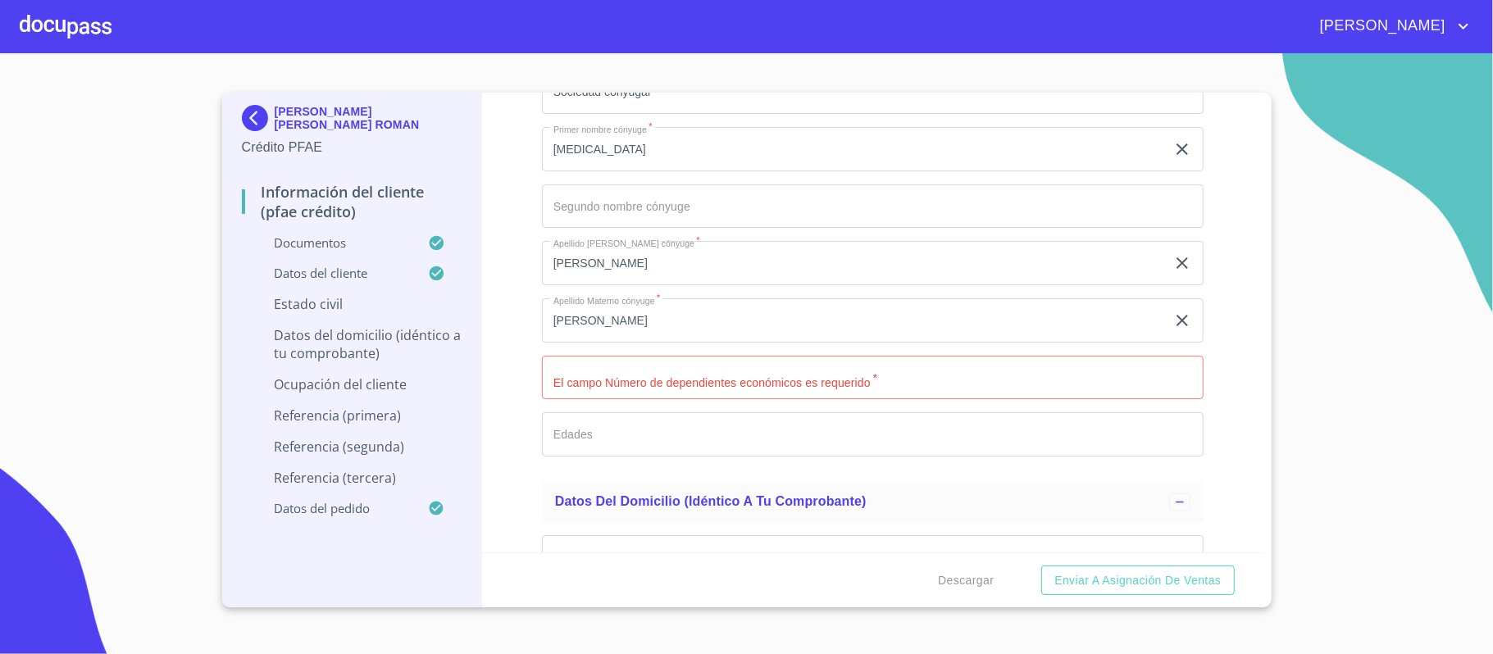
click at [584, 391] on input "Documento de identificación.   *" at bounding box center [872, 378] width 661 height 44
type input "1"
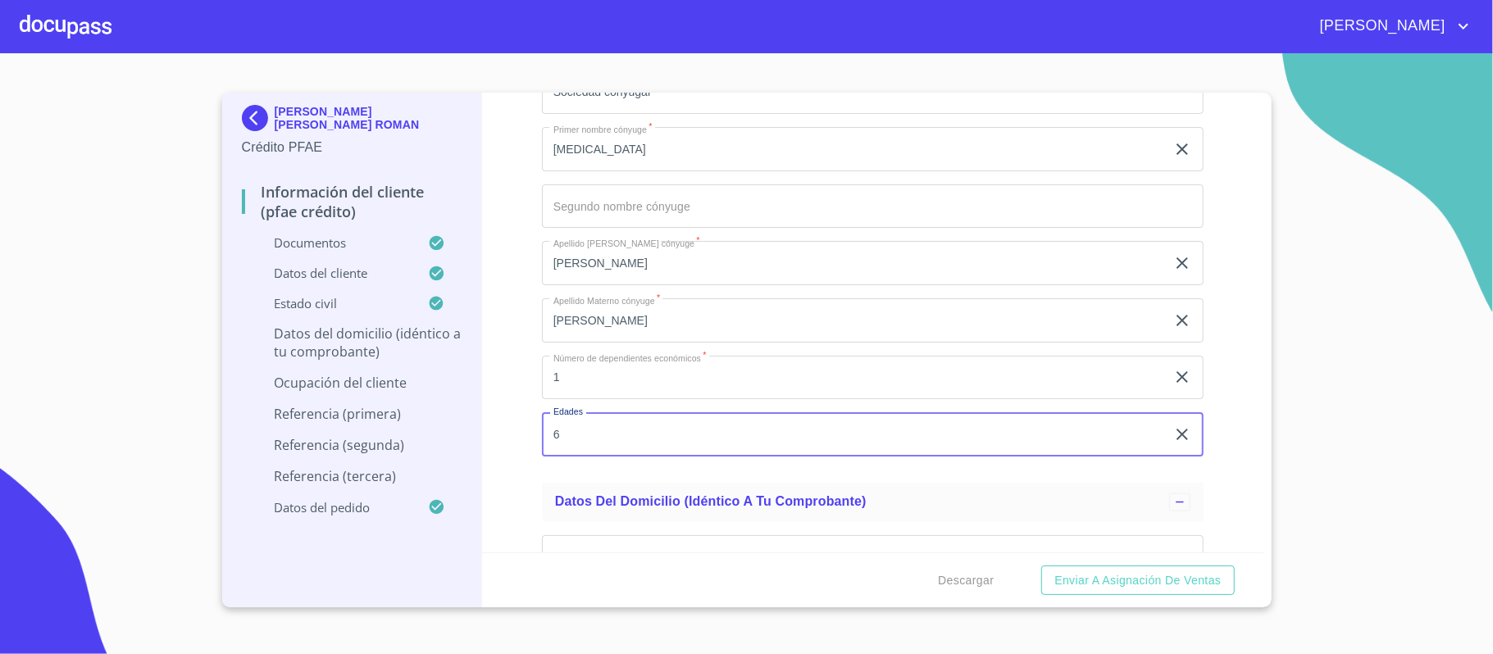
type input "6"
click at [529, 433] on div "Información del cliente (PFAE crédito) Documentos Documento de identificación. …" at bounding box center [872, 323] width 781 height 460
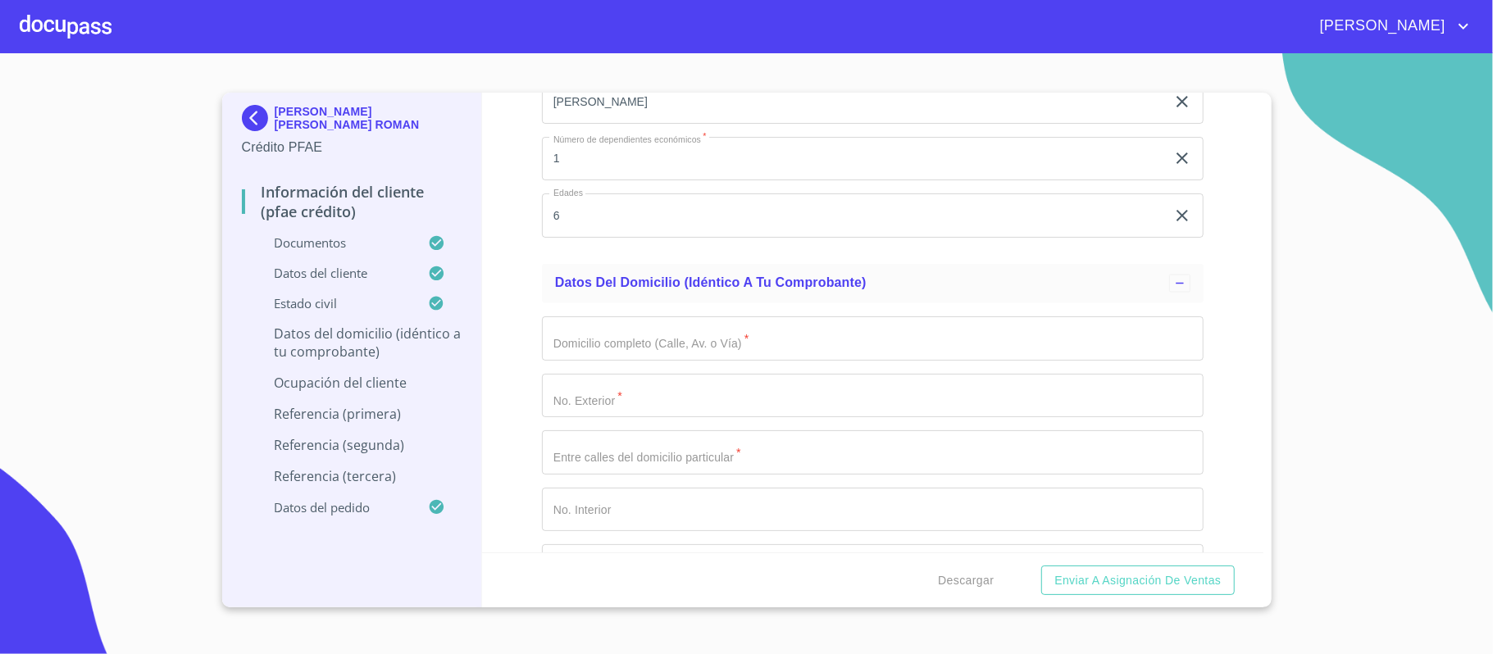
scroll to position [6647, 0]
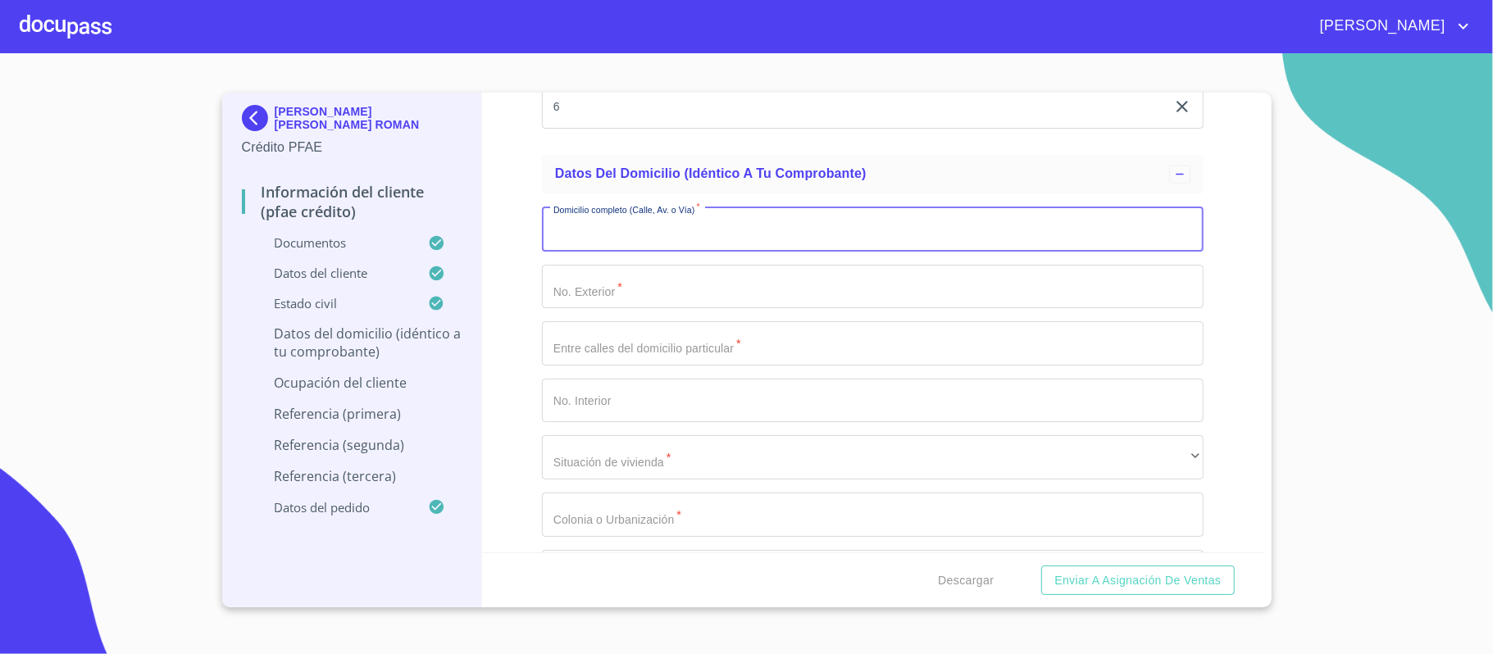
click at [628, 248] on input "Documento de identificación.   *" at bounding box center [872, 229] width 661 height 44
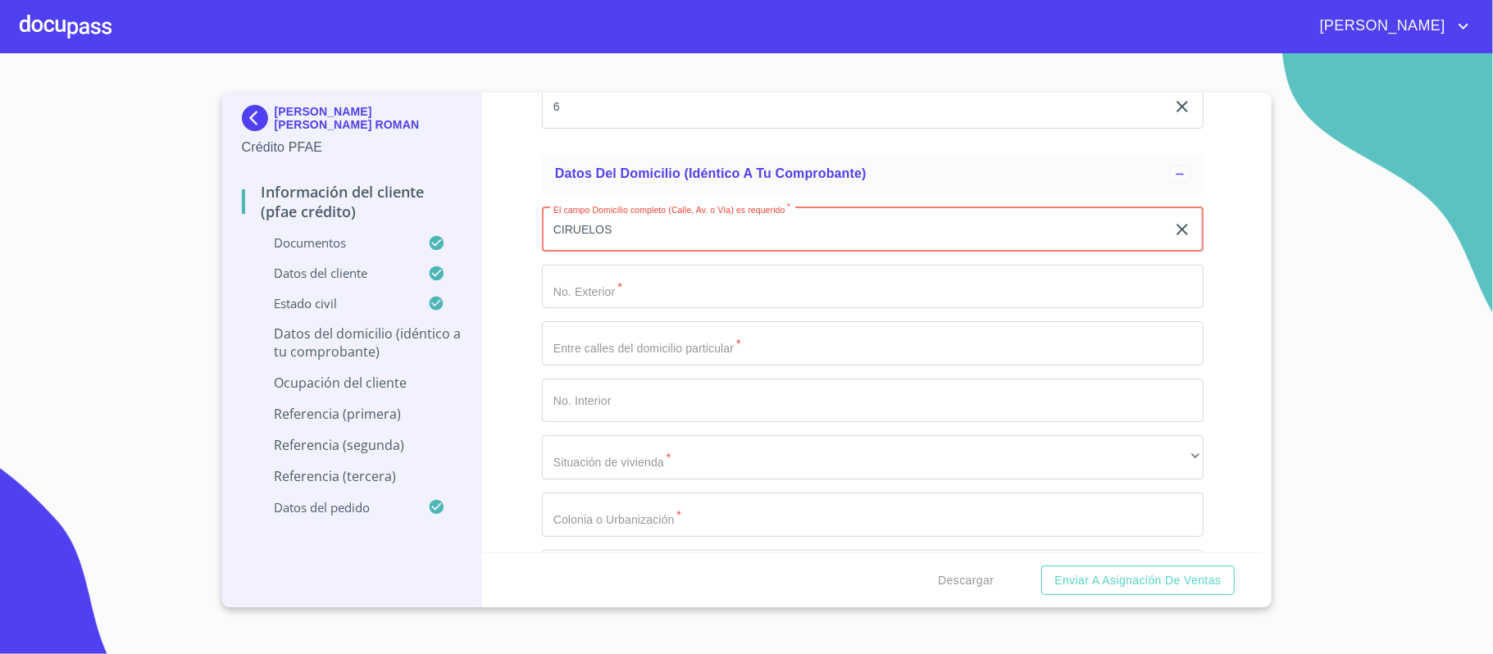
type input "CIRUELOS"
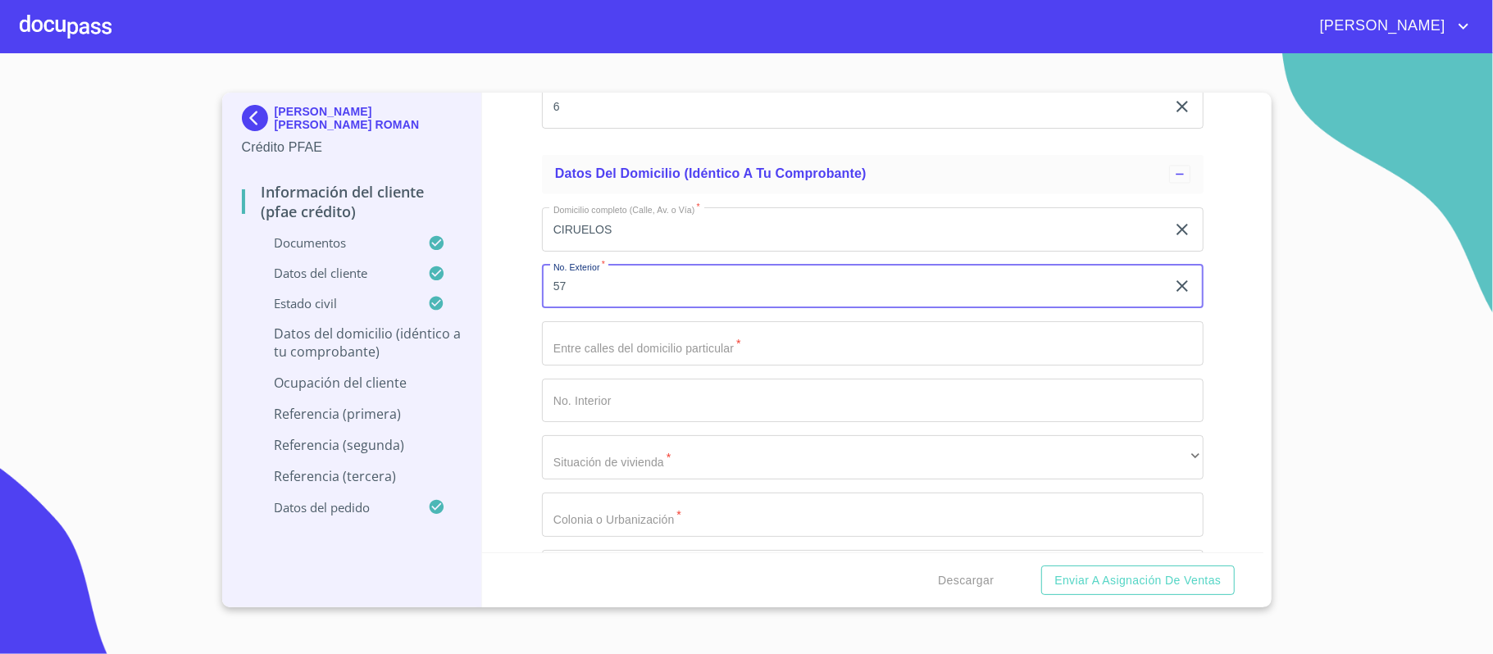
type input "57"
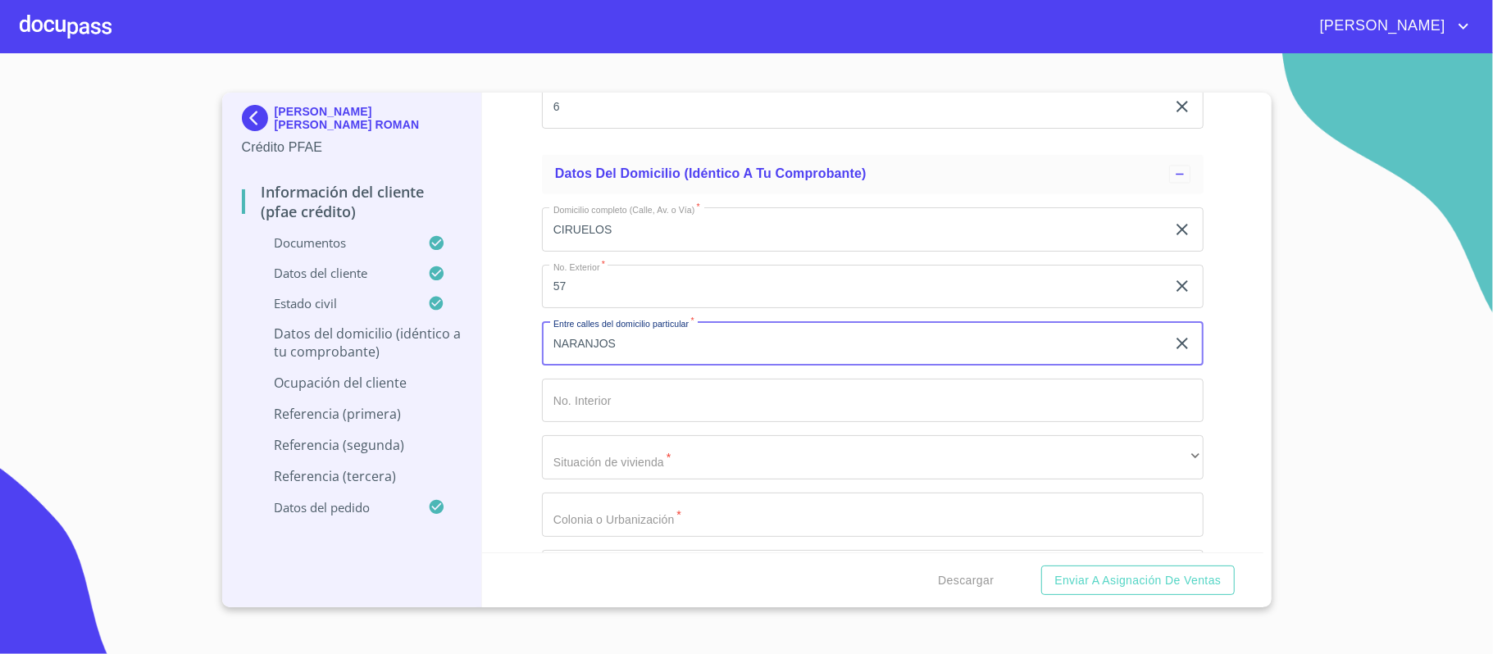
click at [549, 346] on input "NARANJOS" at bounding box center [854, 343] width 624 height 44
type input "[GEOGRAPHIC_DATA] Y [GEOGRAPHIC_DATA]"
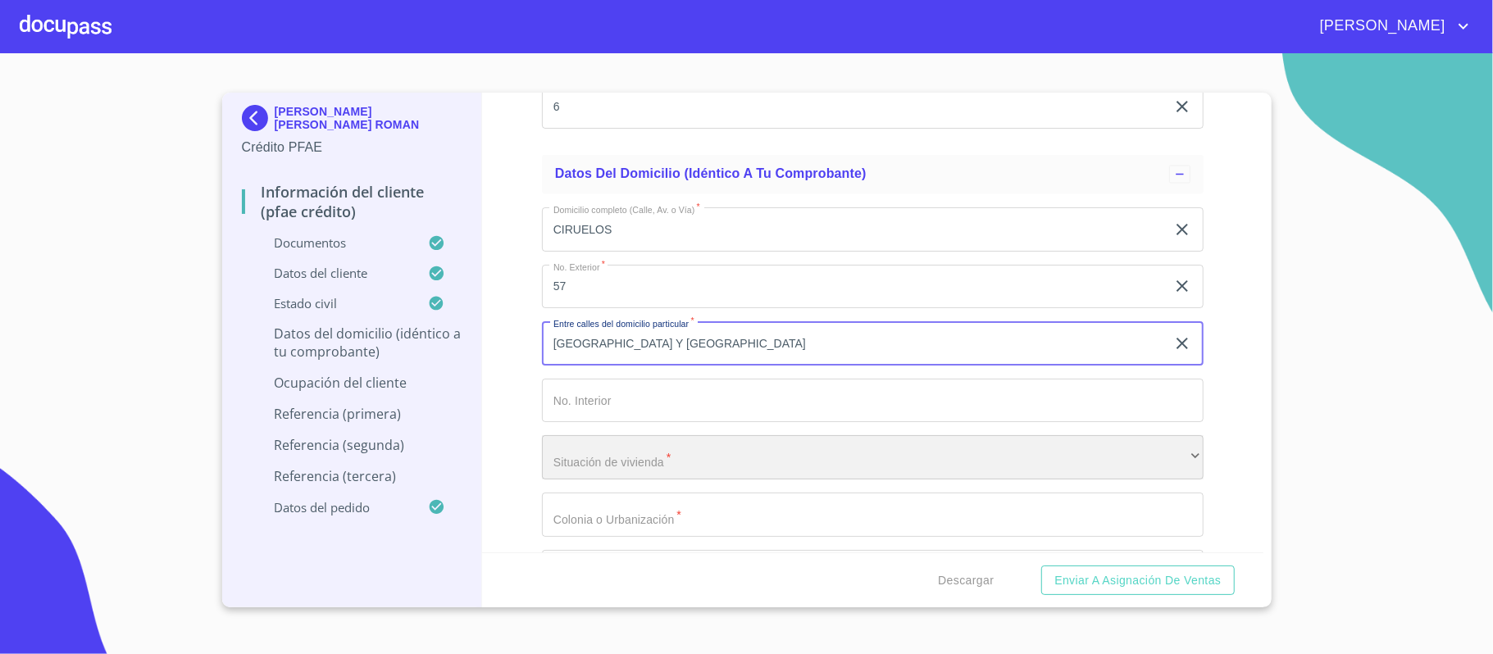
click at [669, 463] on div "​" at bounding box center [872, 457] width 661 height 44
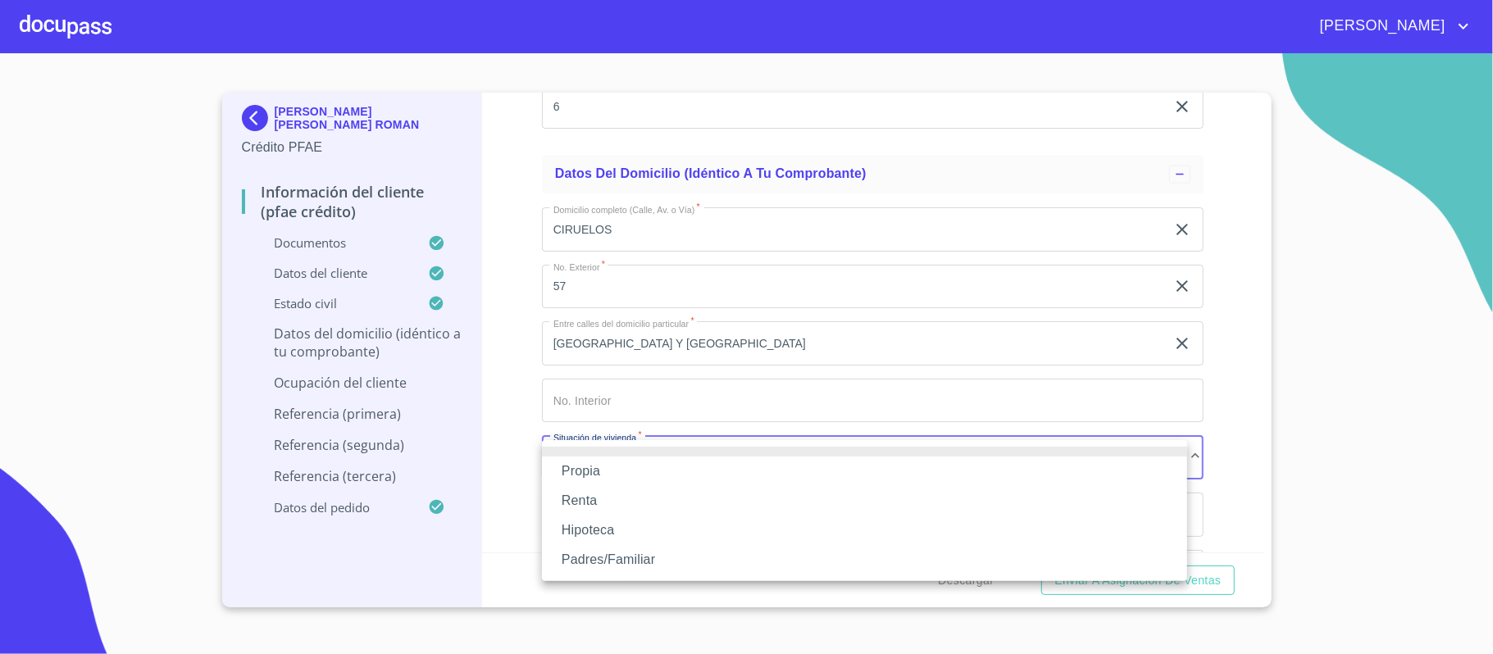
click at [610, 476] on li "Propia" at bounding box center [864, 472] width 645 height 30
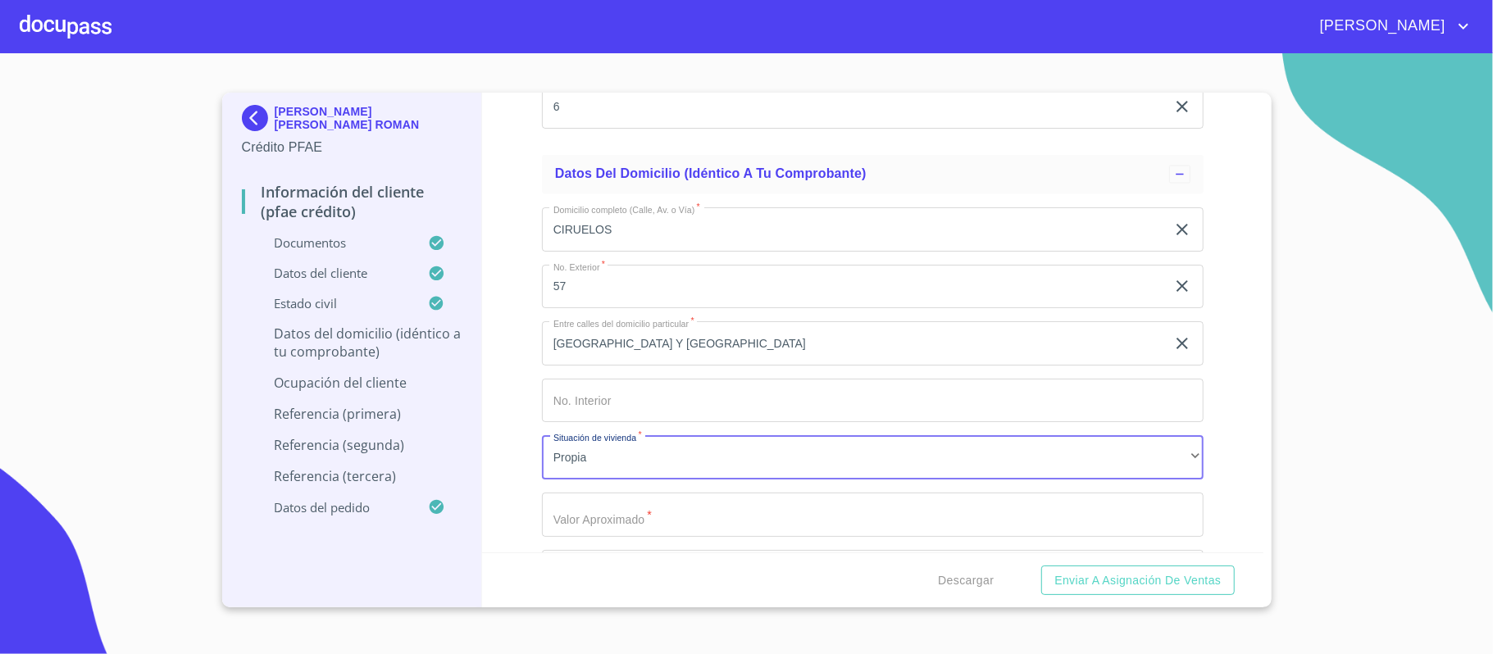
drag, startPoint x: 618, startPoint y: 509, endPoint x: 618, endPoint y: 520, distance: 10.7
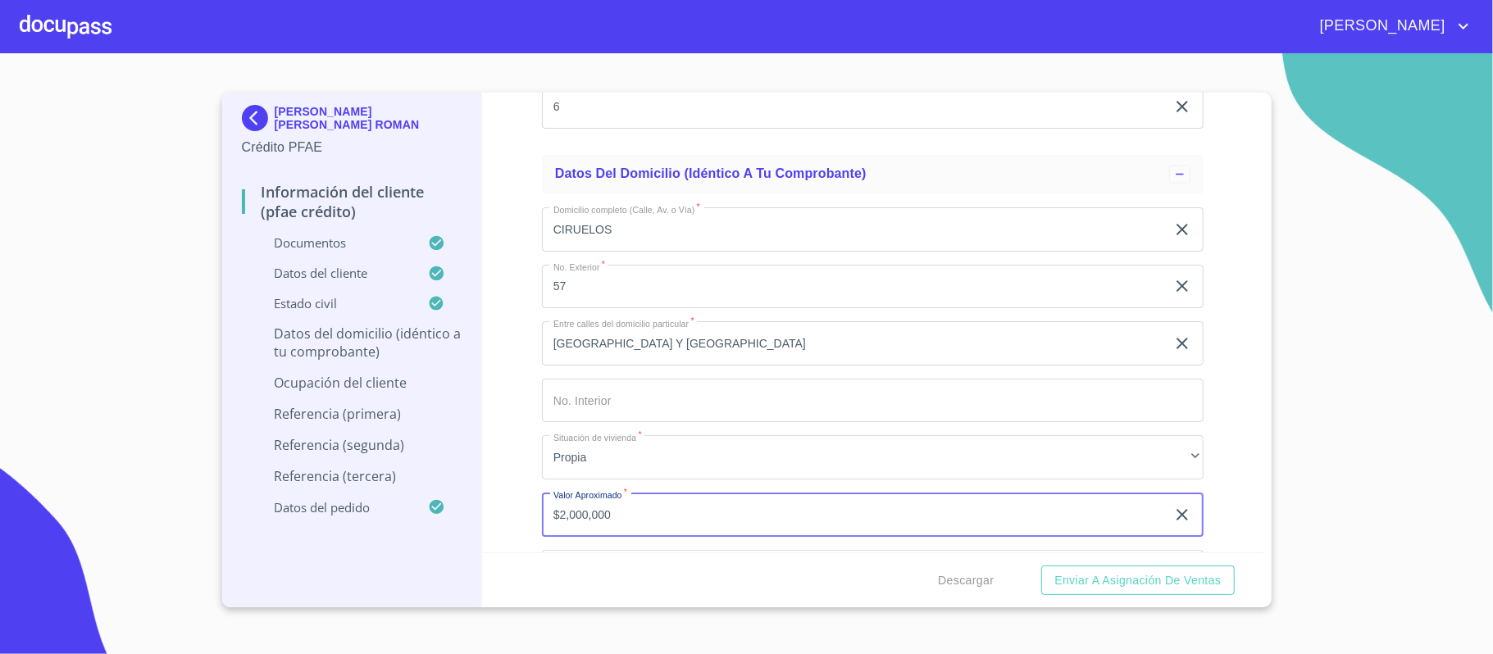
type input "$2,000,000"
click at [516, 331] on div "Información del cliente (PFAE crédito) Documentos Documento de identificación. …" at bounding box center [872, 323] width 781 height 460
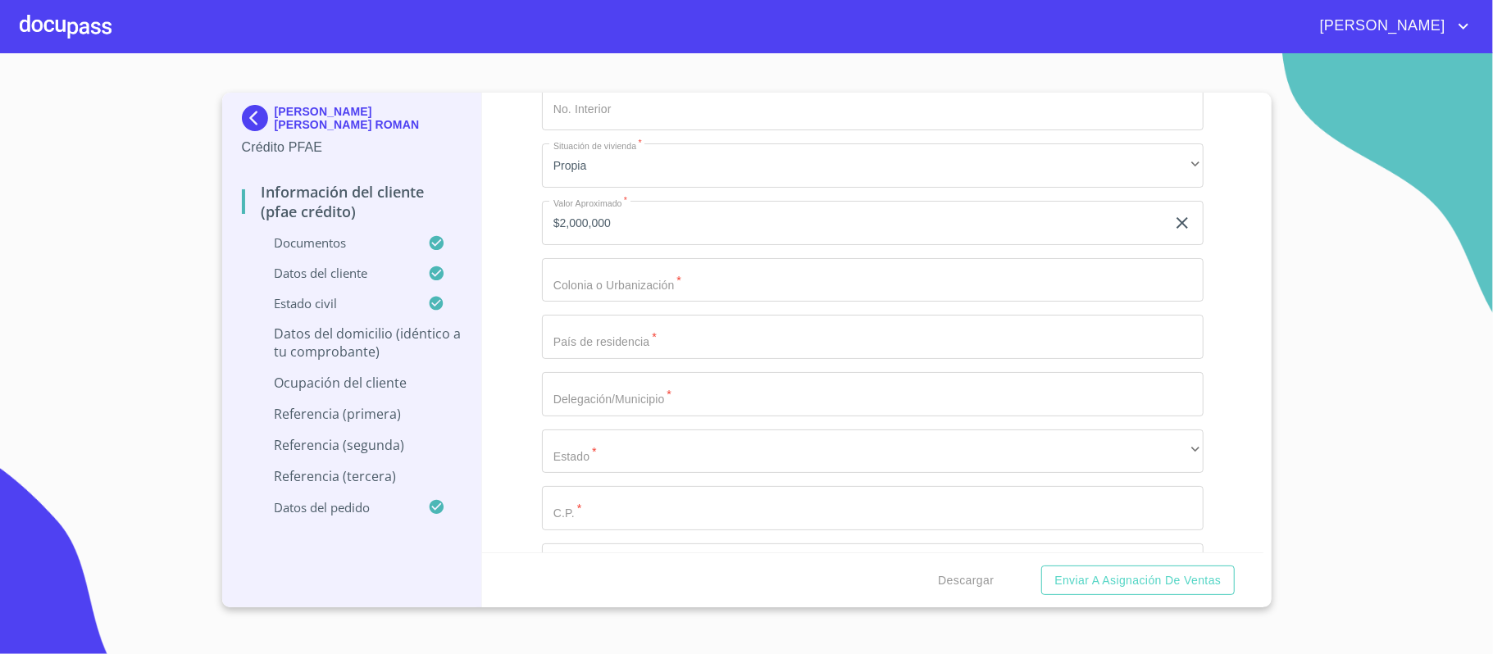
scroll to position [6975, 0]
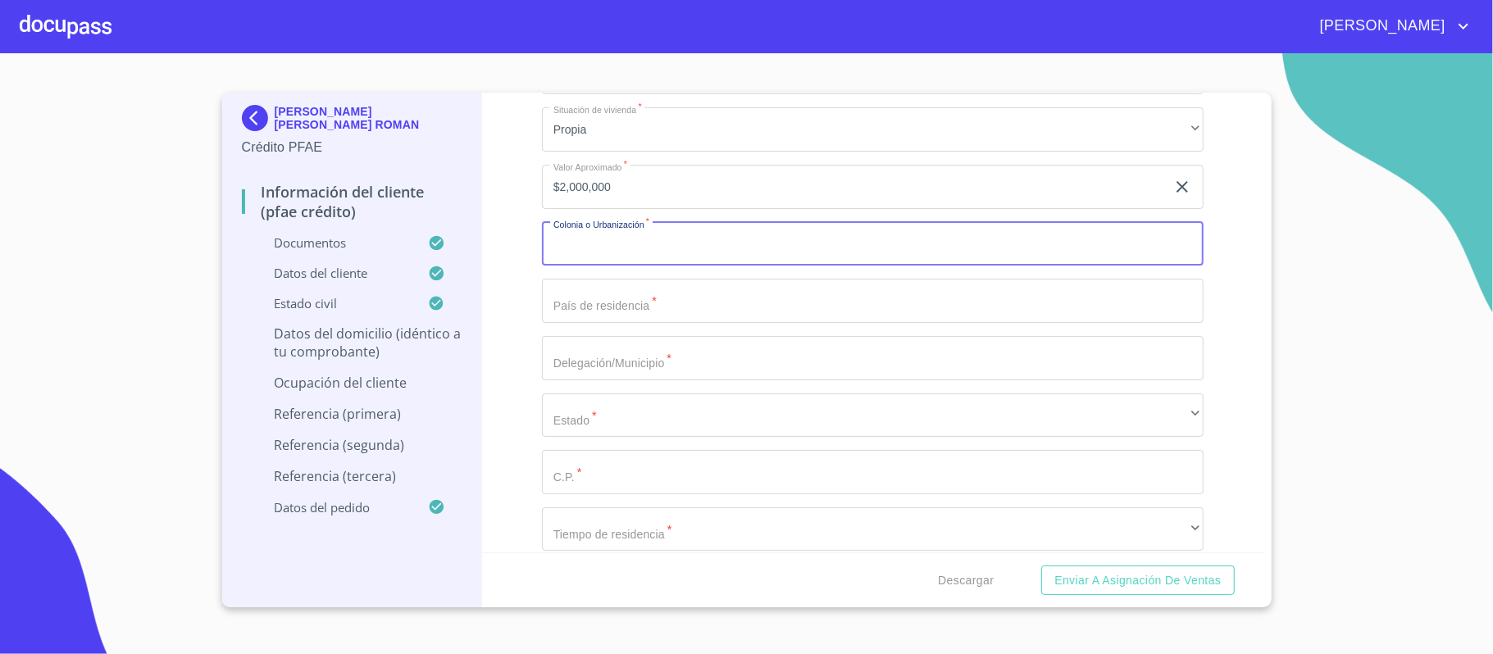
click at [608, 261] on input "Documento de identificación.   *" at bounding box center [872, 244] width 661 height 44
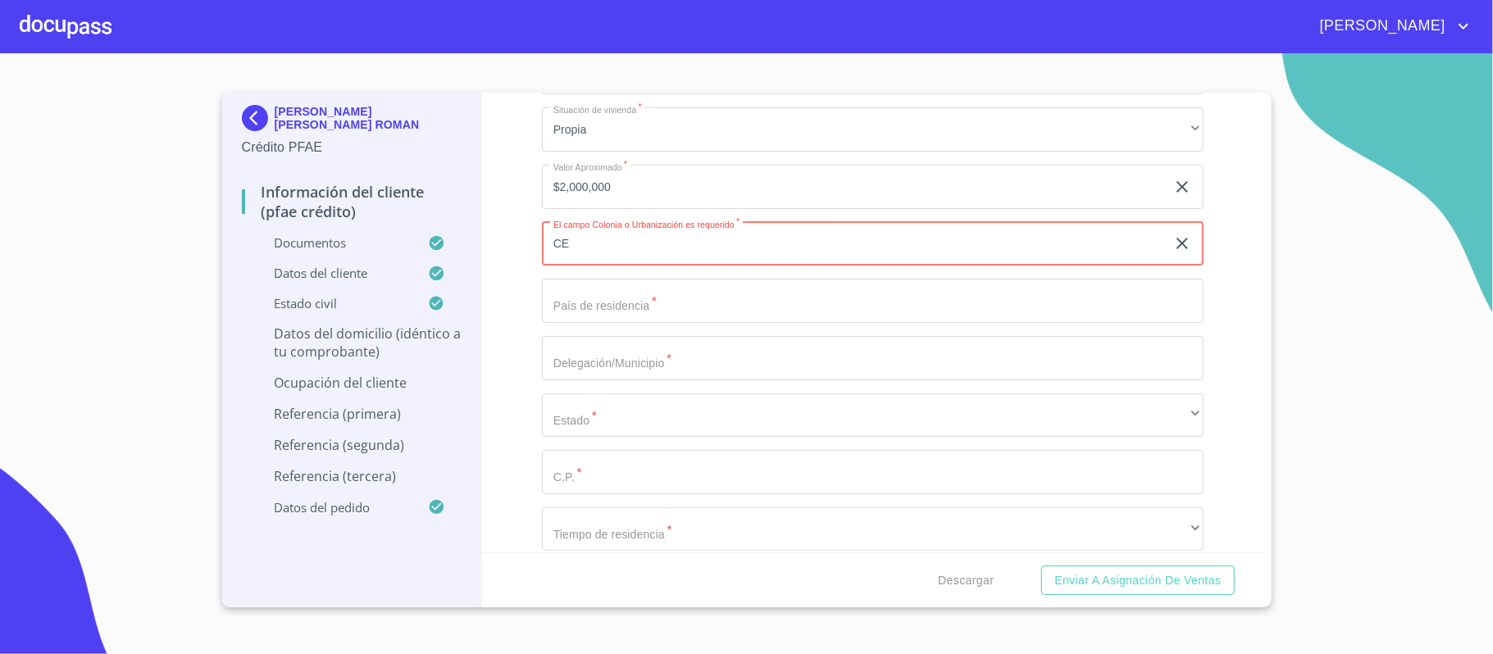
type input "C"
type input "ACATLAN [PERSON_NAME] CENTRO"
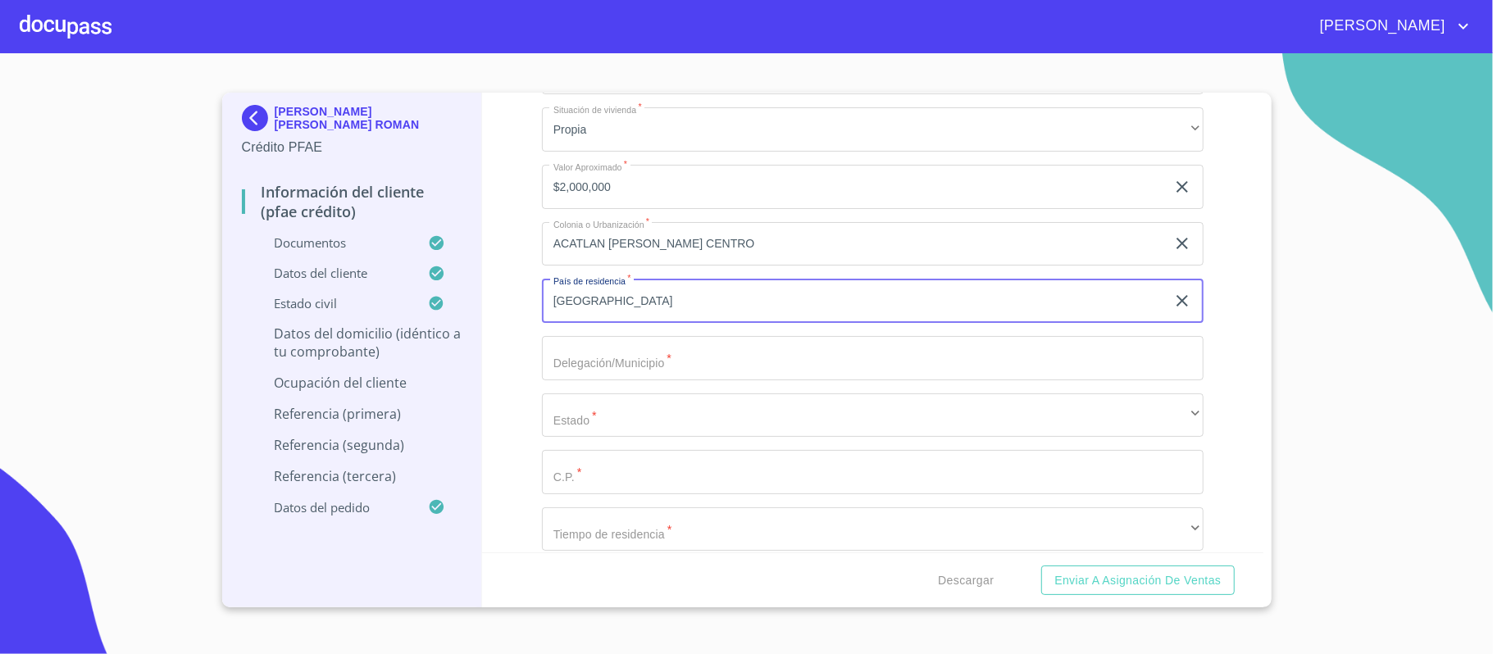
type input "[GEOGRAPHIC_DATA]"
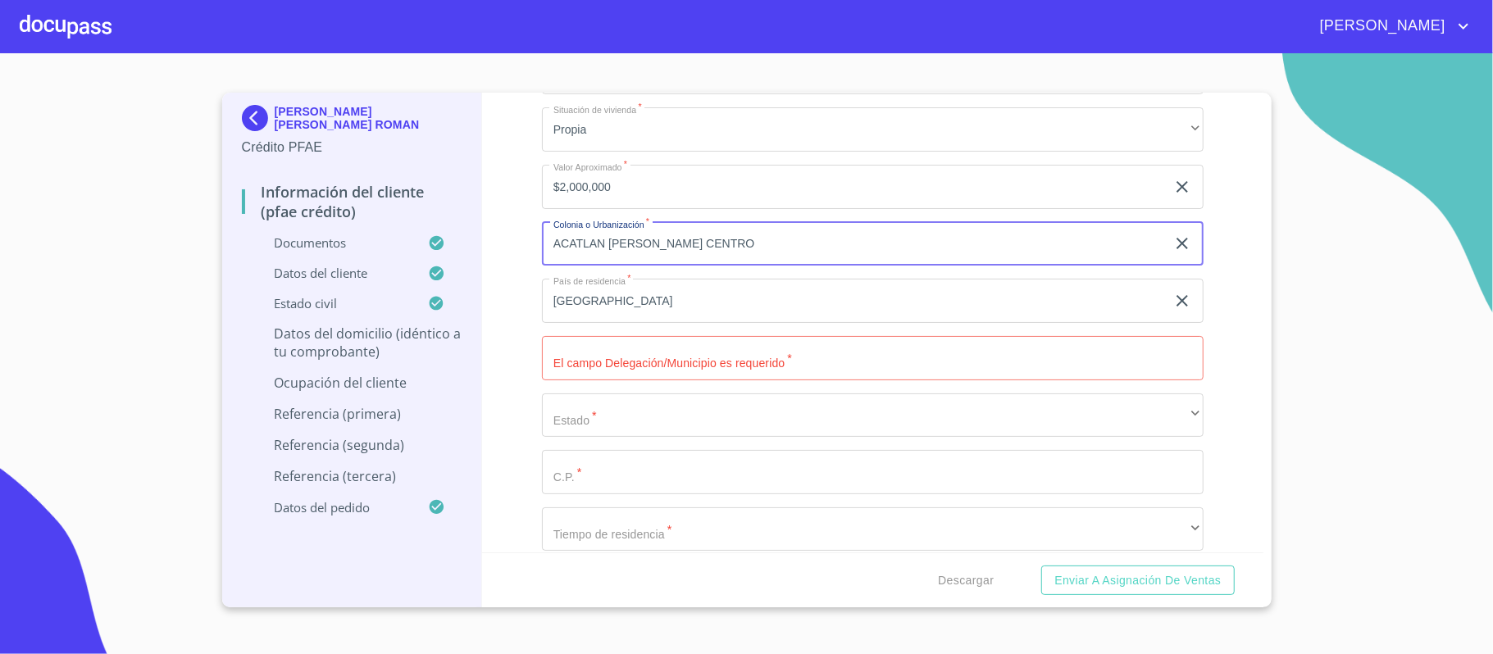
drag, startPoint x: 670, startPoint y: 243, endPoint x: 534, endPoint y: 244, distance: 136.1
click at [535, 246] on div "Información del cliente (PFAE crédito) Documentos Documento de identificación. …" at bounding box center [872, 323] width 781 height 460
click at [565, 365] on input "Documento de identificación.   *" at bounding box center [872, 358] width 661 height 44
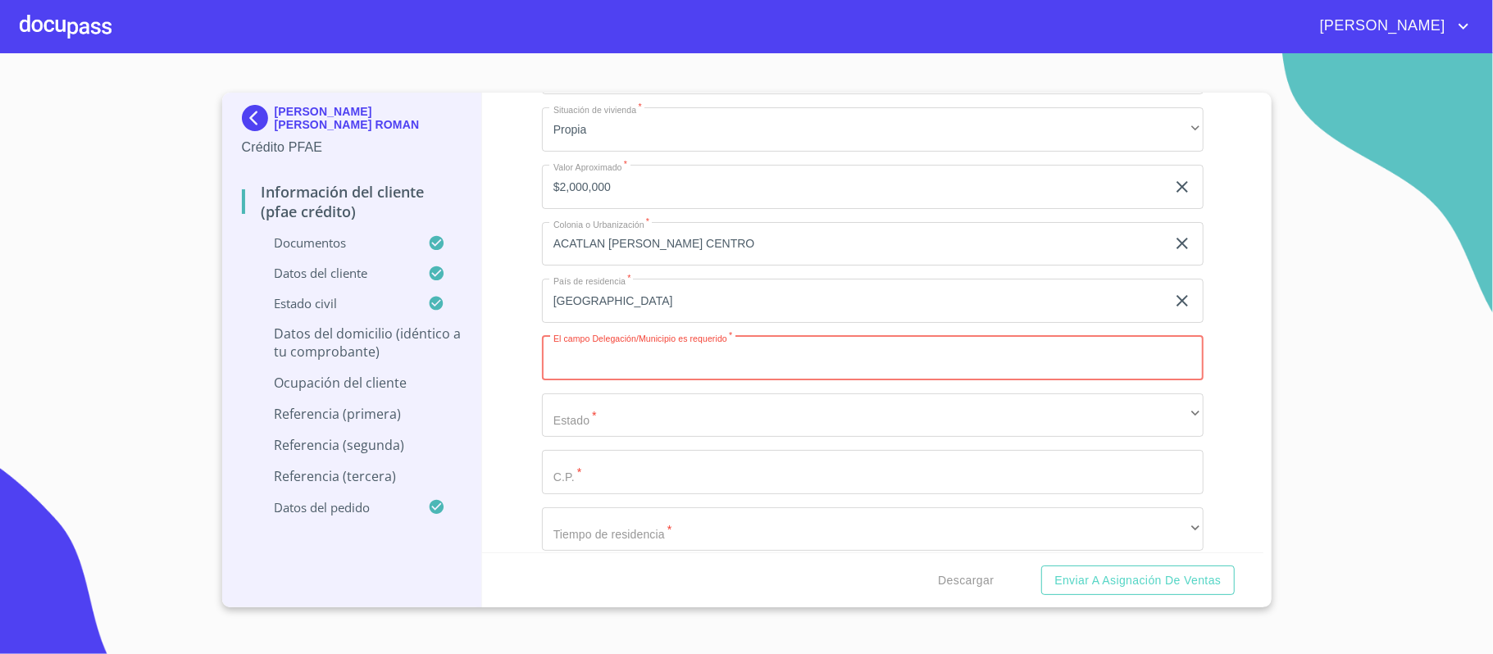
paste input "ACATLAN [PERSON_NAME]"
type input "ACATLAN [PERSON_NAME]"
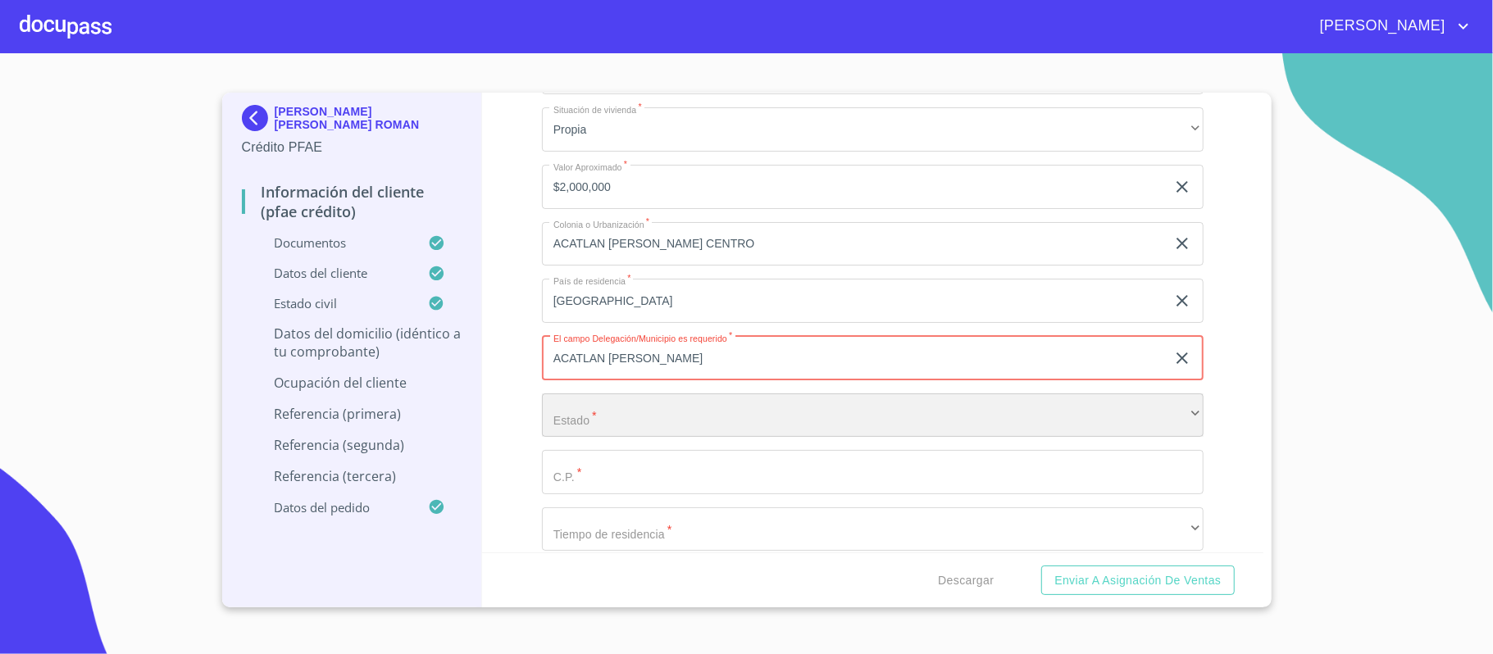
click at [580, 415] on div "​" at bounding box center [872, 415] width 661 height 44
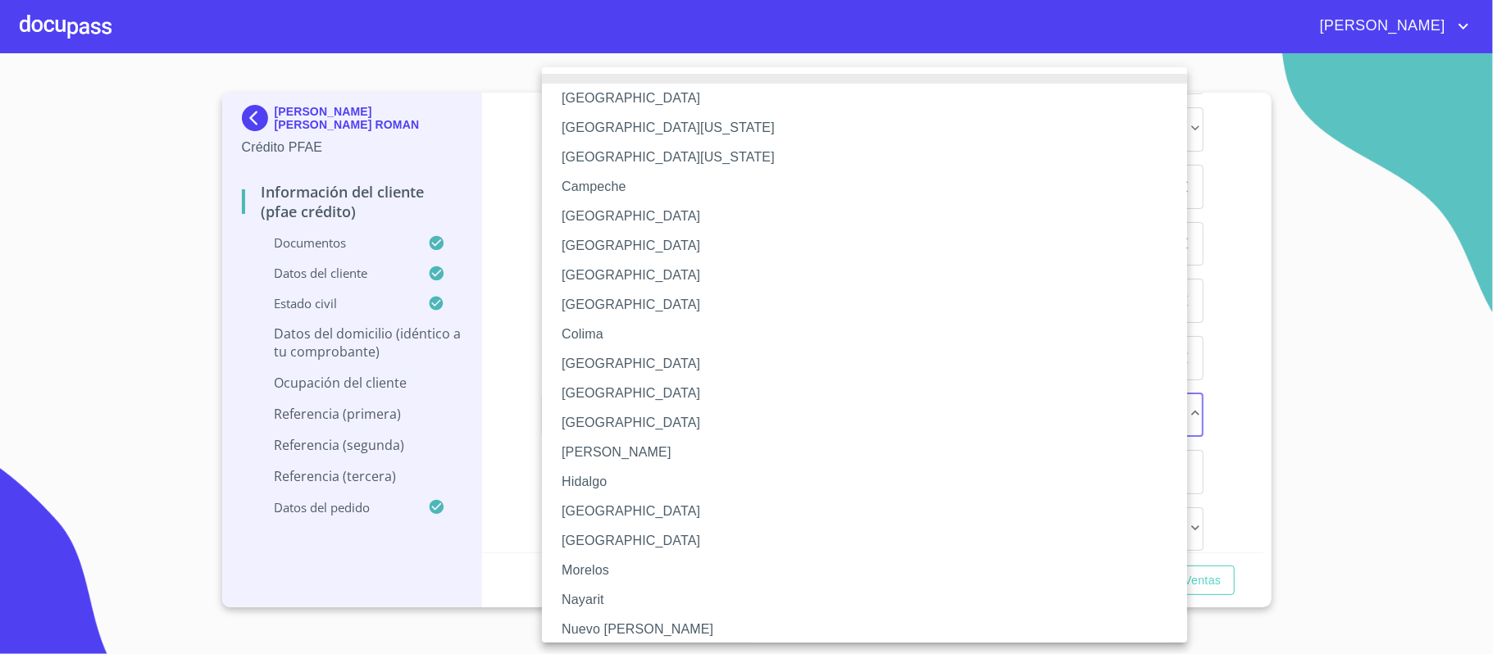
click at [570, 500] on li "[GEOGRAPHIC_DATA]" at bounding box center [872, 512] width 661 height 30
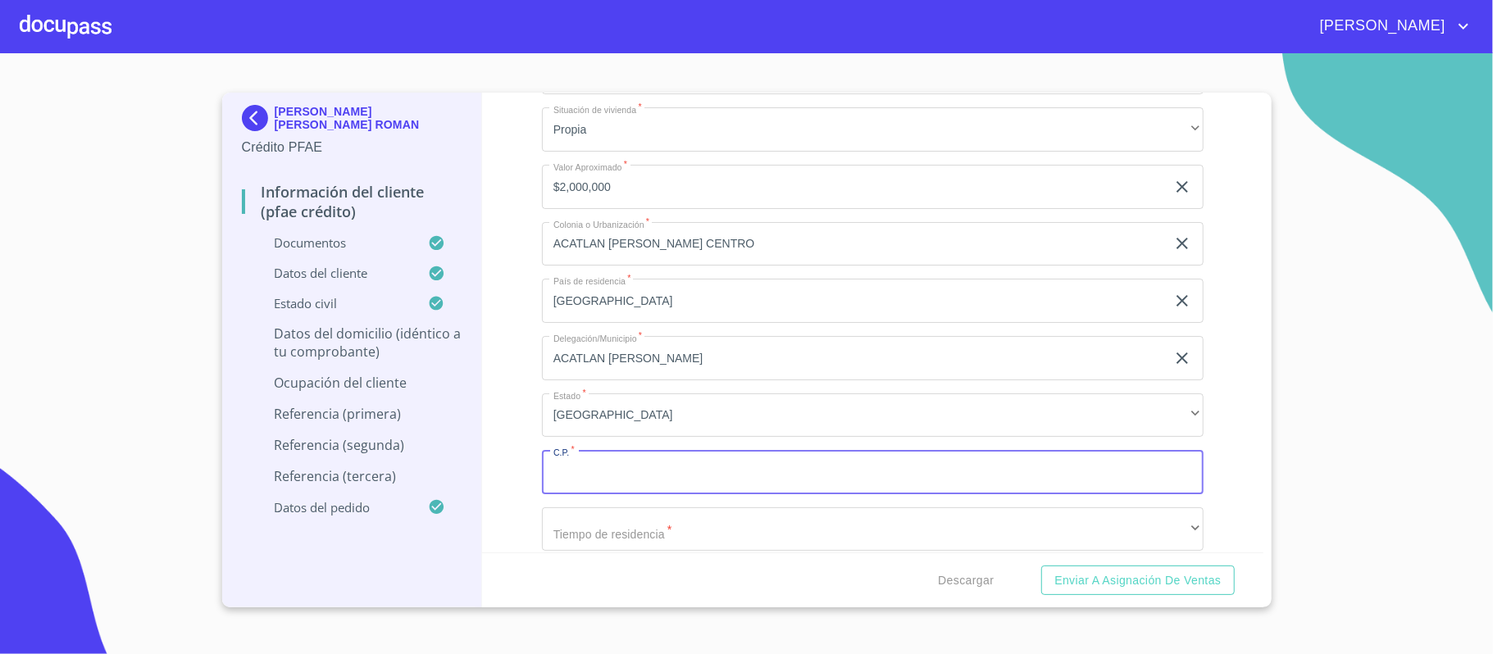
click at [585, 473] on input "Documento de identificación.   *" at bounding box center [872, 472] width 661 height 44
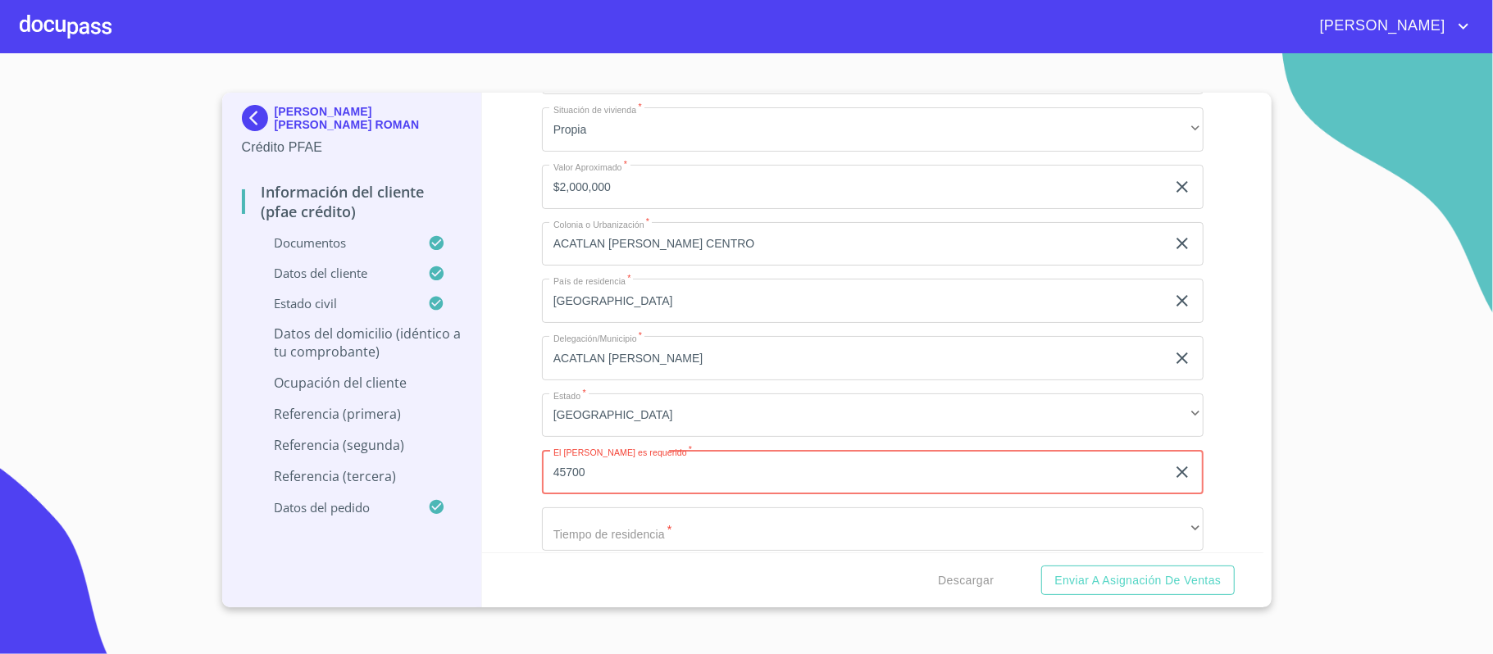
type input "45700"
click at [508, 441] on div "Información del cliente (PFAE crédito) Documentos Documento de identificación. …" at bounding box center [872, 323] width 781 height 460
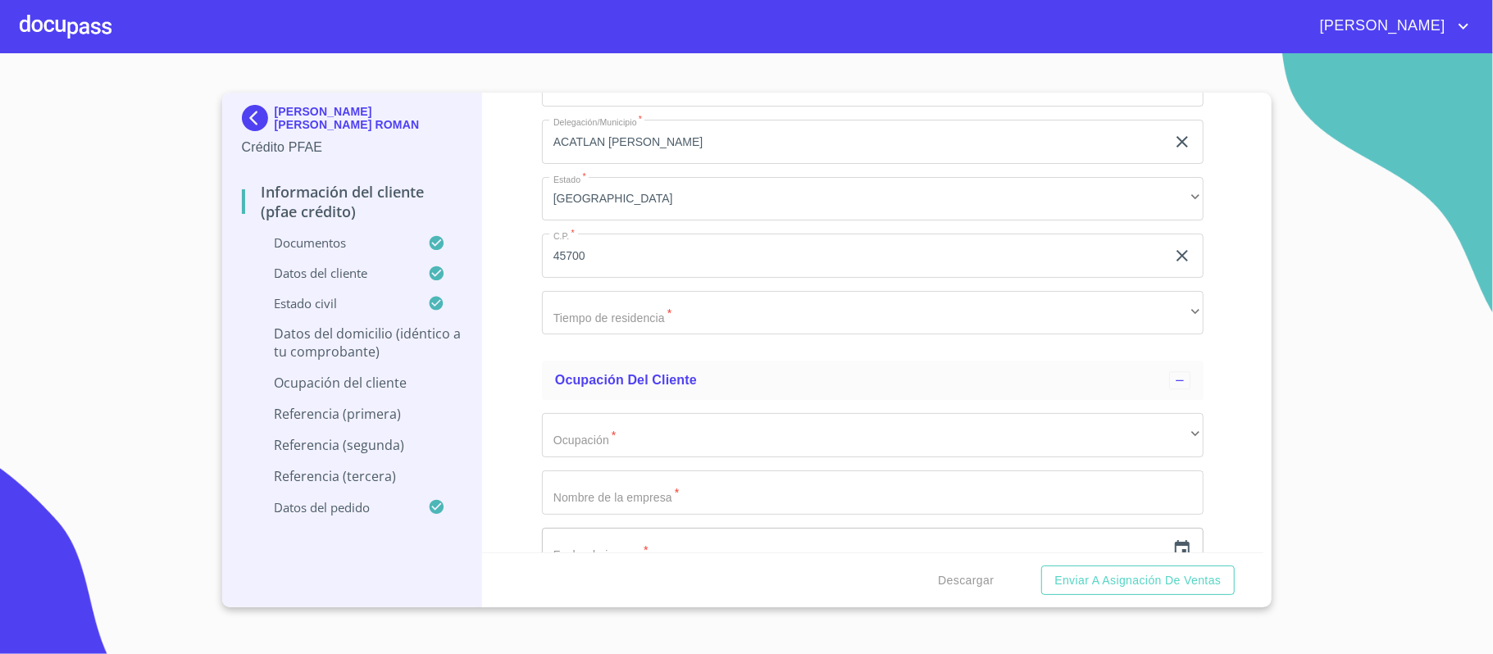
scroll to position [7193, 0]
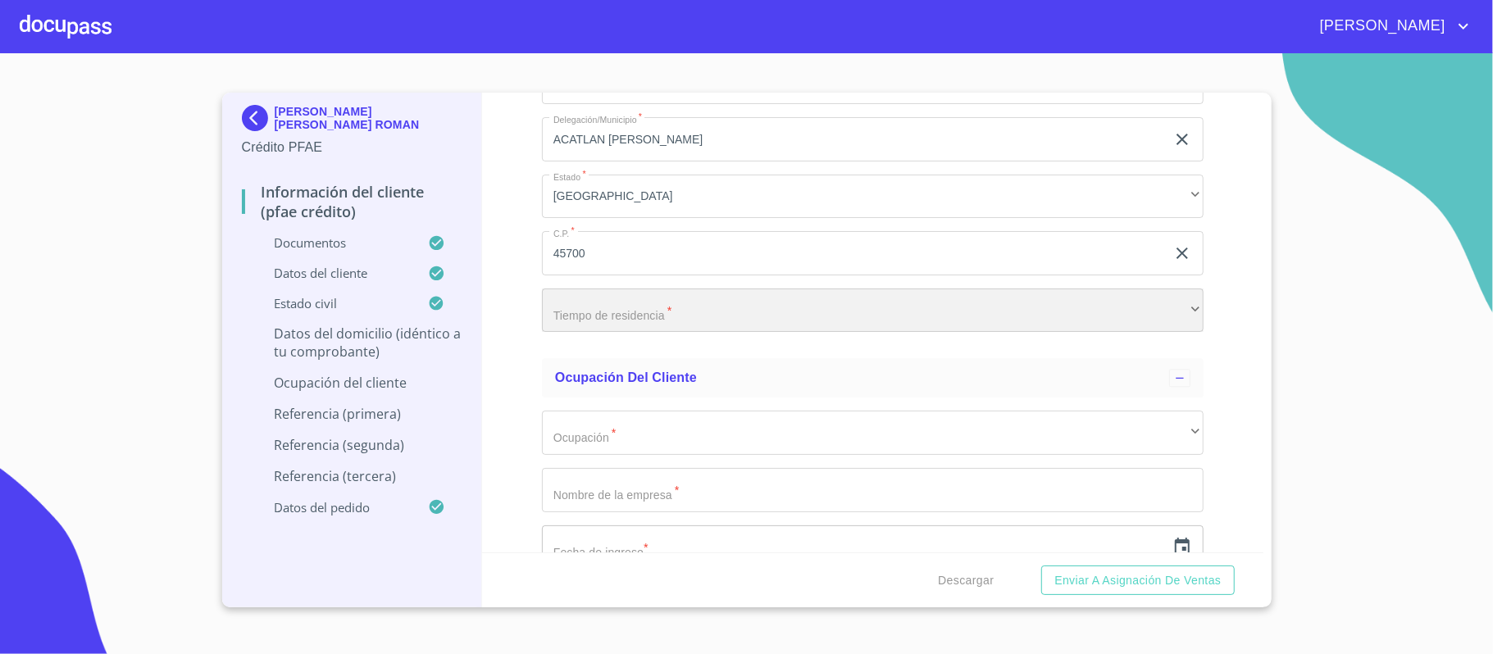
click at [631, 300] on div "​" at bounding box center [872, 311] width 661 height 44
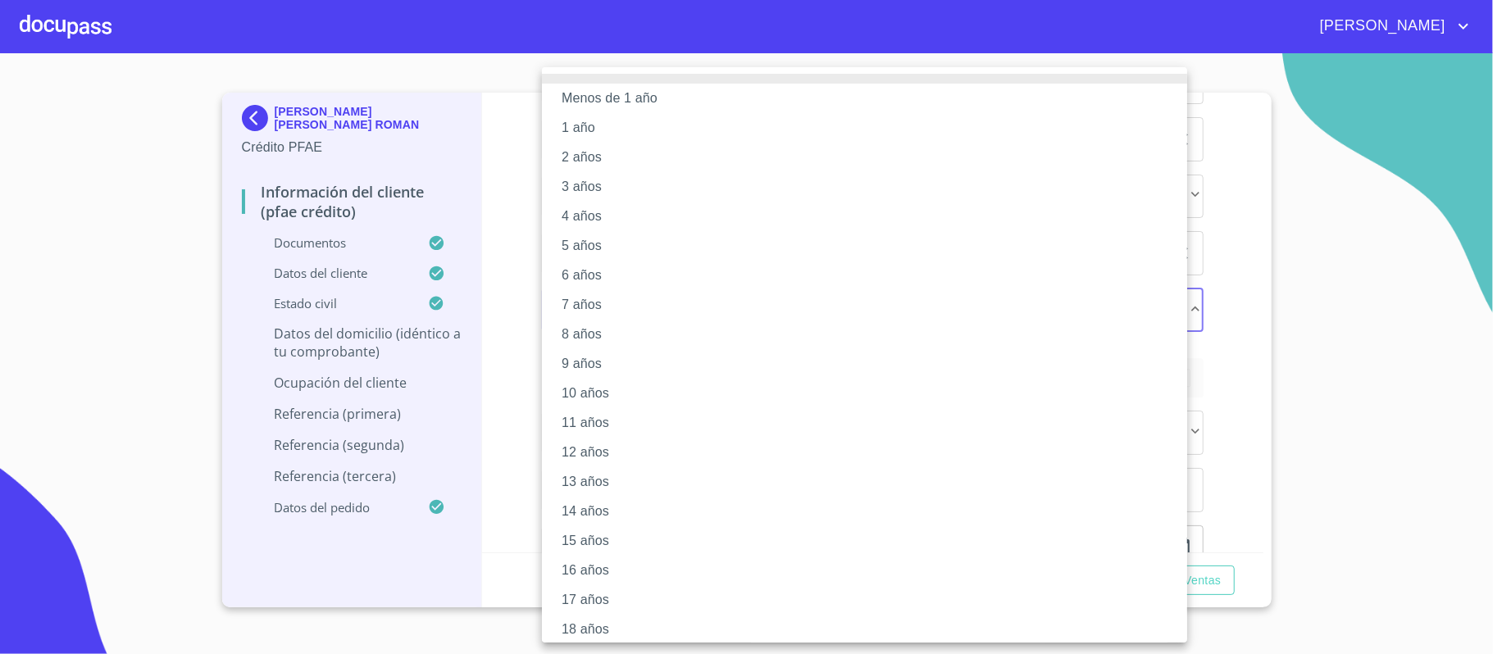
click at [614, 251] on li "5 años" at bounding box center [872, 246] width 661 height 30
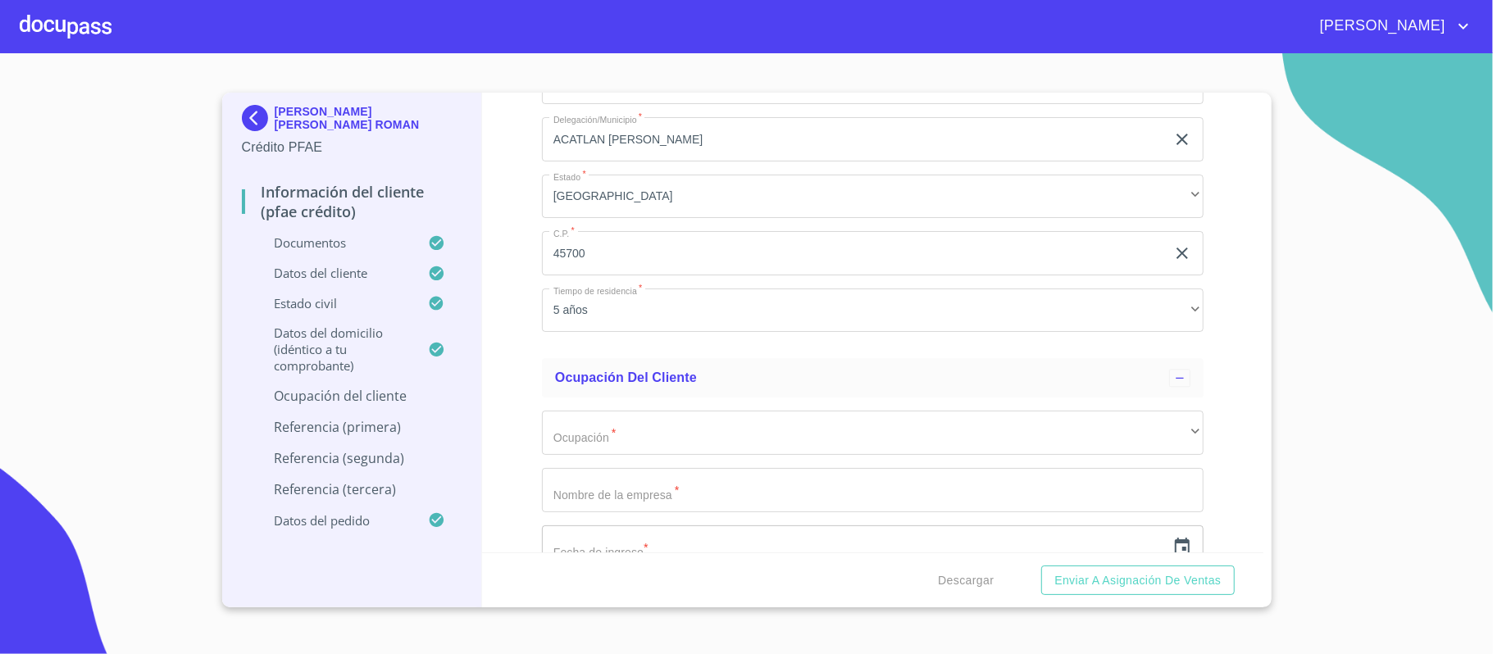
click at [490, 378] on div "Información del cliente (PFAE crédito) Documentos Documento de identificación. …" at bounding box center [872, 323] width 781 height 460
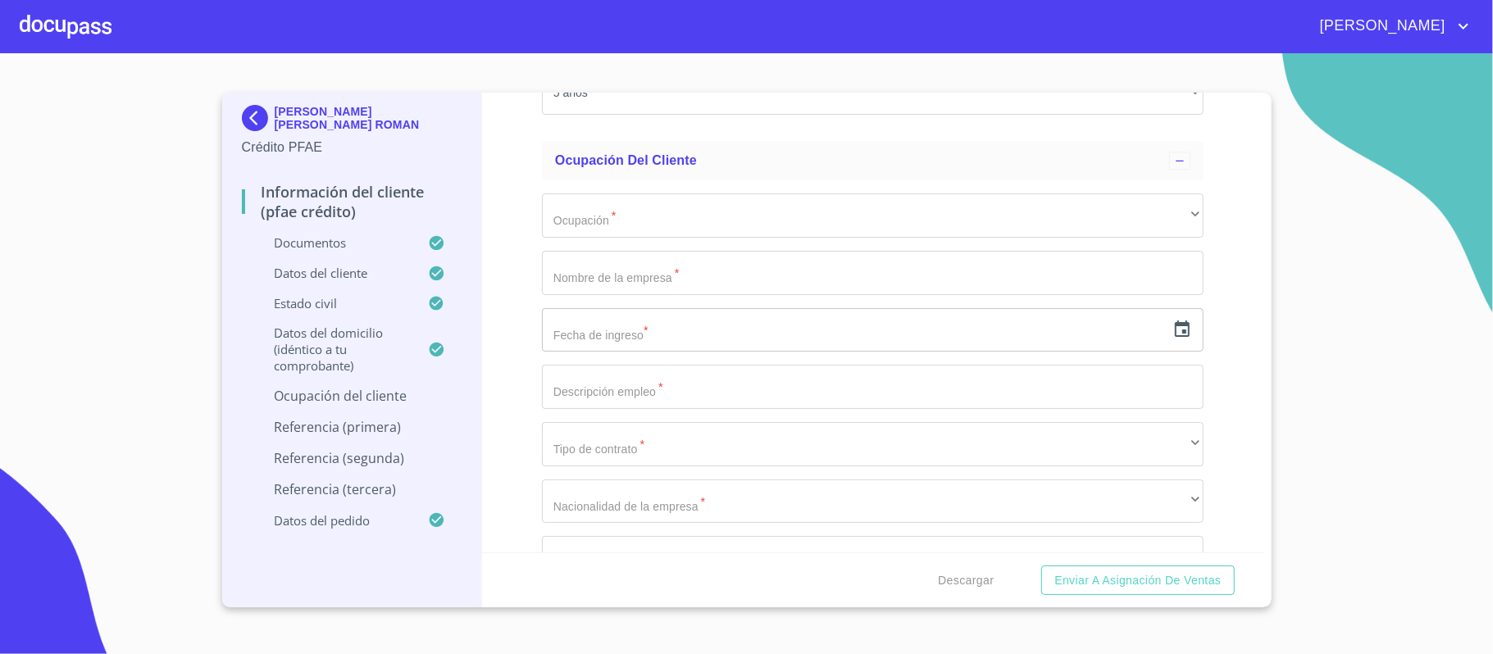
scroll to position [7411, 0]
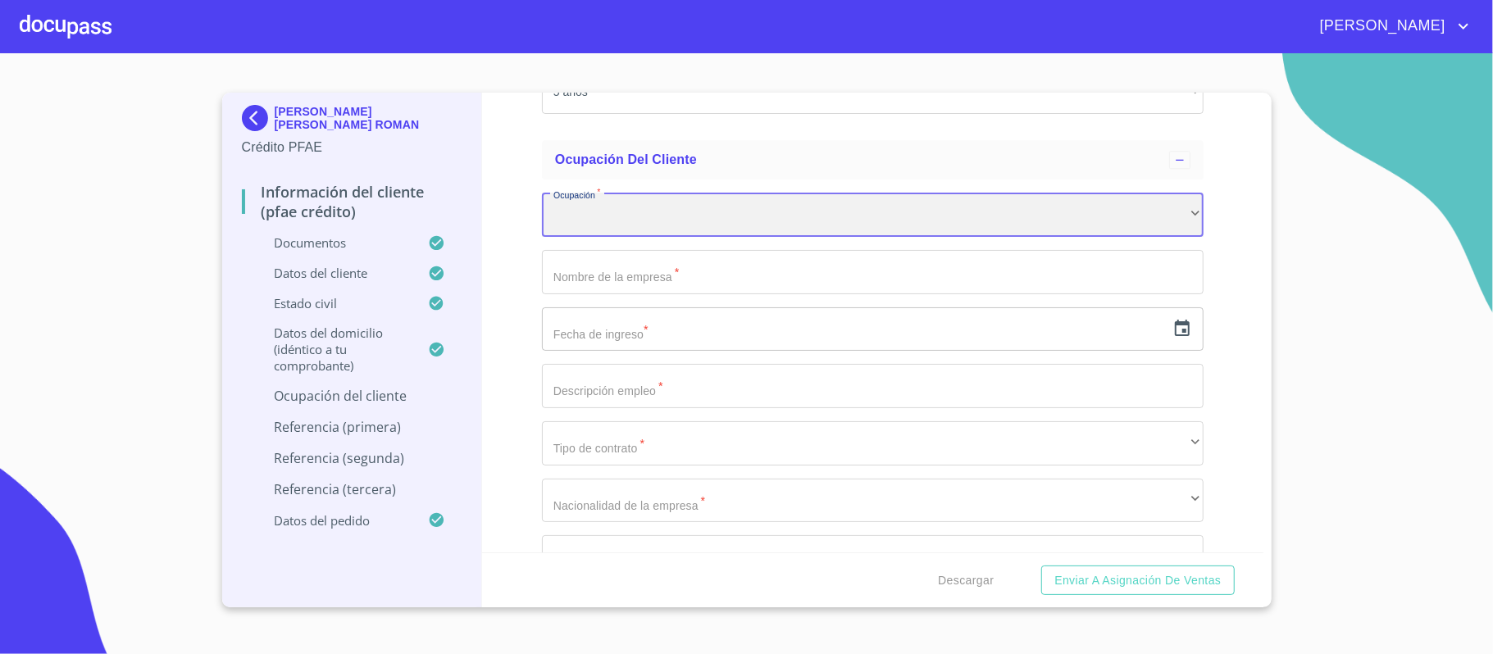
click at [607, 230] on div "​" at bounding box center [872, 215] width 661 height 44
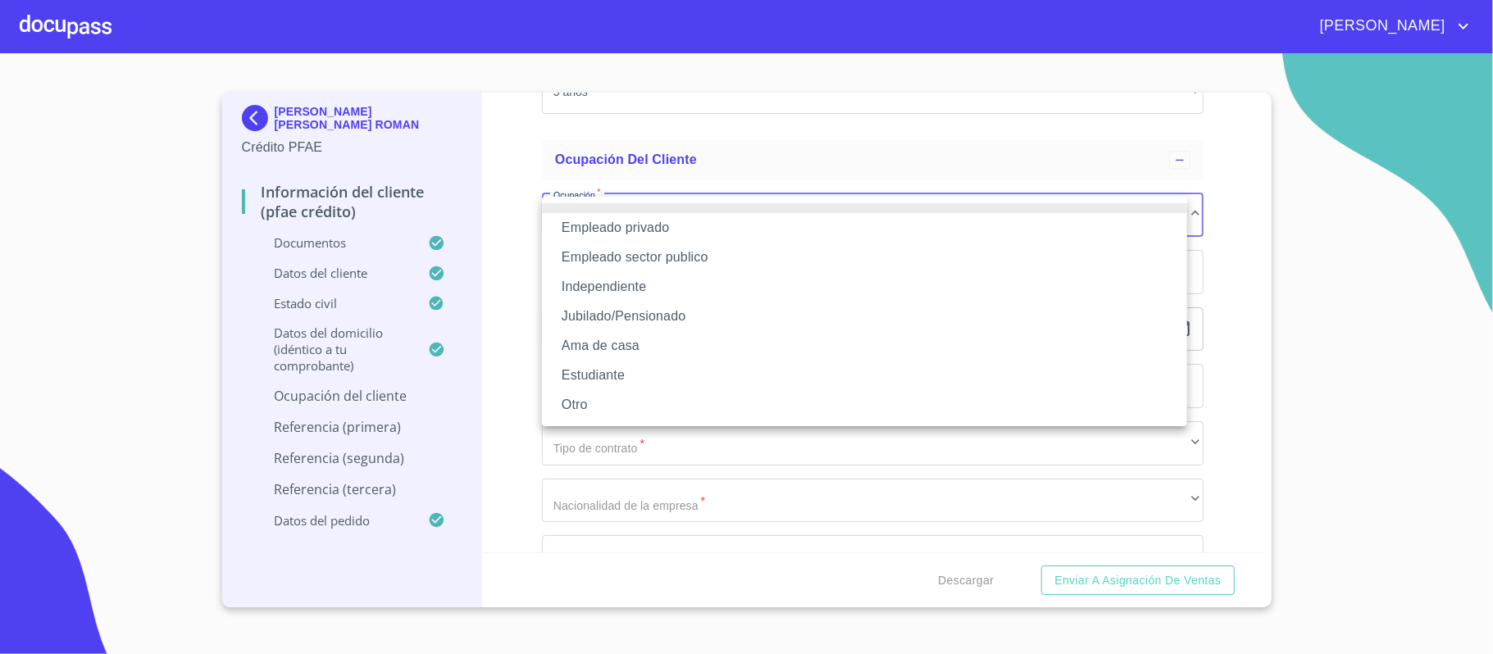
click at [598, 285] on li "Independiente" at bounding box center [864, 287] width 645 height 30
